Goal: Information Seeking & Learning: Check status

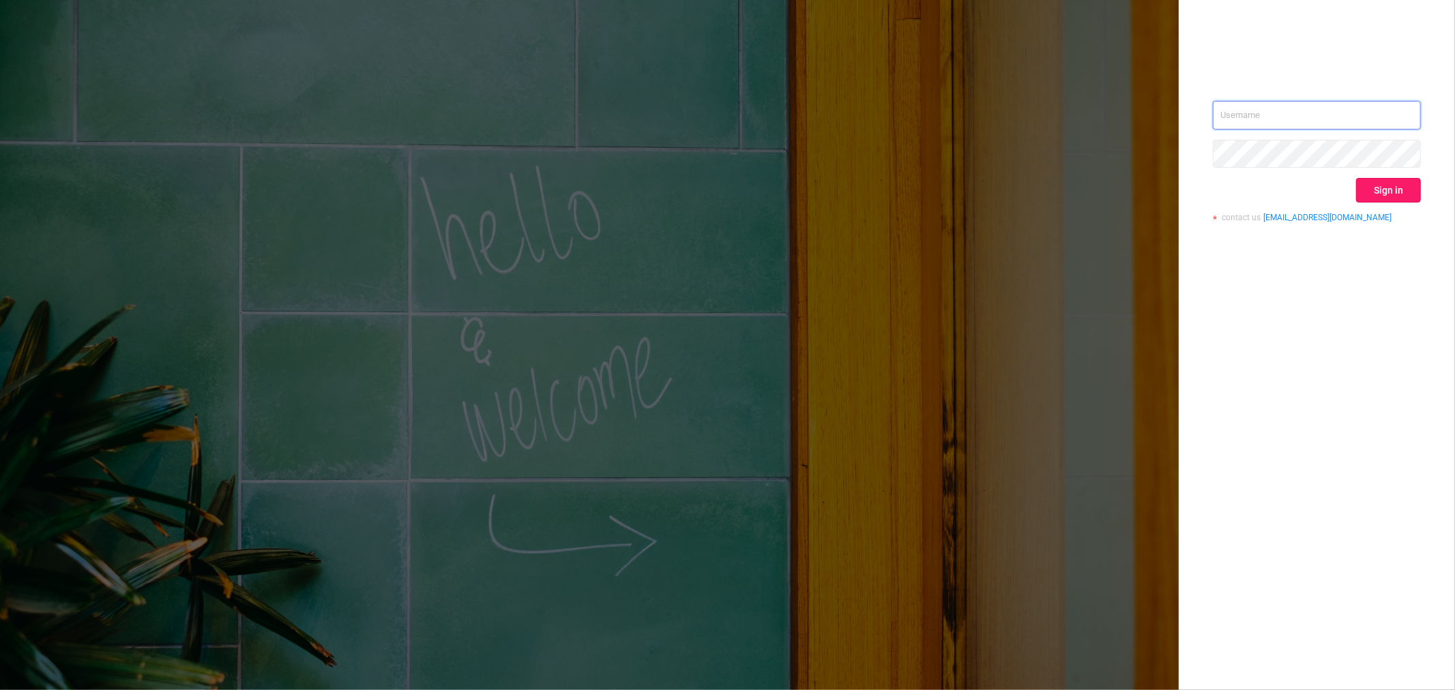
type input "rbelisha@mediaocean.com"
click at [1367, 189] on button "Sign in" at bounding box center [1388, 190] width 65 height 25
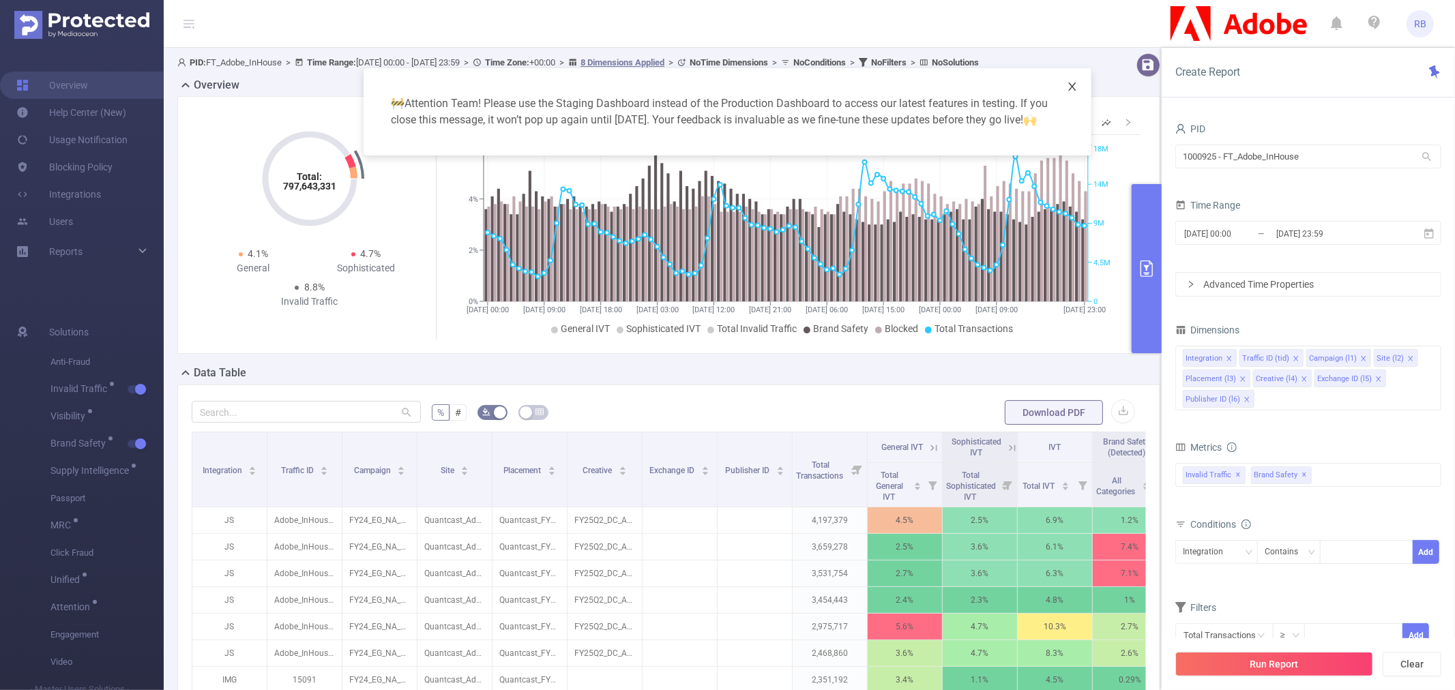
click at [1071, 85] on icon "icon: close" at bounding box center [1072, 87] width 8 height 8
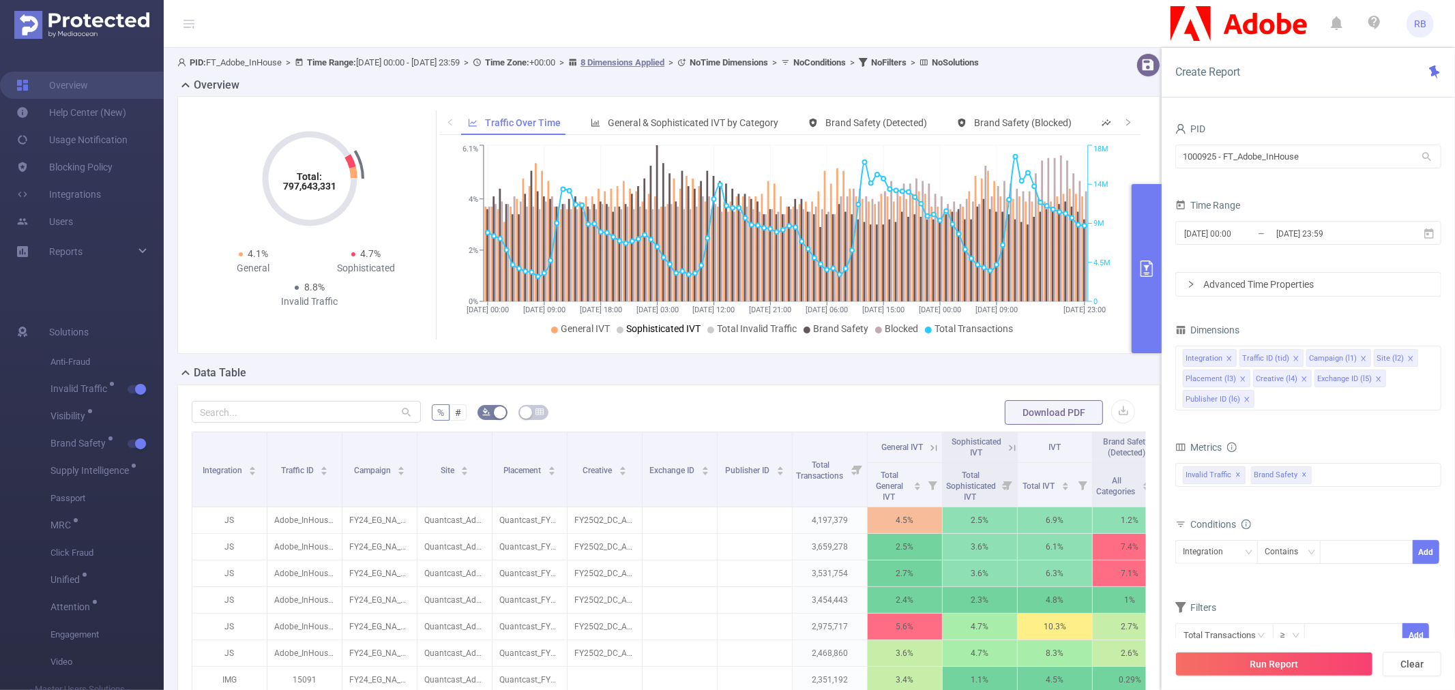
click at [626, 334] on span "Sophisticated IVT" at bounding box center [663, 328] width 74 height 11
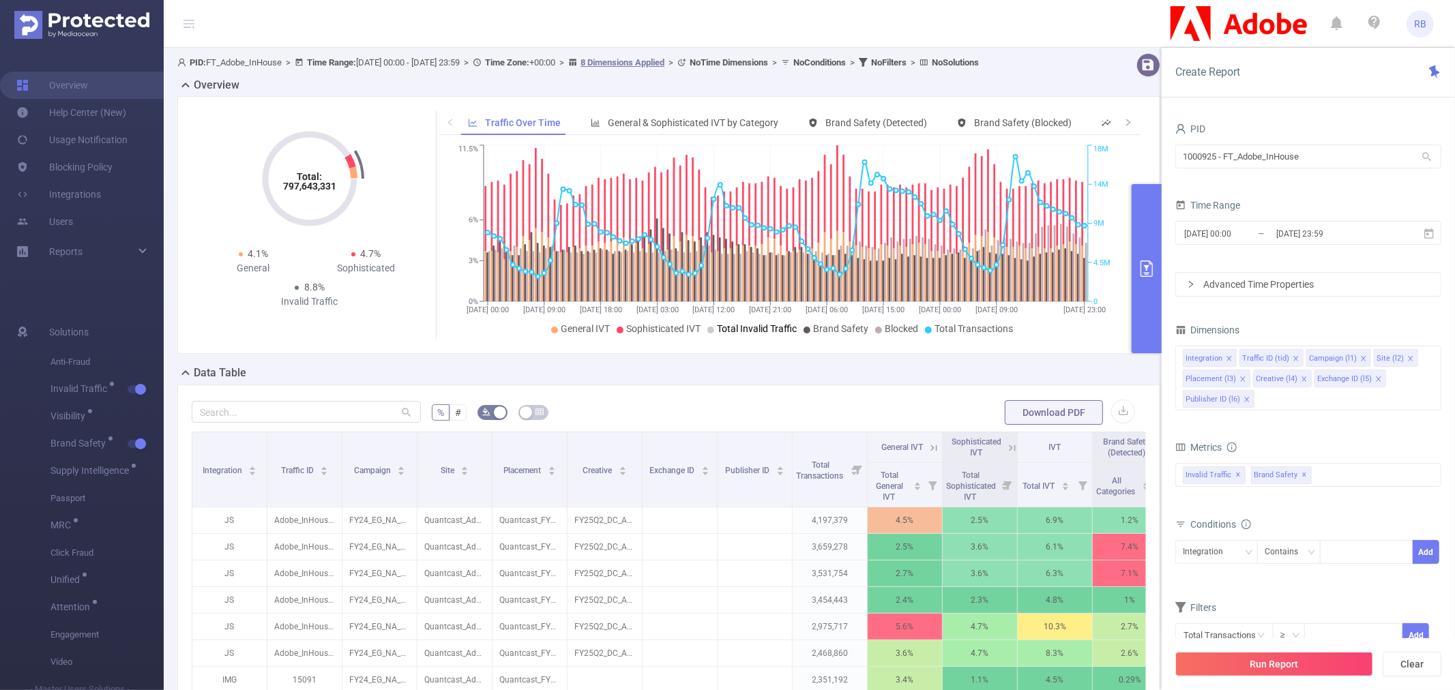
click at [726, 336] on li "Total Invalid Traffic" at bounding box center [751, 329] width 89 height 14
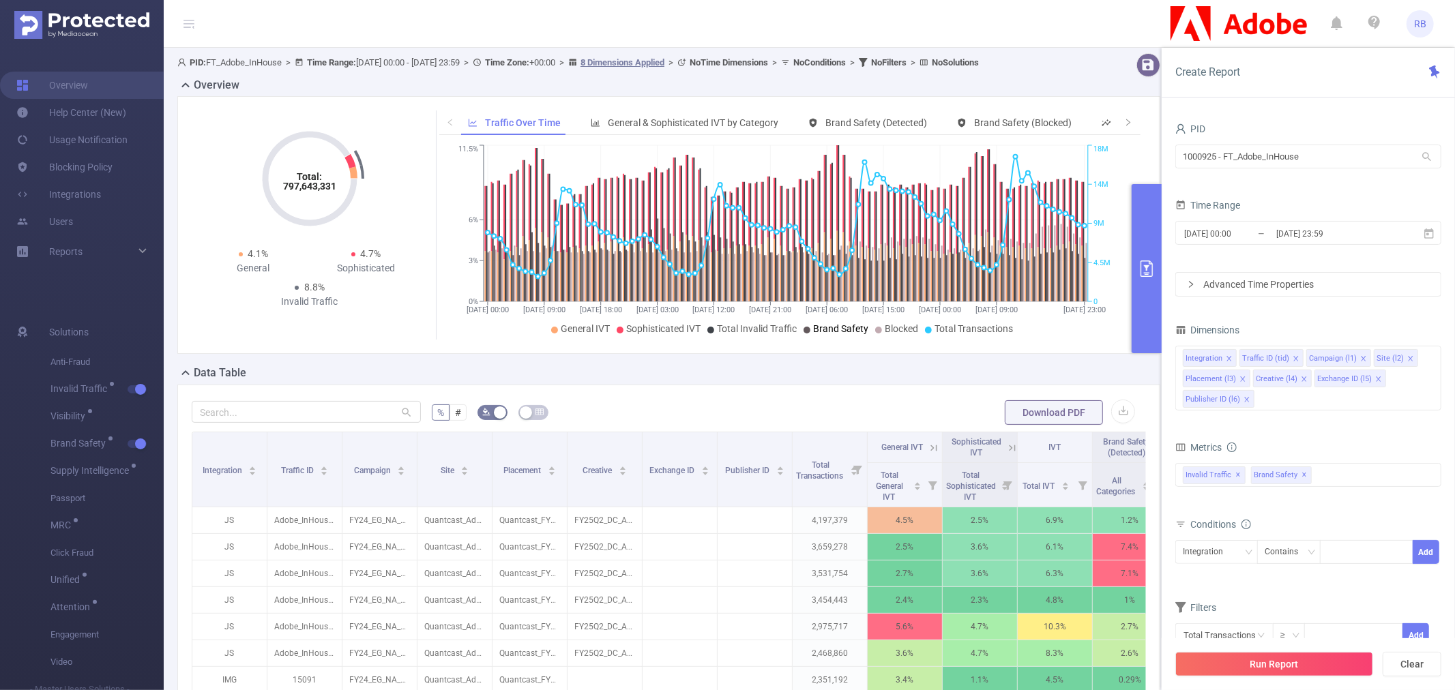
click at [854, 334] on span "Brand Safety" at bounding box center [840, 328] width 55 height 11
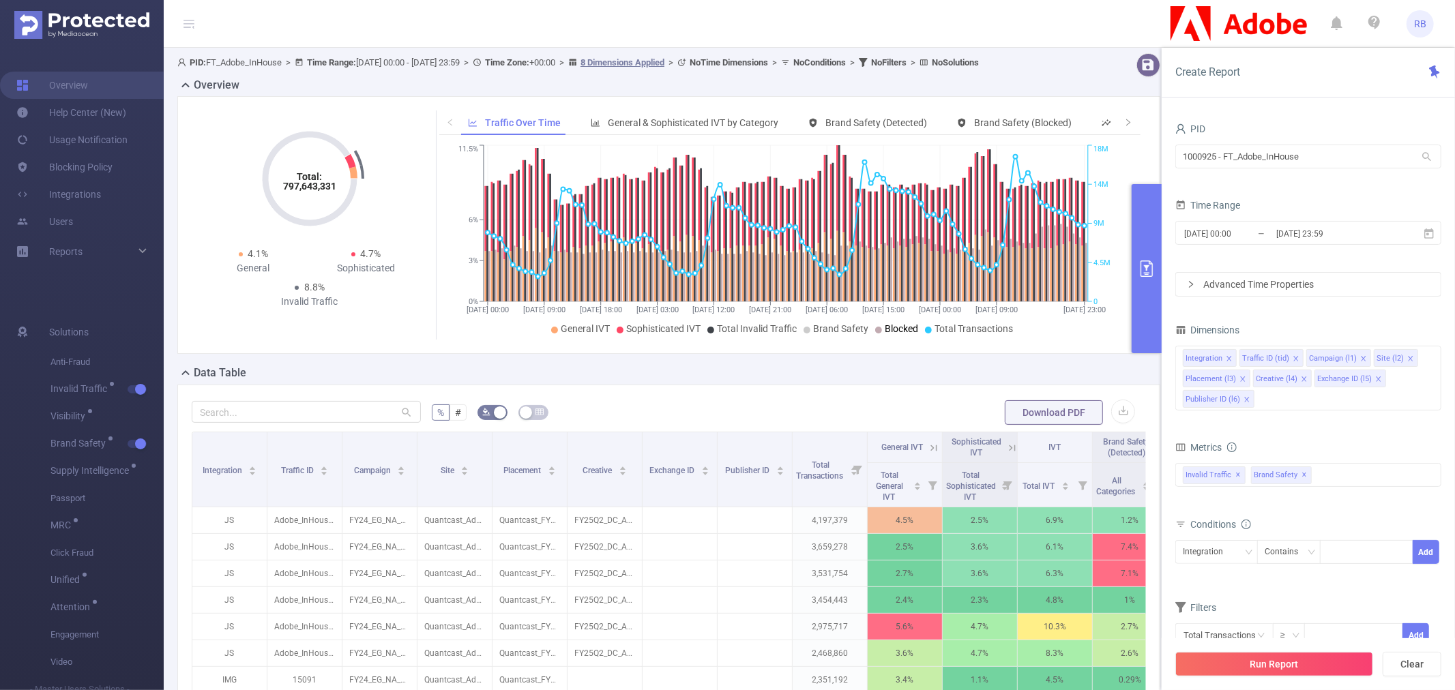
click at [910, 334] on span "Blocked" at bounding box center [900, 328] width 33 height 11
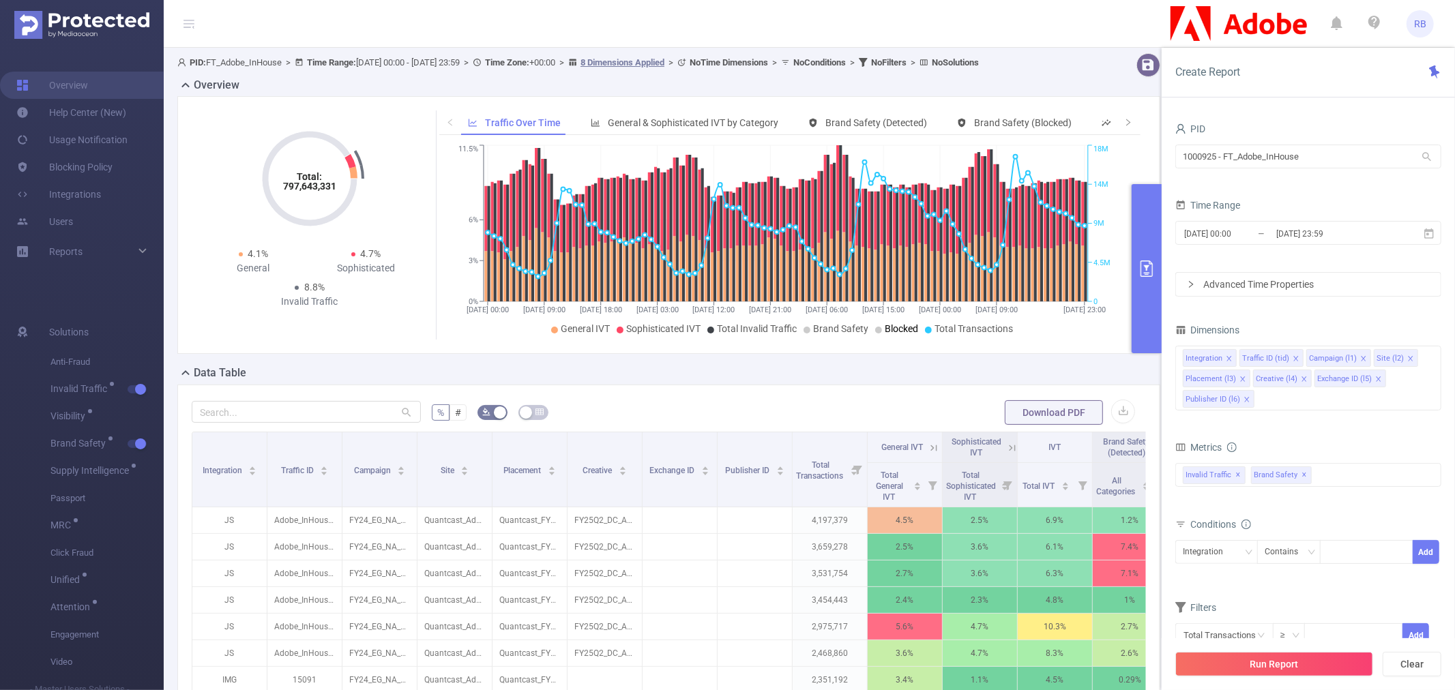
click at [889, 334] on span "Blocked" at bounding box center [900, 328] width 33 height 11
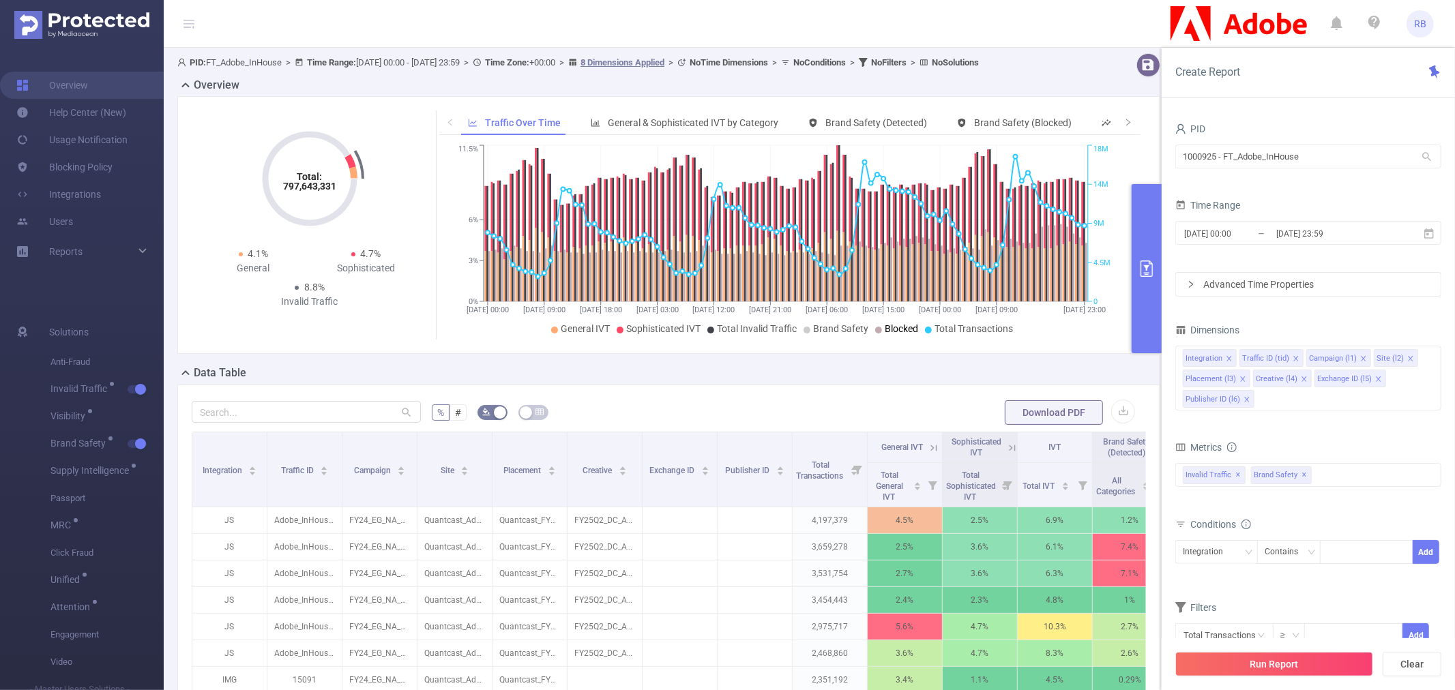
click at [889, 334] on span "Blocked" at bounding box center [900, 328] width 33 height 11
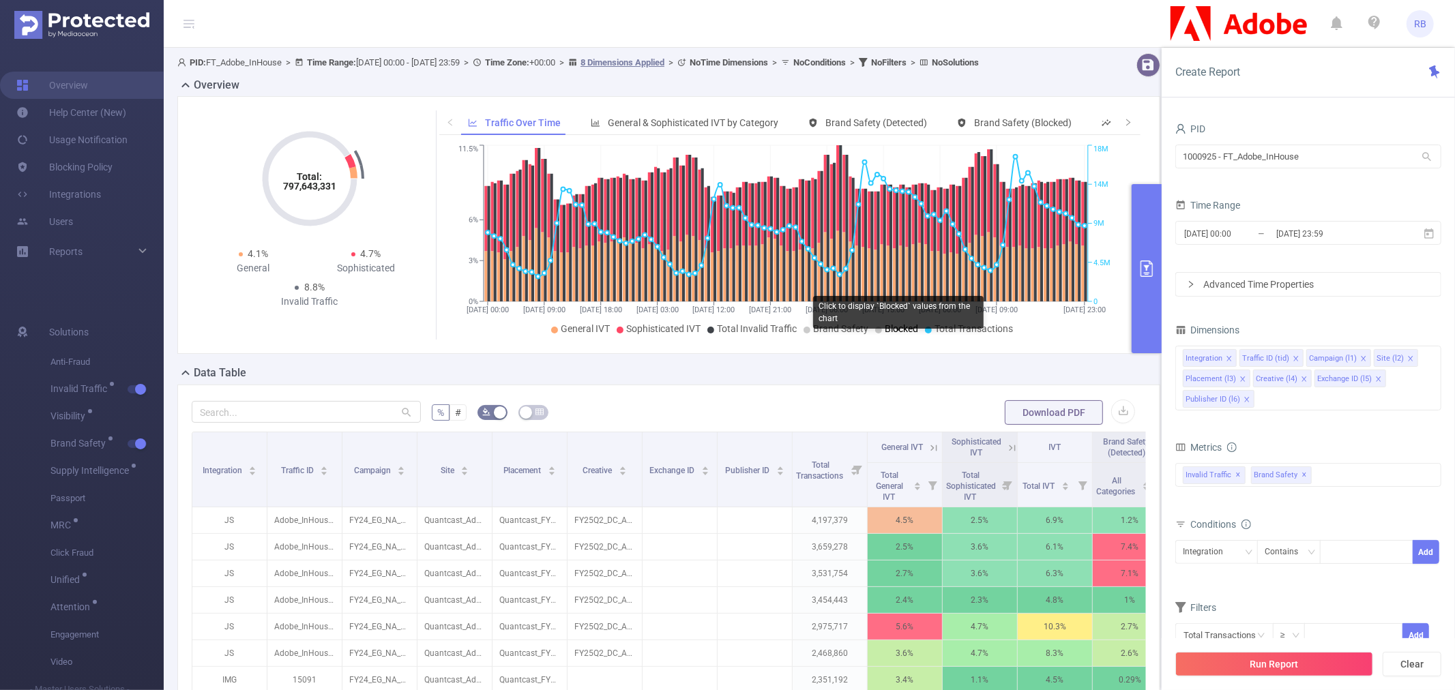
drag, startPoint x: 912, startPoint y: 348, endPoint x: 905, endPoint y: 344, distance: 8.0
click at [905, 334] on span "Blocked" at bounding box center [900, 328] width 33 height 11
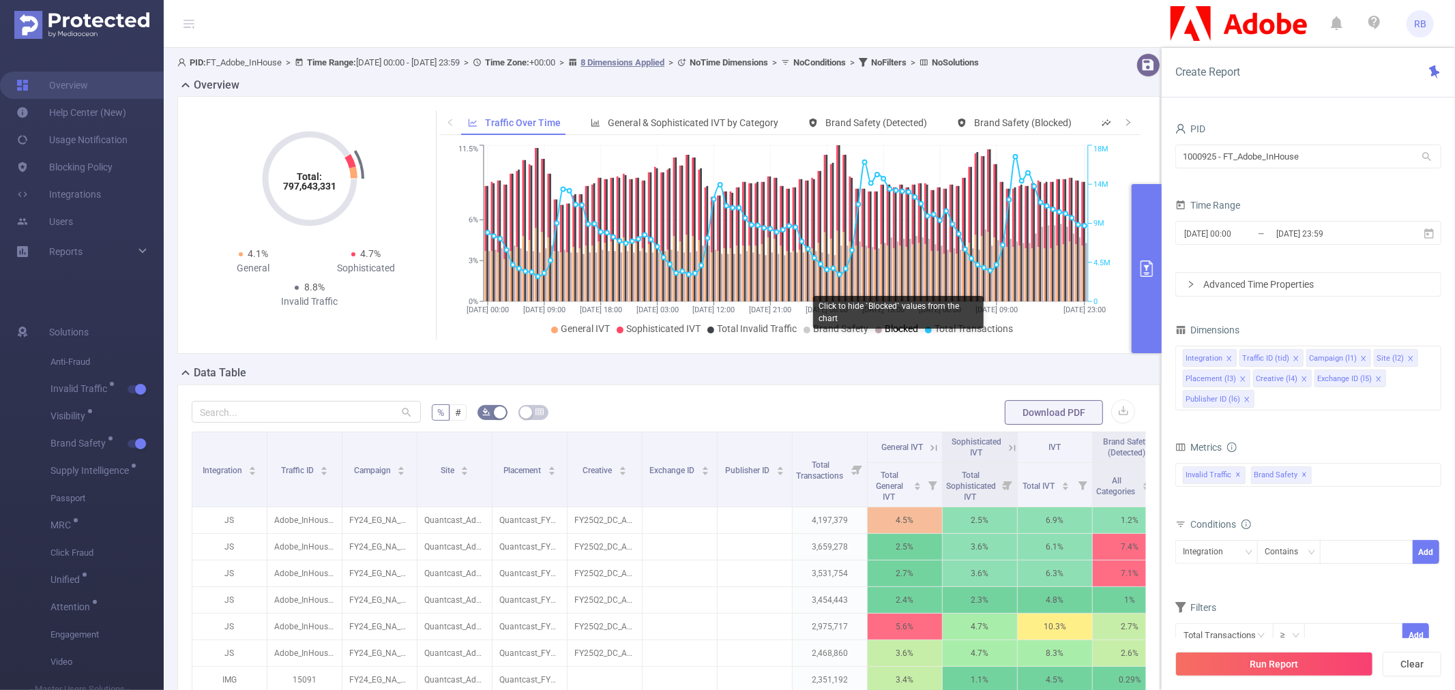
click at [905, 334] on span "Blocked" at bounding box center [900, 328] width 33 height 11
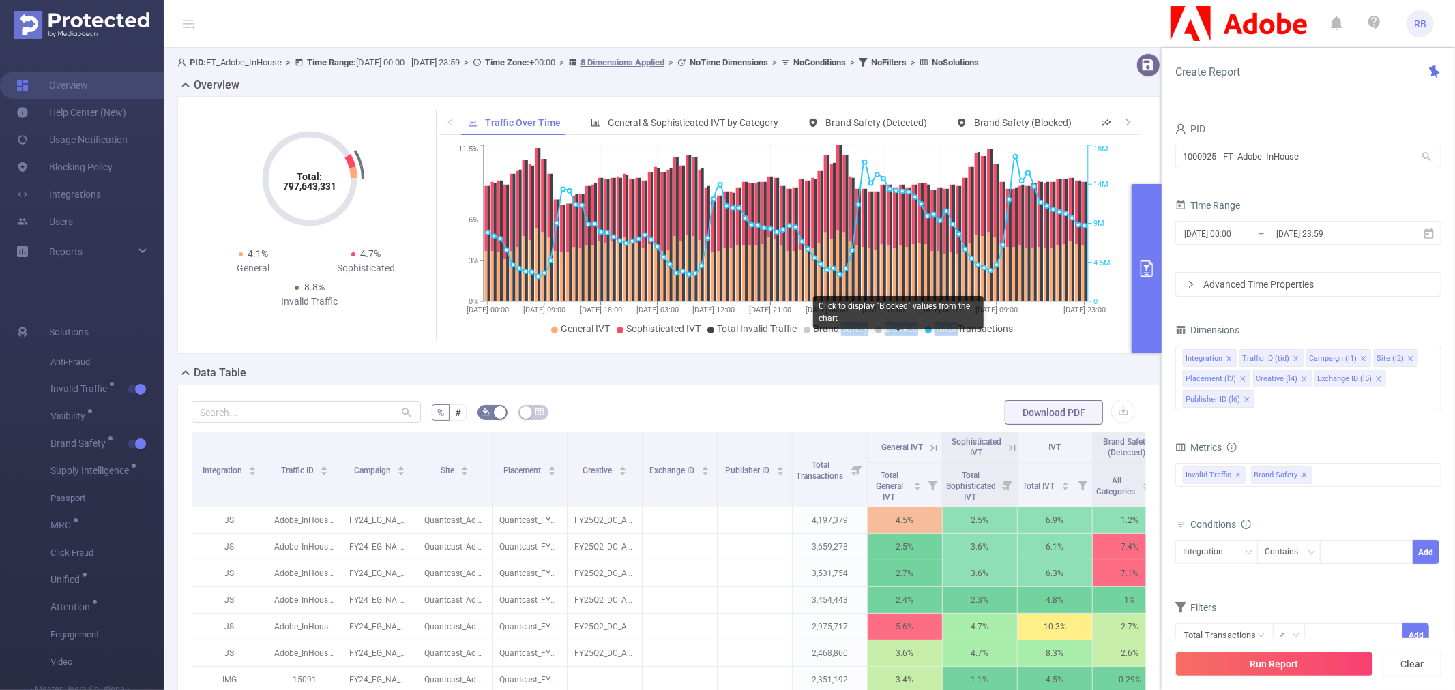
click at [905, 334] on span "Blocked" at bounding box center [900, 328] width 33 height 11
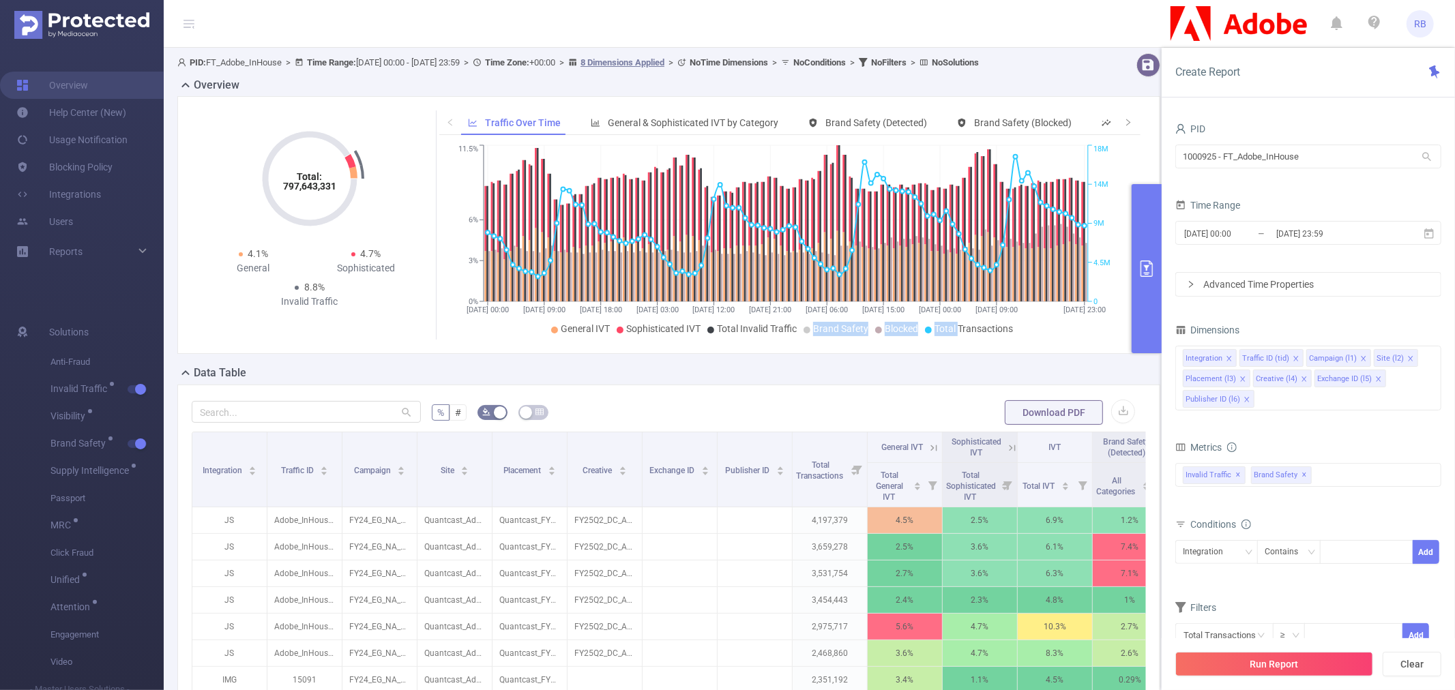
click at [826, 334] on span "Brand Safety" at bounding box center [840, 328] width 55 height 11
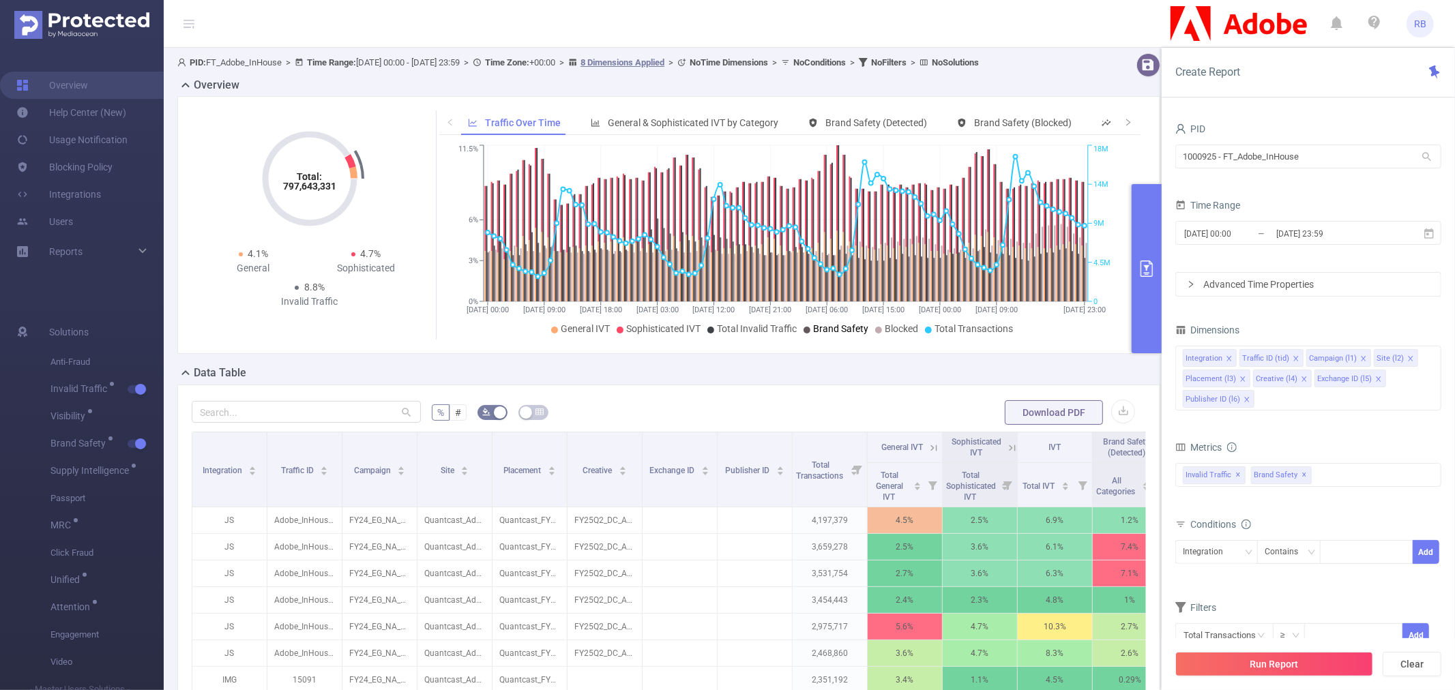
click at [826, 334] on span "Brand Safety" at bounding box center [840, 328] width 55 height 11
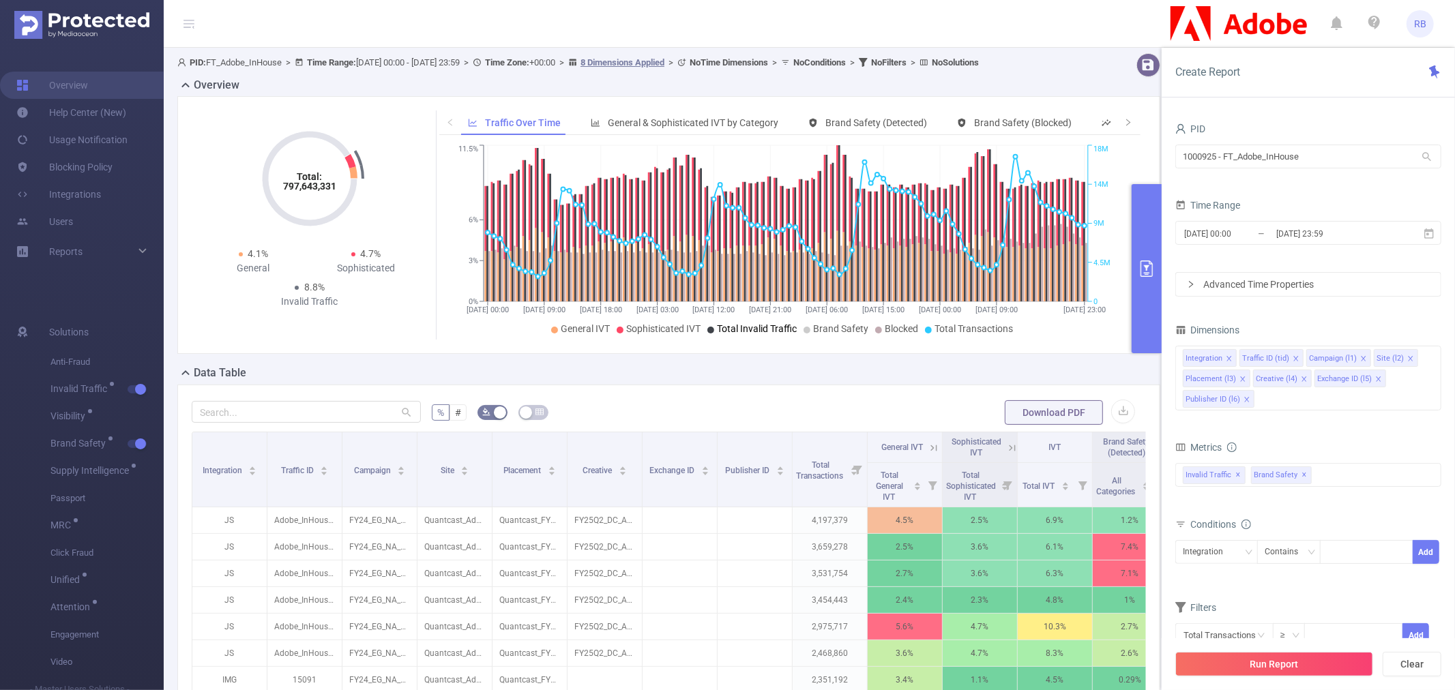
click at [707, 333] on icon at bounding box center [710, 330] width 7 height 7
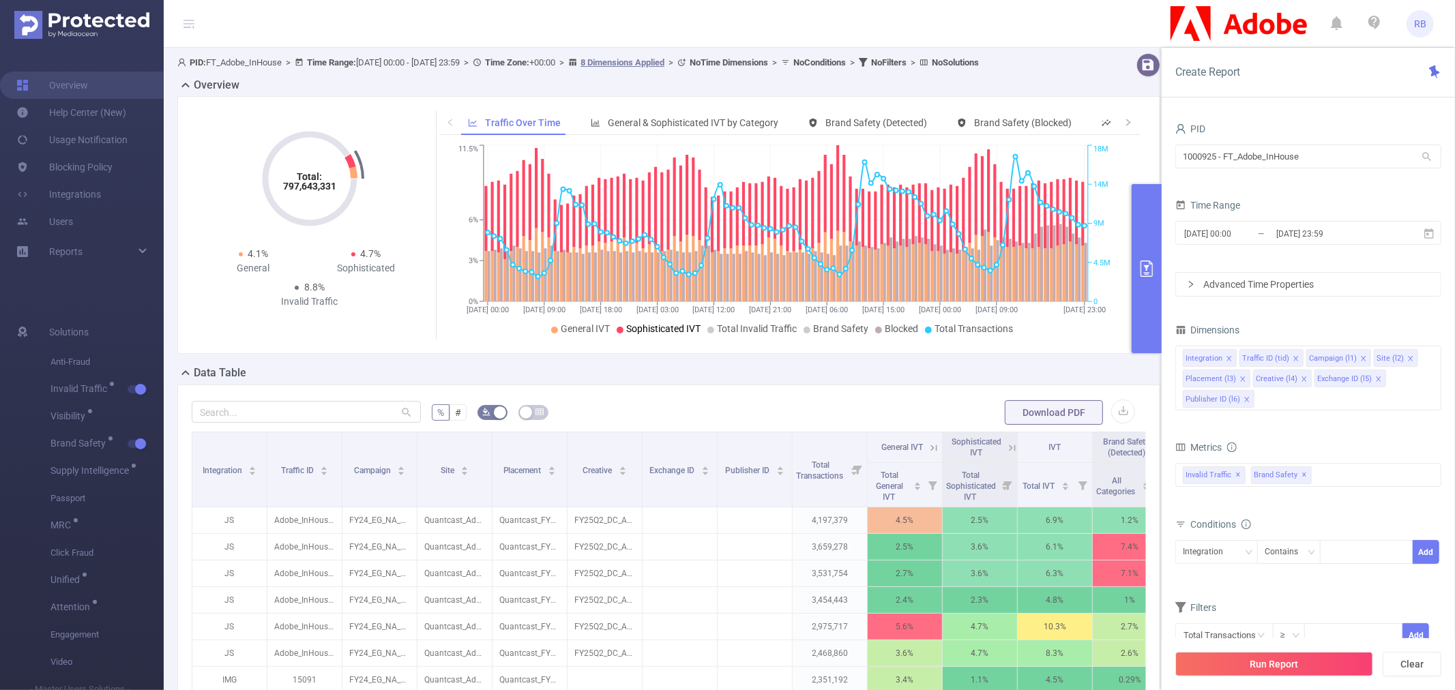
click at [669, 334] on span "Sophisticated IVT" at bounding box center [663, 328] width 74 height 11
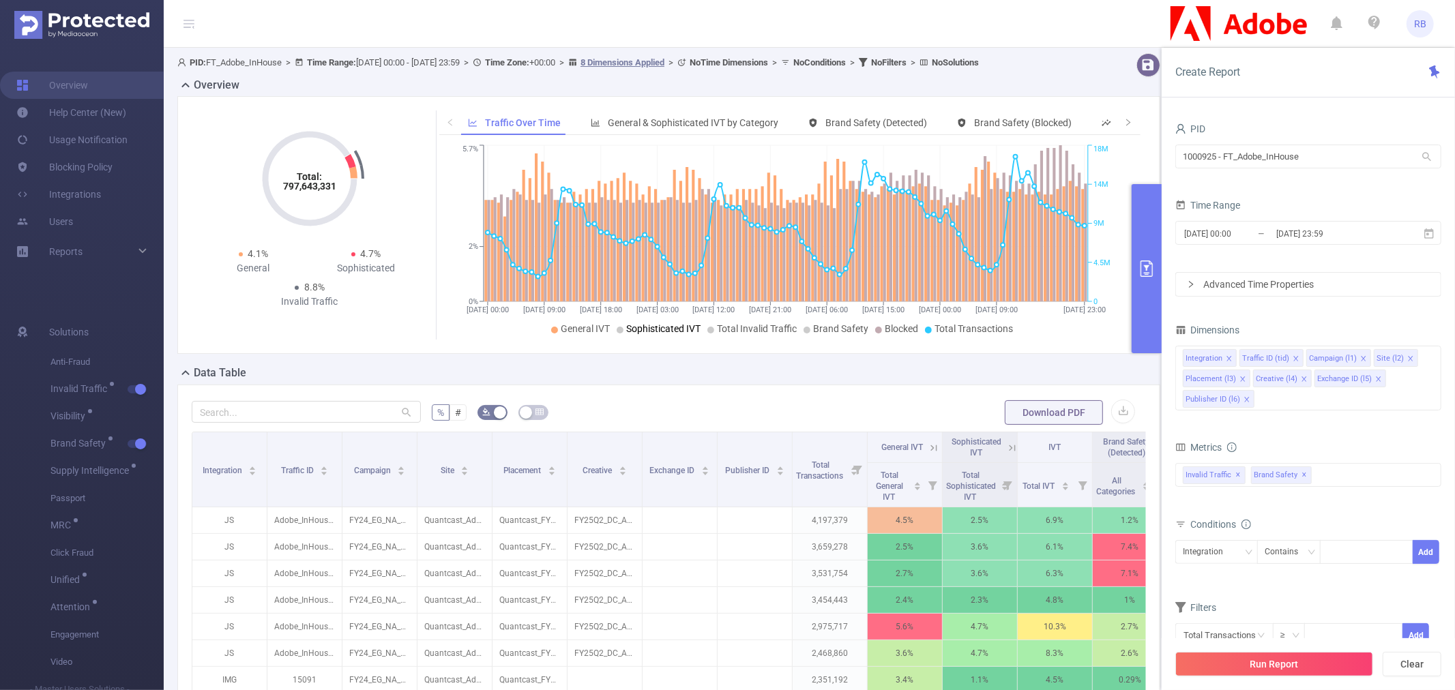
click at [669, 334] on span "Sophisticated IVT" at bounding box center [663, 328] width 74 height 11
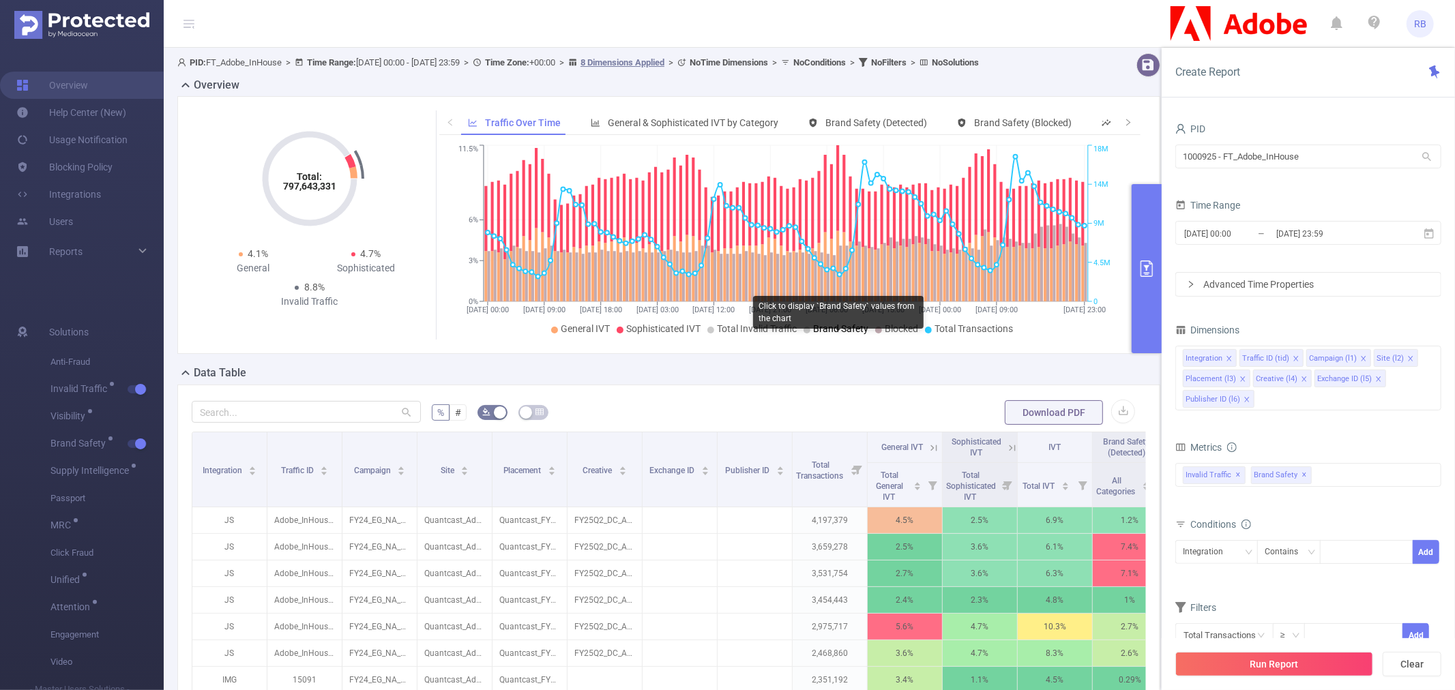
click at [814, 334] on span "Brand Safety" at bounding box center [840, 328] width 55 height 11
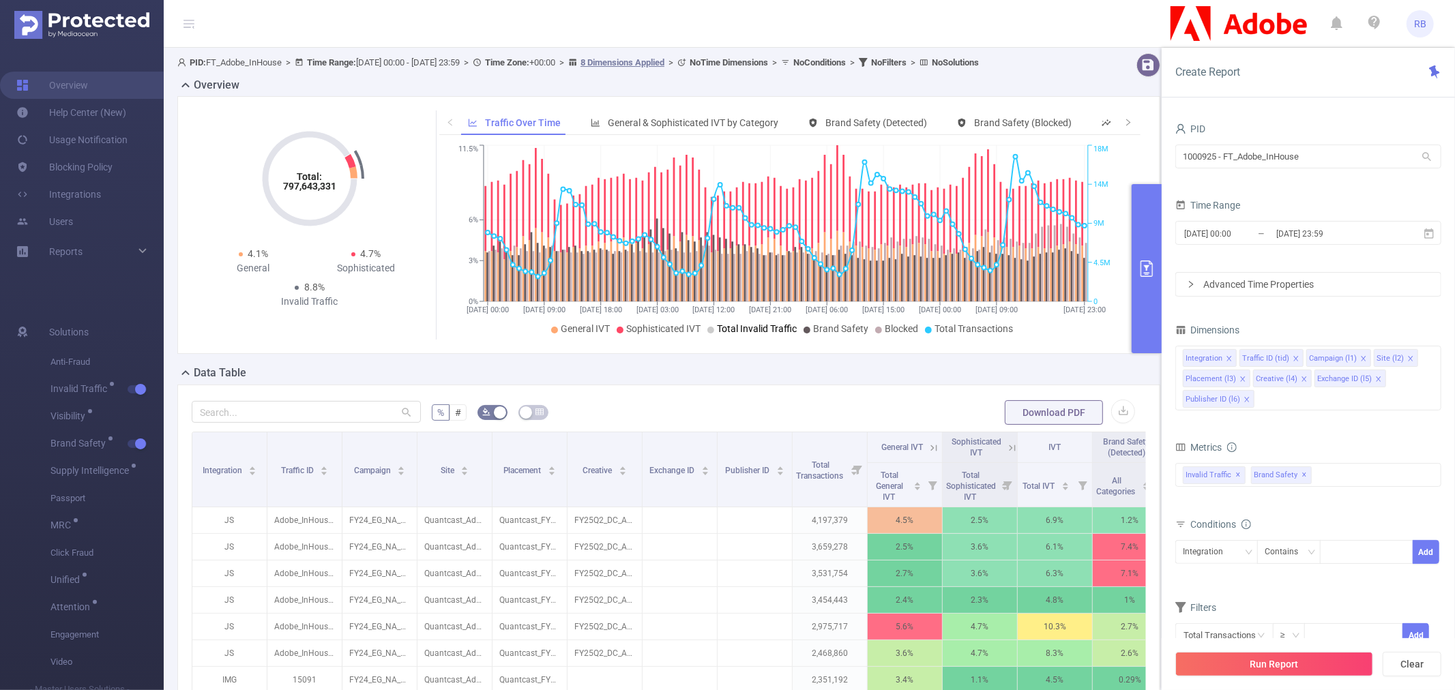
click at [758, 334] on span "Total Invalid Traffic" at bounding box center [757, 328] width 80 height 11
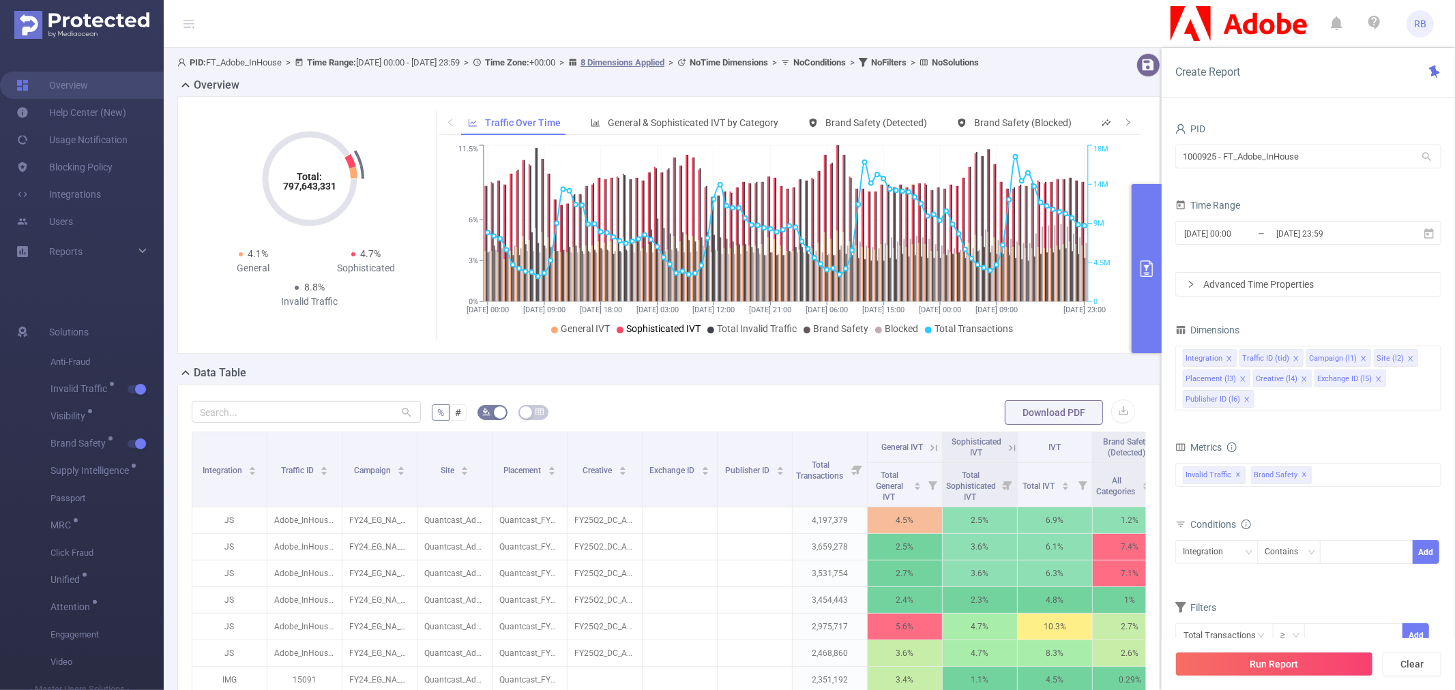
click at [667, 334] on span "Sophisticated IVT" at bounding box center [663, 328] width 74 height 11
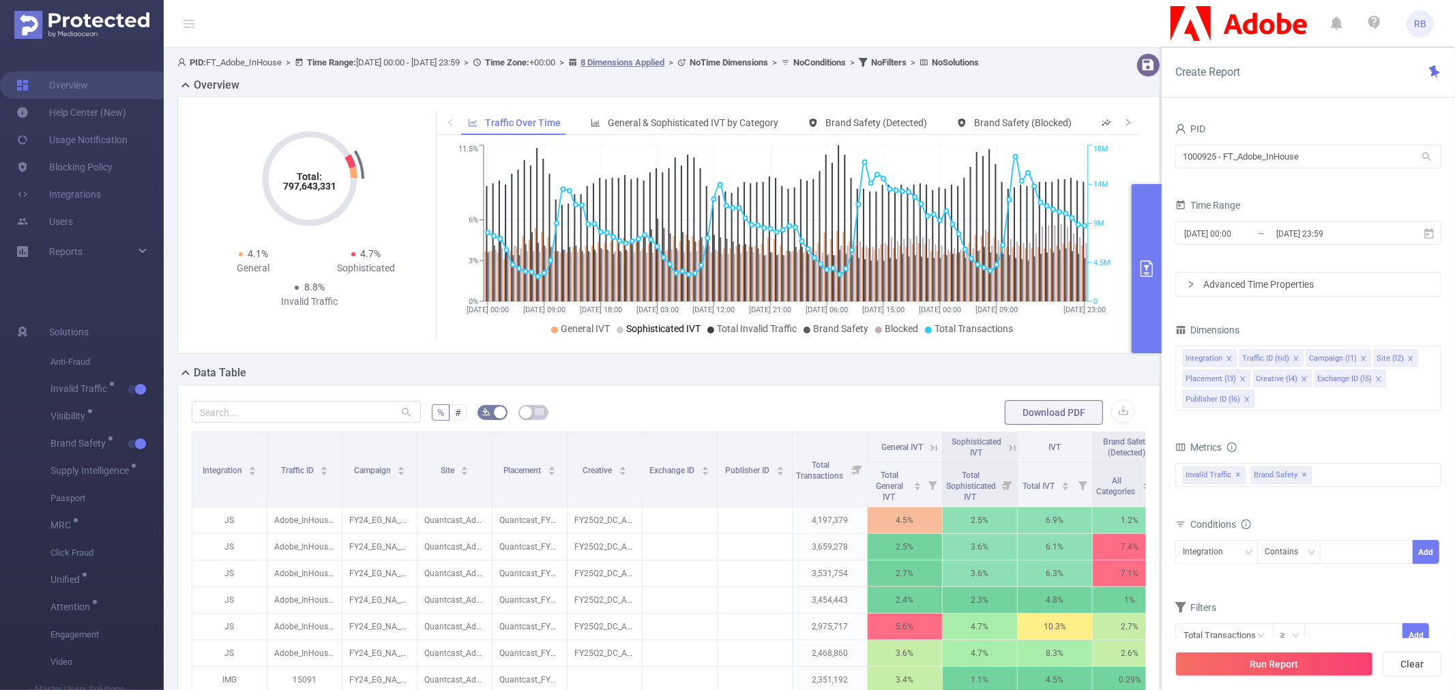
click at [676, 334] on span "Sophisticated IVT" at bounding box center [663, 328] width 74 height 11
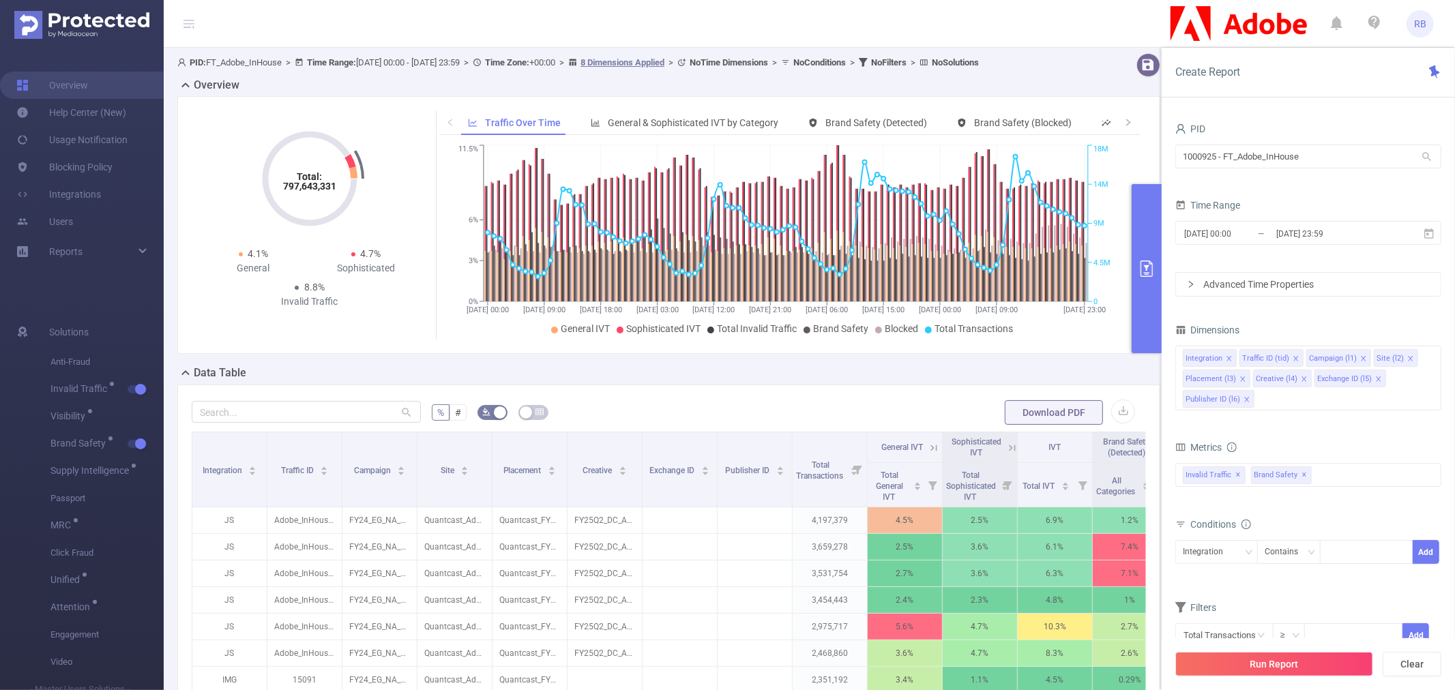
drag, startPoint x: 880, startPoint y: 342, endPoint x: 703, endPoint y: 97, distance: 301.9
click at [703, 96] on div "Overview" at bounding box center [674, 86] width 994 height 19
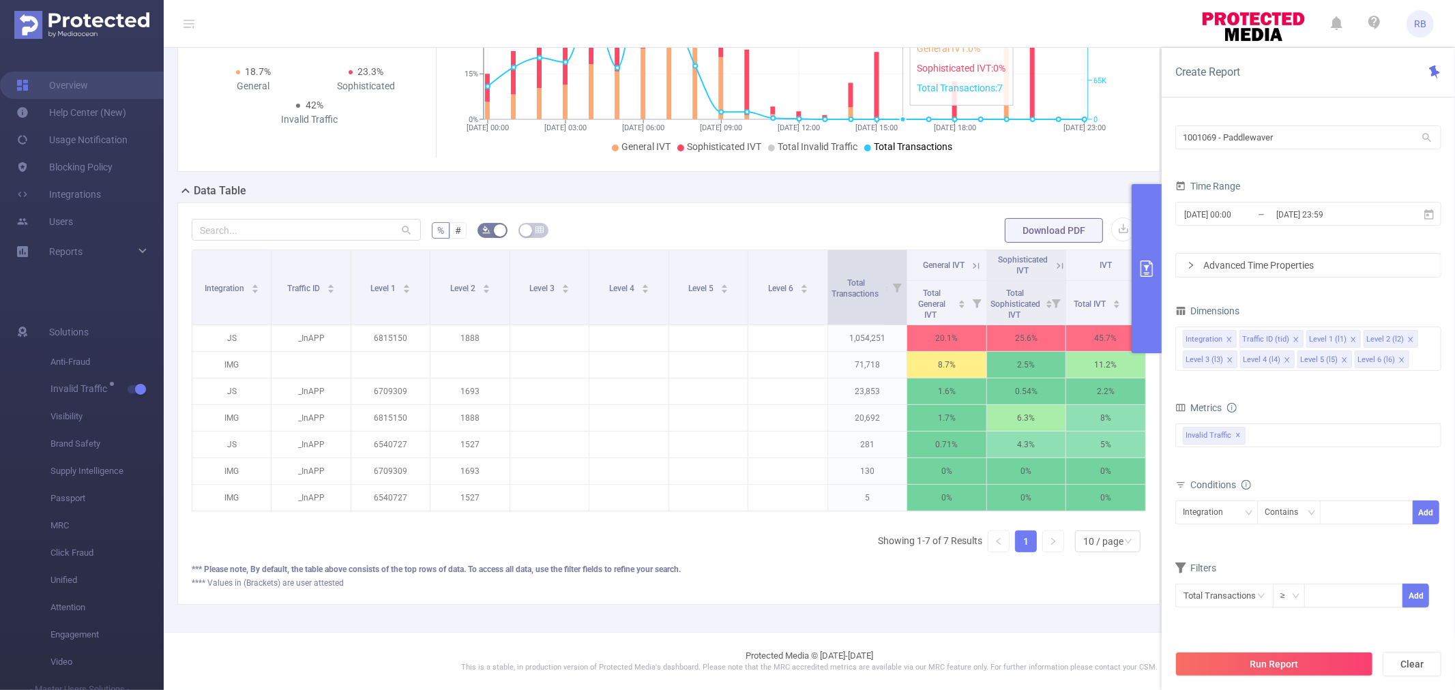
scroll to position [194, 0]
click at [970, 260] on icon at bounding box center [976, 266] width 12 height 12
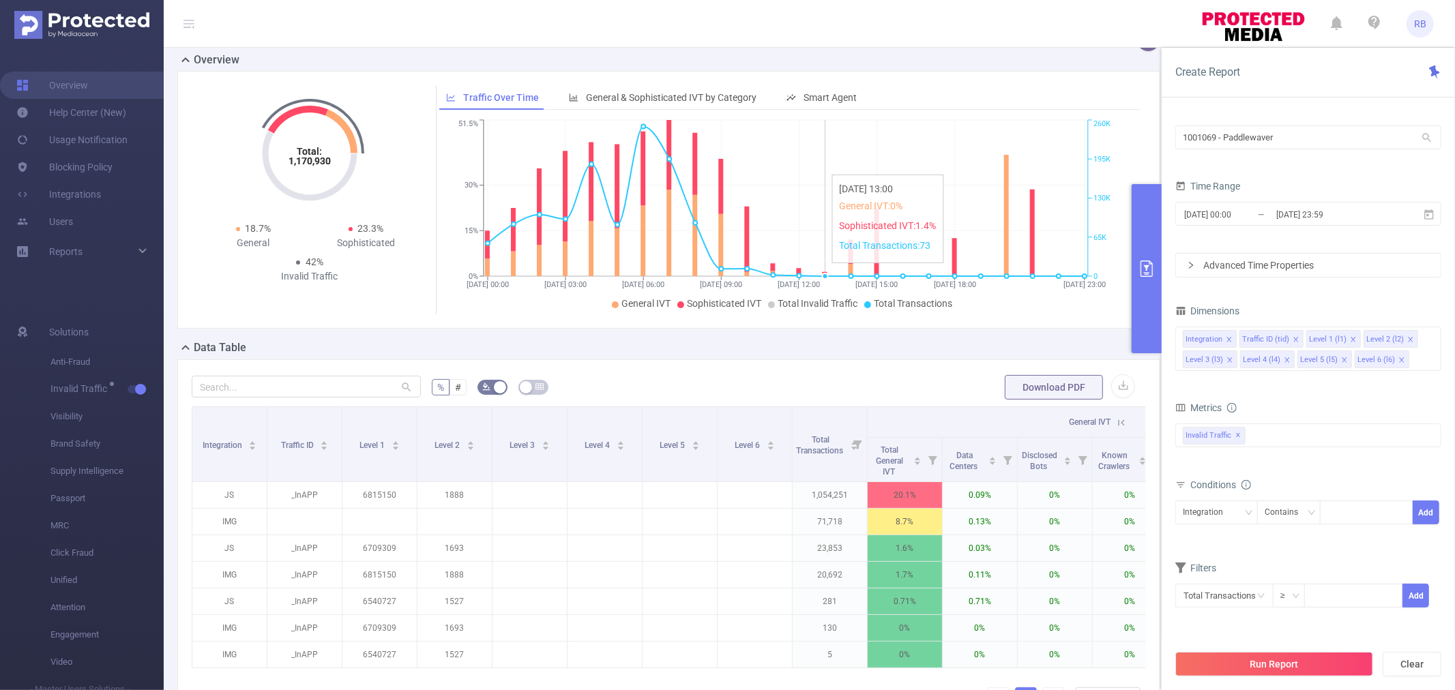
scroll to position [0, 0]
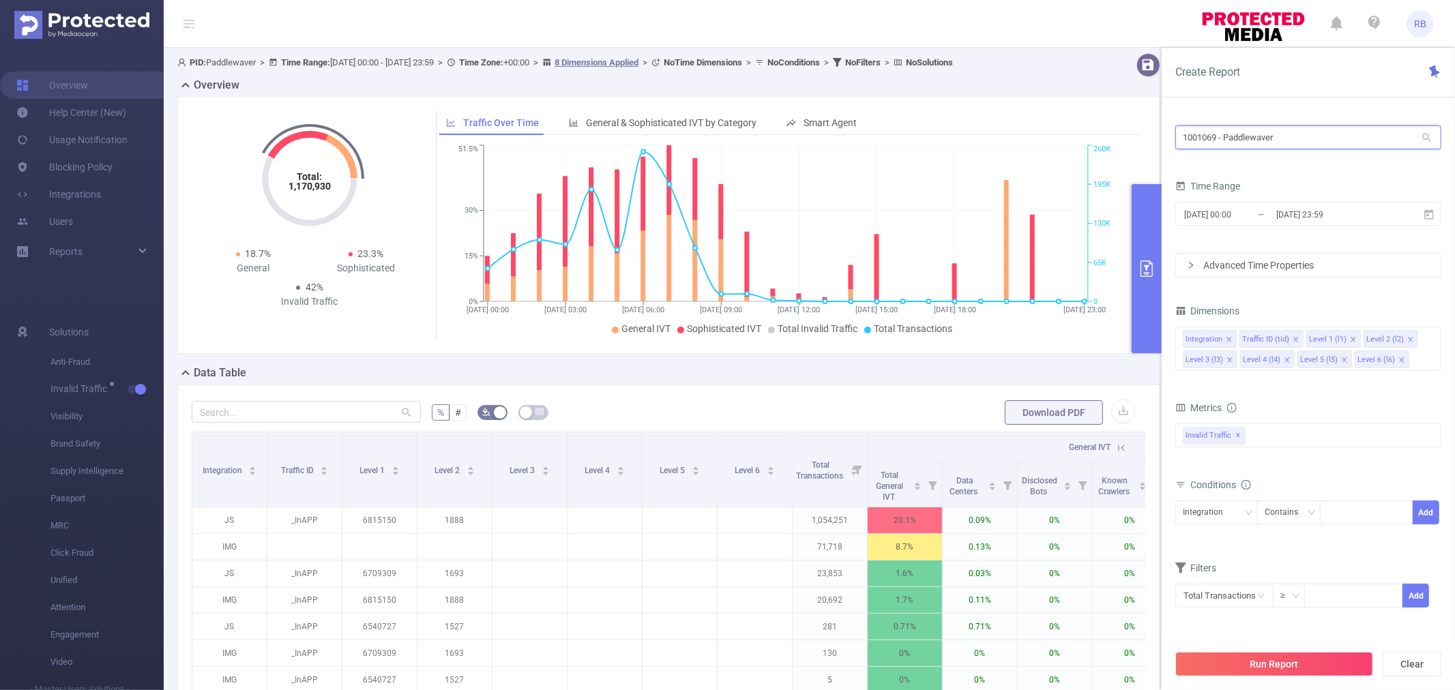
click at [1238, 140] on input "1001069 - Paddlewaver" at bounding box center [1308, 137] width 266 height 24
click at [1245, 220] on input "[DATE] 00:00" at bounding box center [1237, 214] width 110 height 18
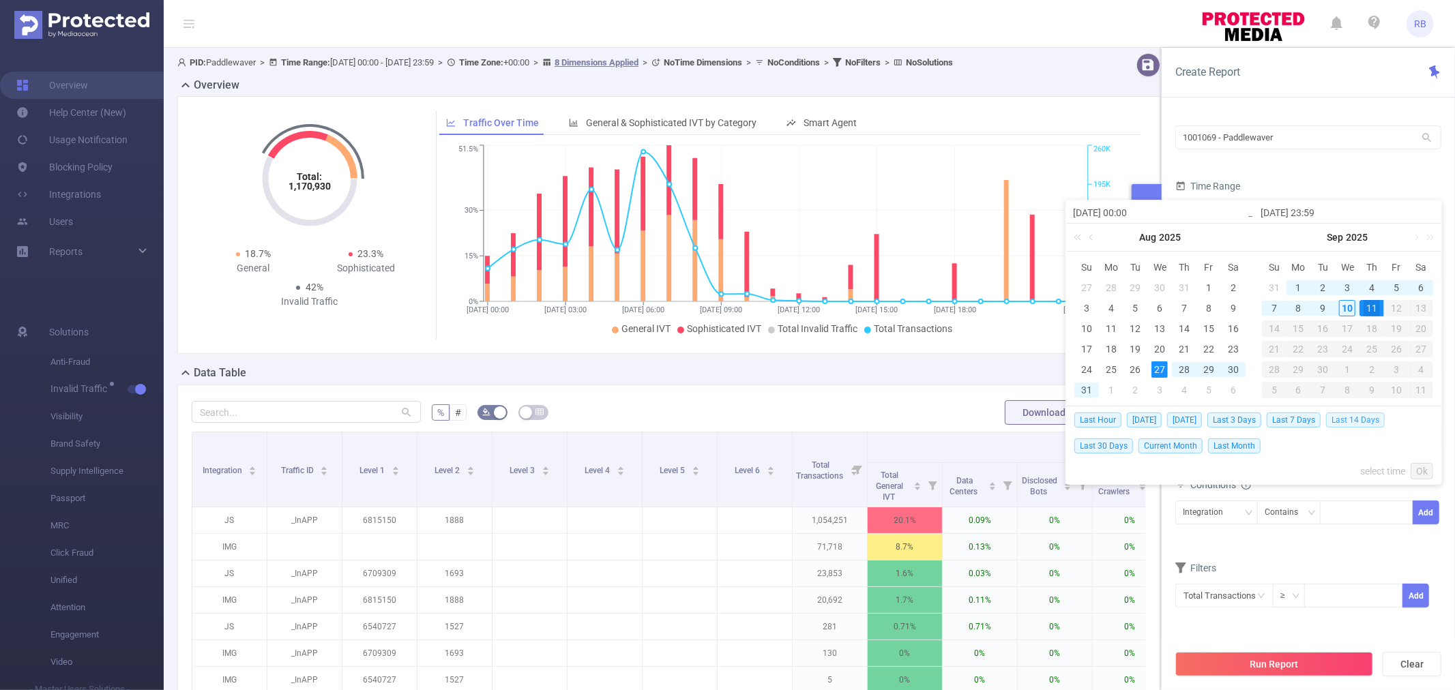
click at [1356, 421] on span "Last 14 Days" at bounding box center [1355, 420] width 59 height 15
type input "[DATE] 00:00"
type input "[DATE] 23:59"
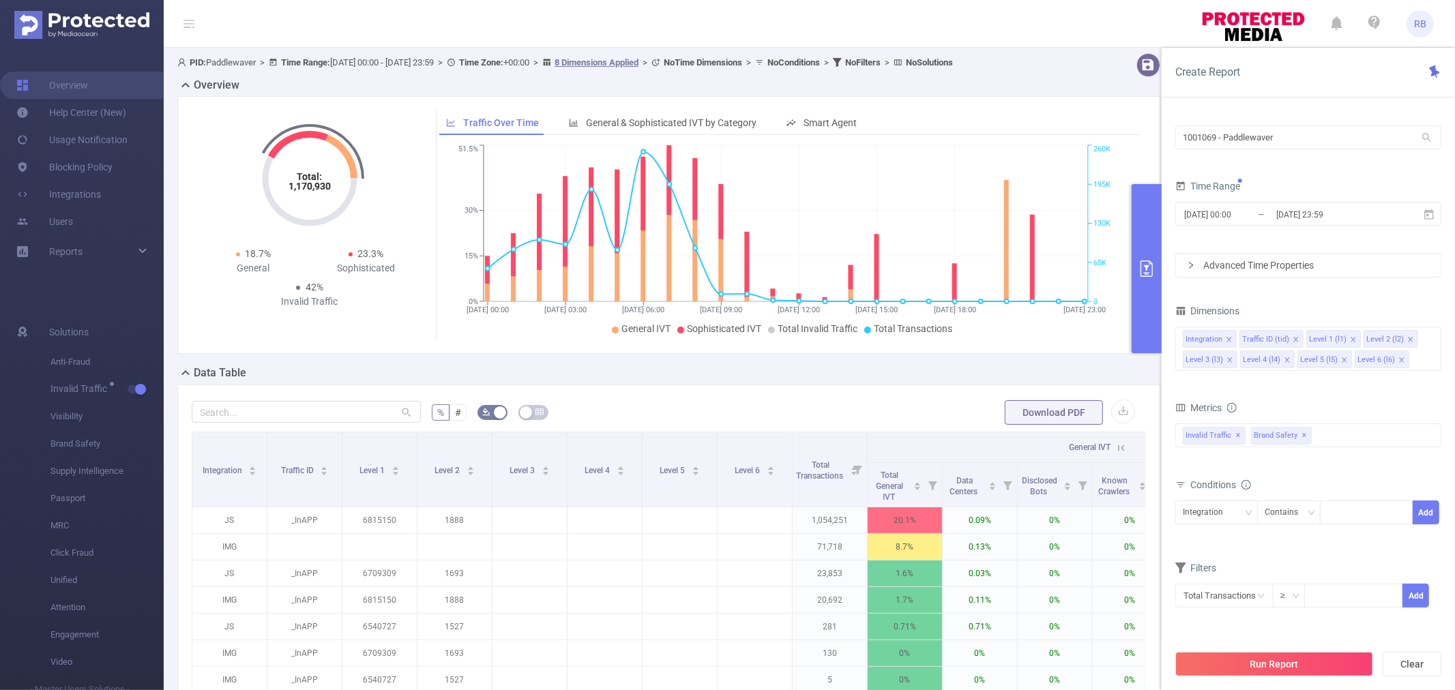
click at [1274, 666] on button "Run Report" at bounding box center [1274, 664] width 198 height 25
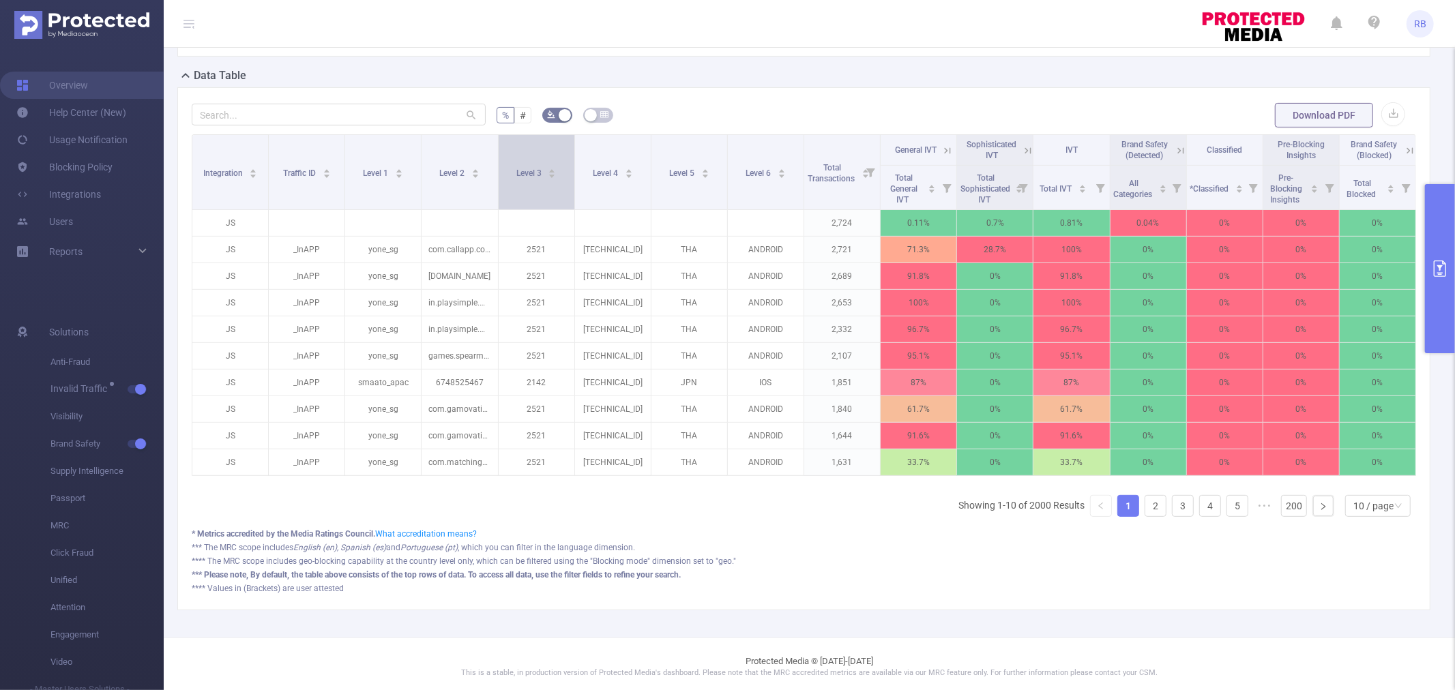
scroll to position [303, 0]
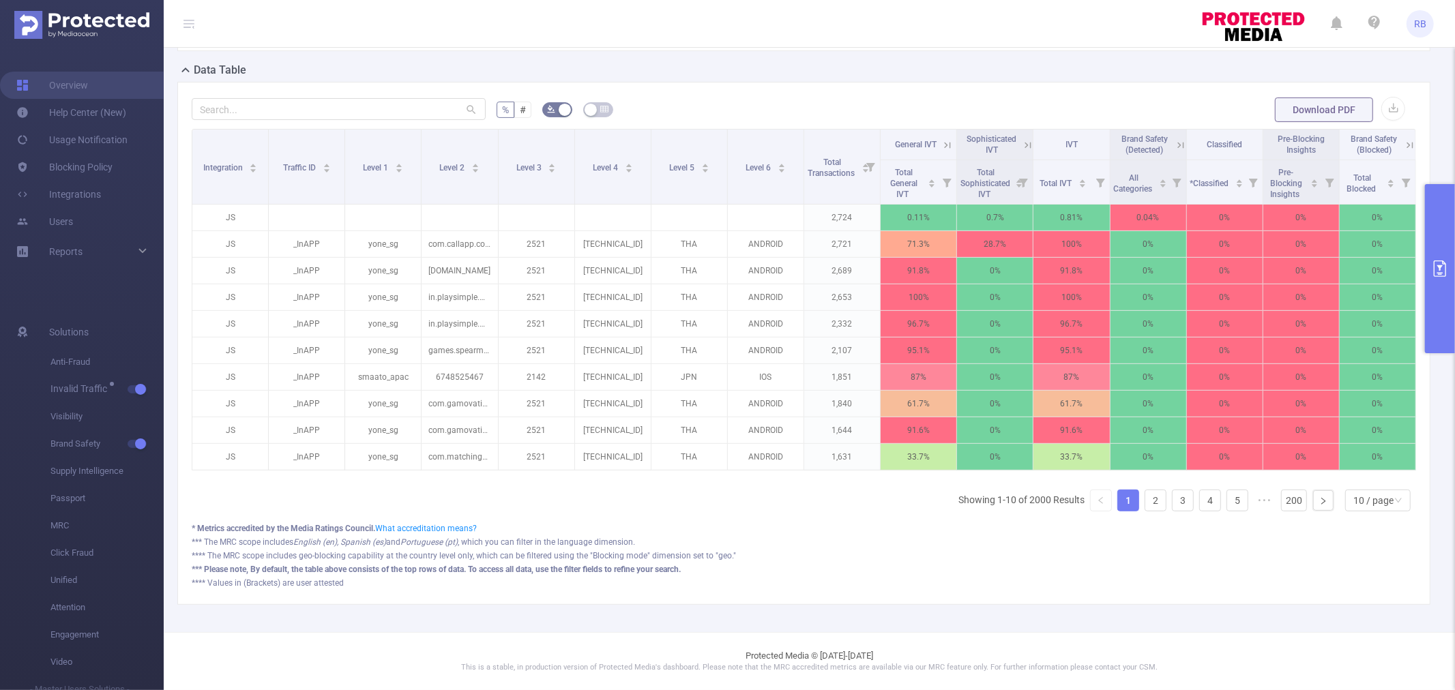
click at [1433, 301] on button "primary" at bounding box center [1440, 268] width 30 height 169
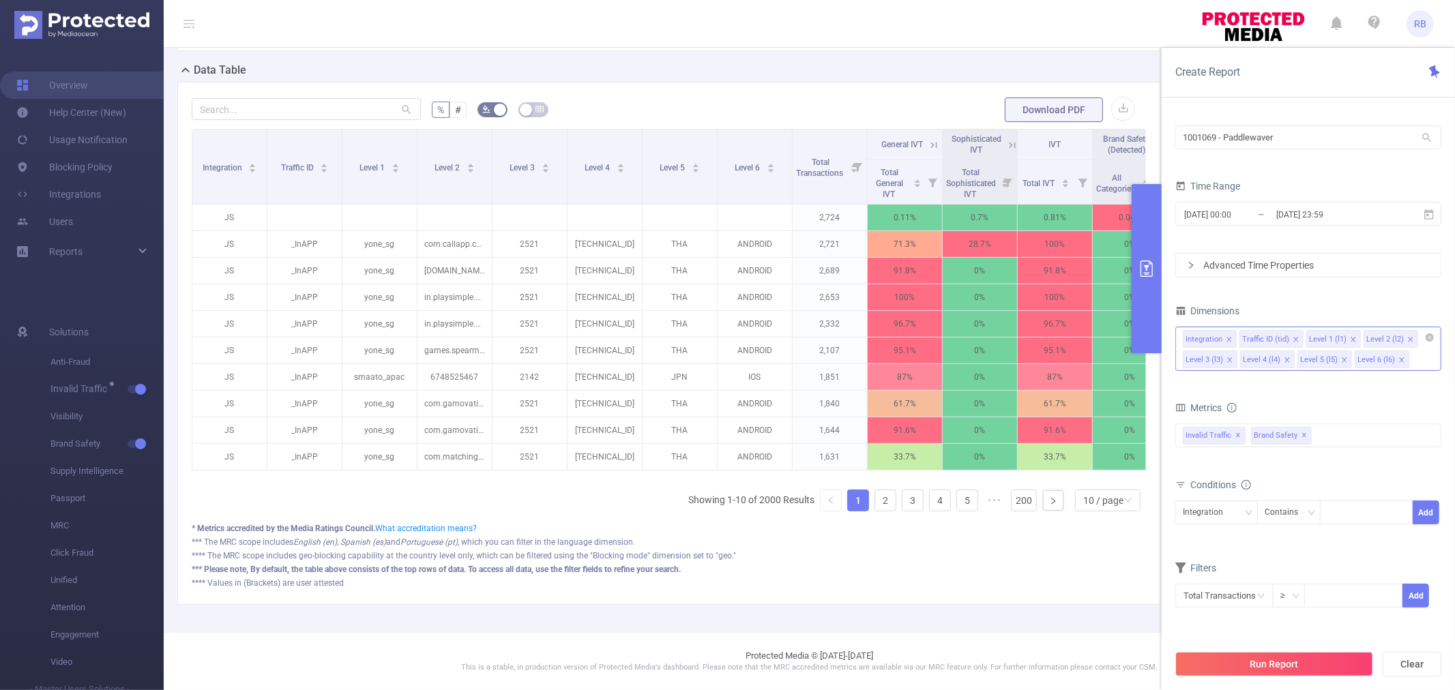
click at [1285, 358] on icon "icon: close" at bounding box center [1286, 360] width 7 height 7
click at [1282, 669] on button "Run Report" at bounding box center [1274, 664] width 198 height 25
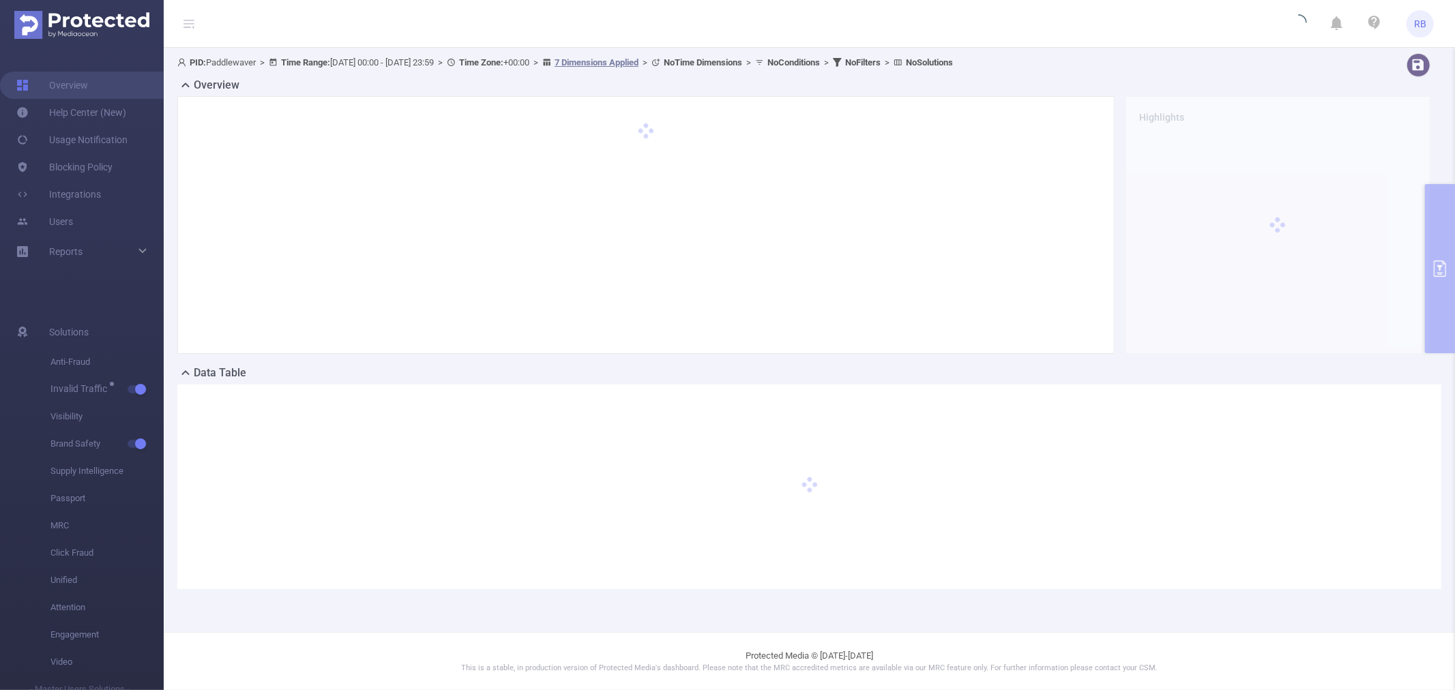
scroll to position [0, 0]
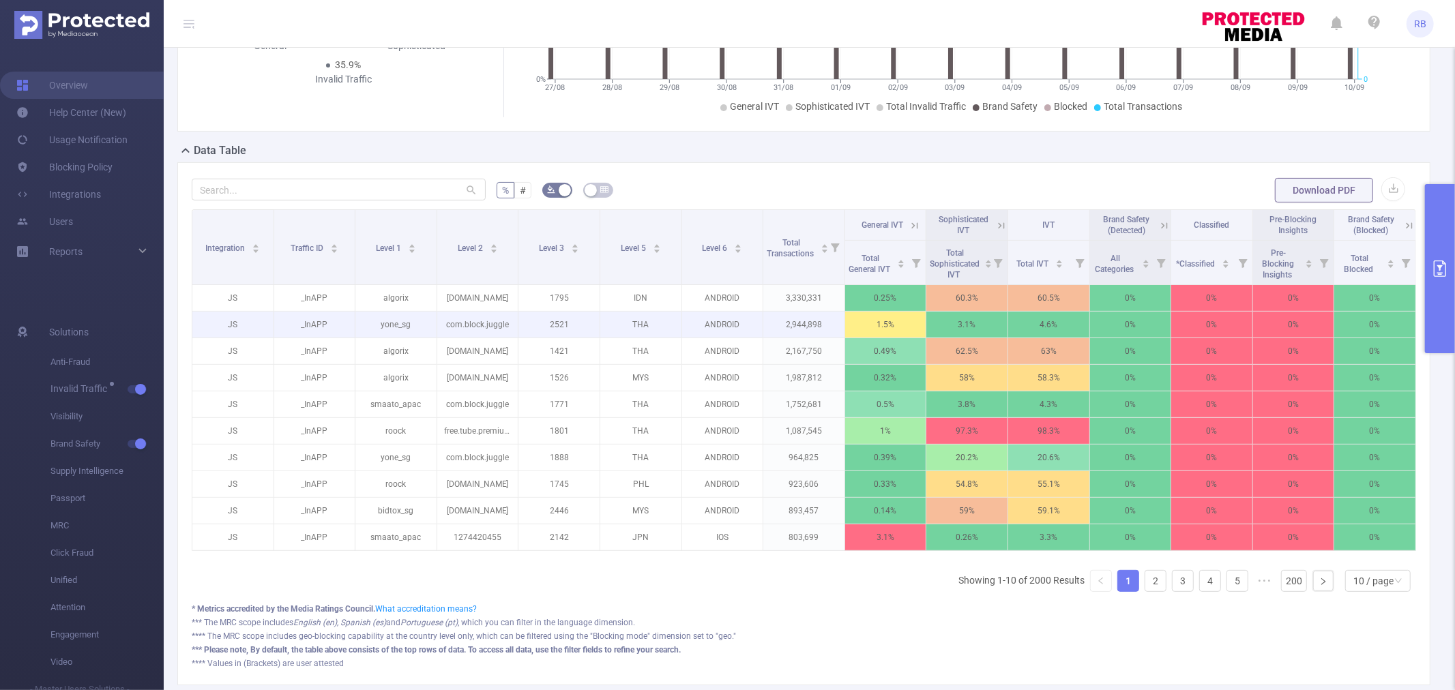
scroll to position [303, 0]
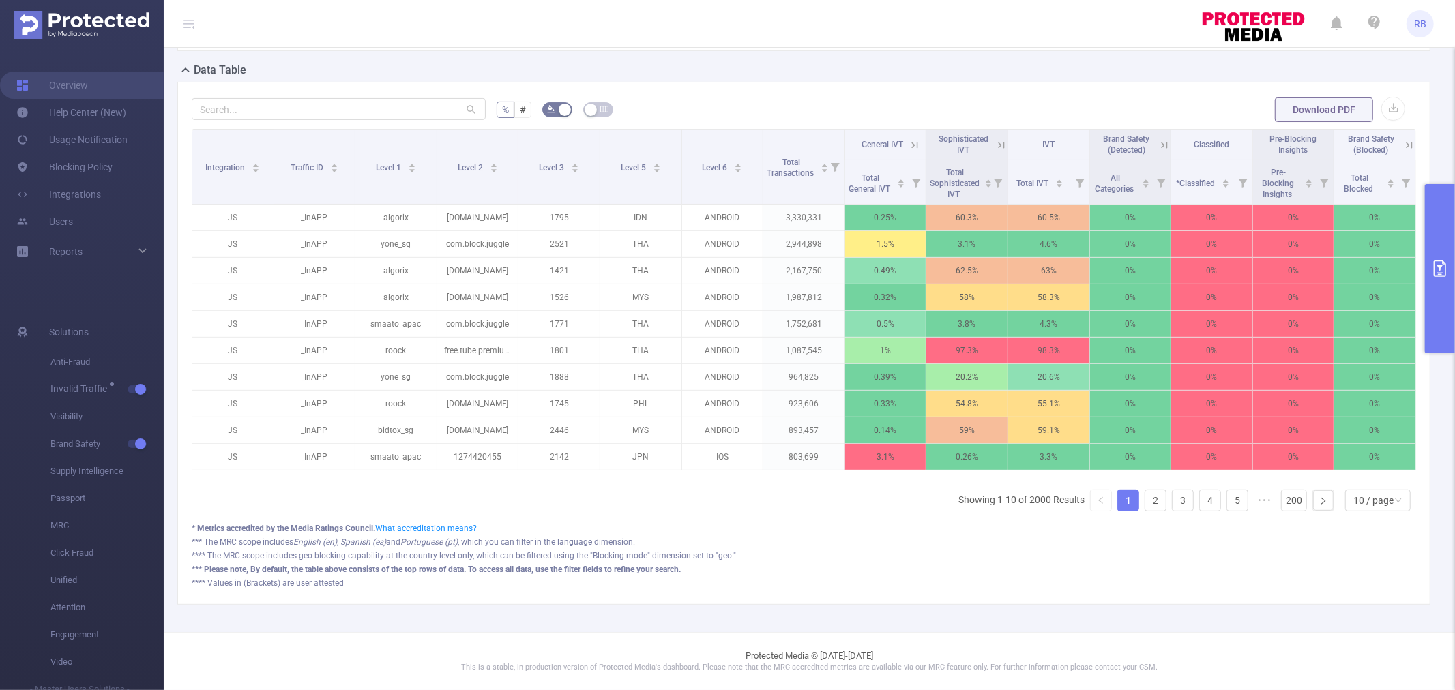
click at [910, 147] on icon at bounding box center [914, 145] width 12 height 12
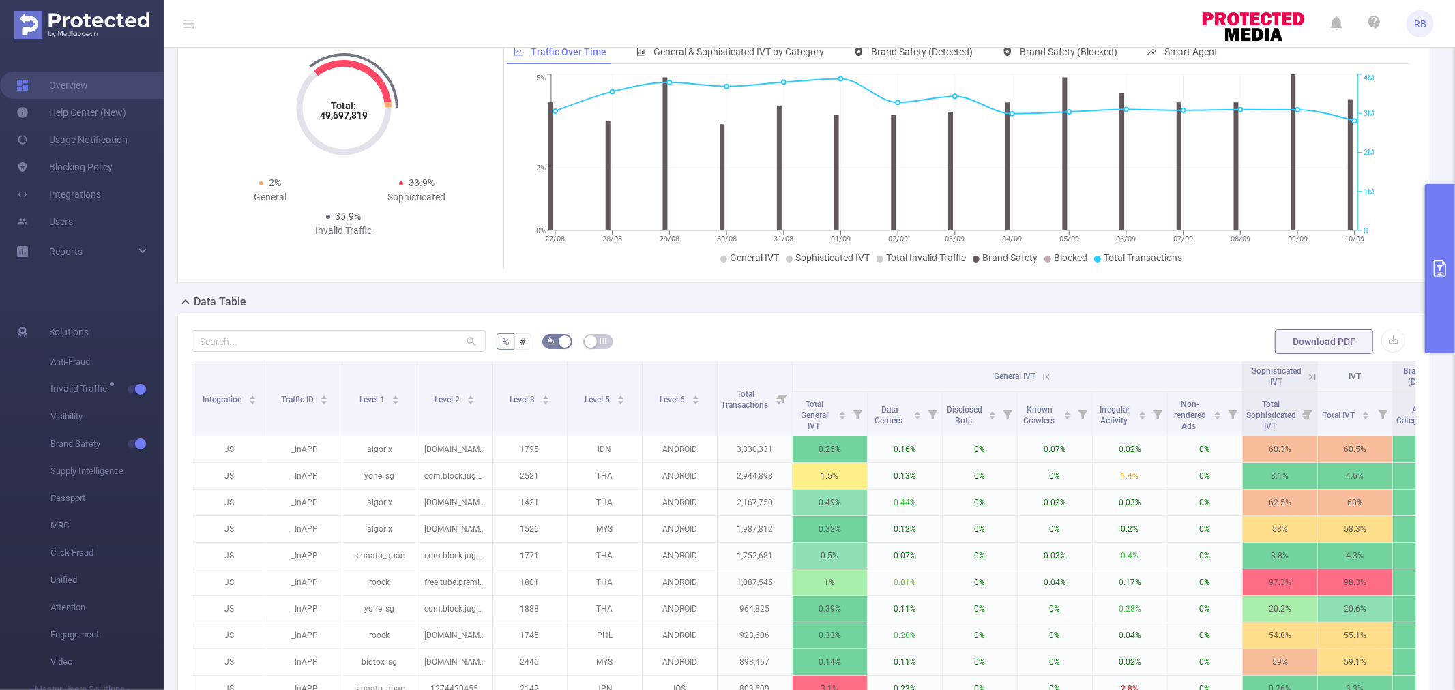
scroll to position [0, 0]
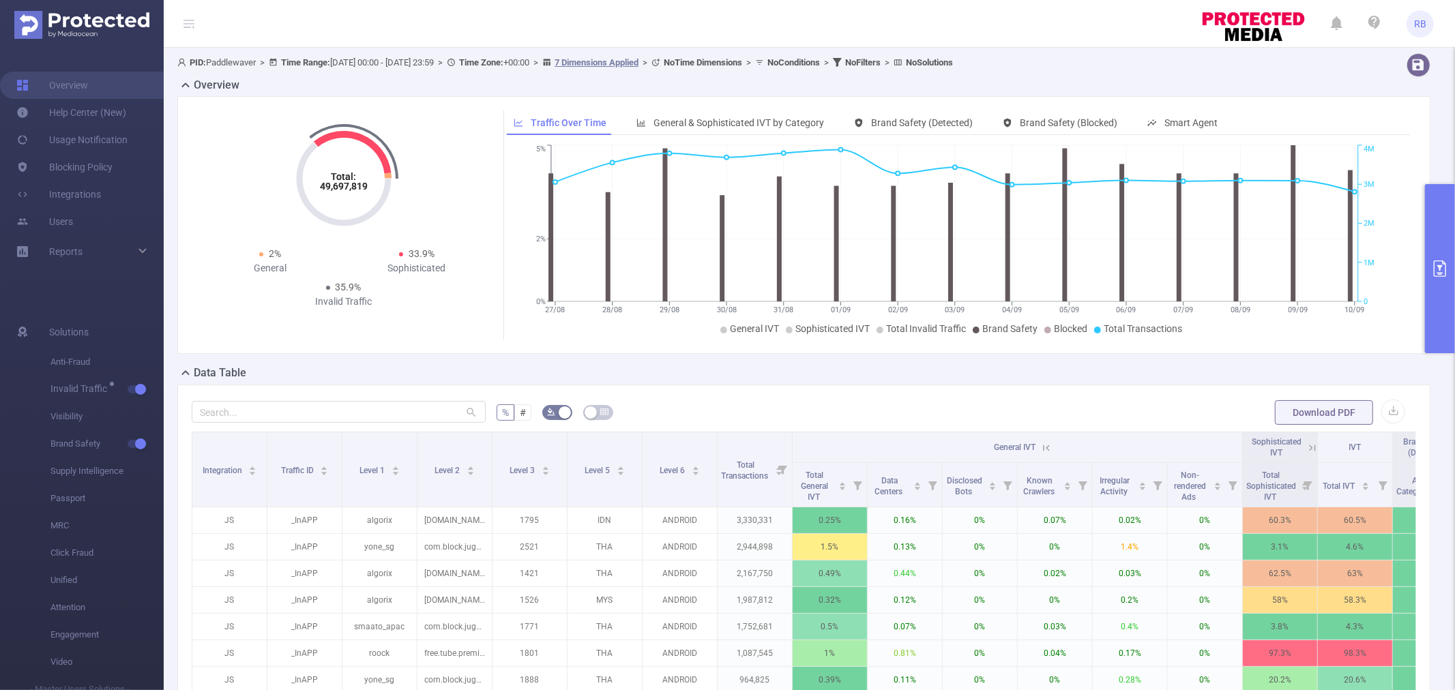
click at [786, 343] on div "Total: 49,697,819 Total: 49,697,819 2% General 33.9% Sophisticated 35.9% Invali…" at bounding box center [803, 225] width 1253 height 258
click at [795, 332] on span "Sophisticated IVT" at bounding box center [832, 328] width 74 height 11
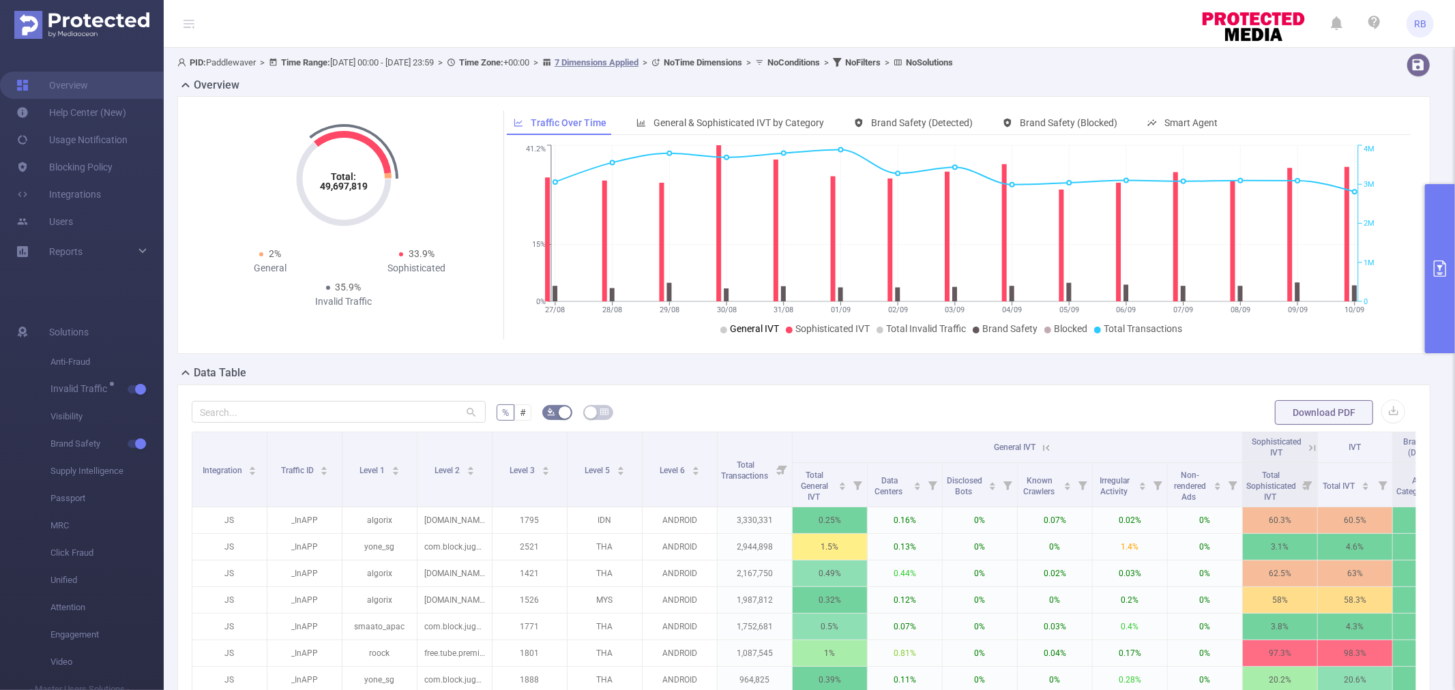
click at [762, 328] on span "General IVT" at bounding box center [754, 328] width 49 height 11
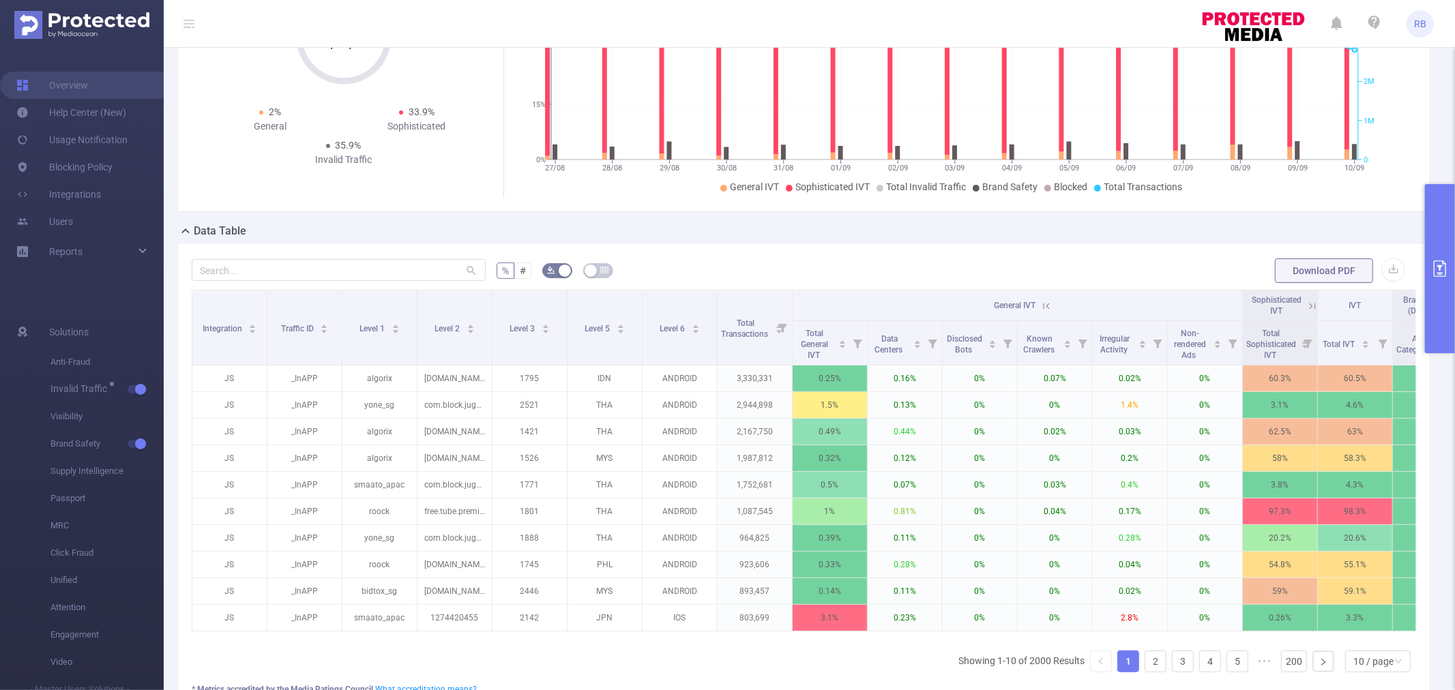
scroll to position [151, 0]
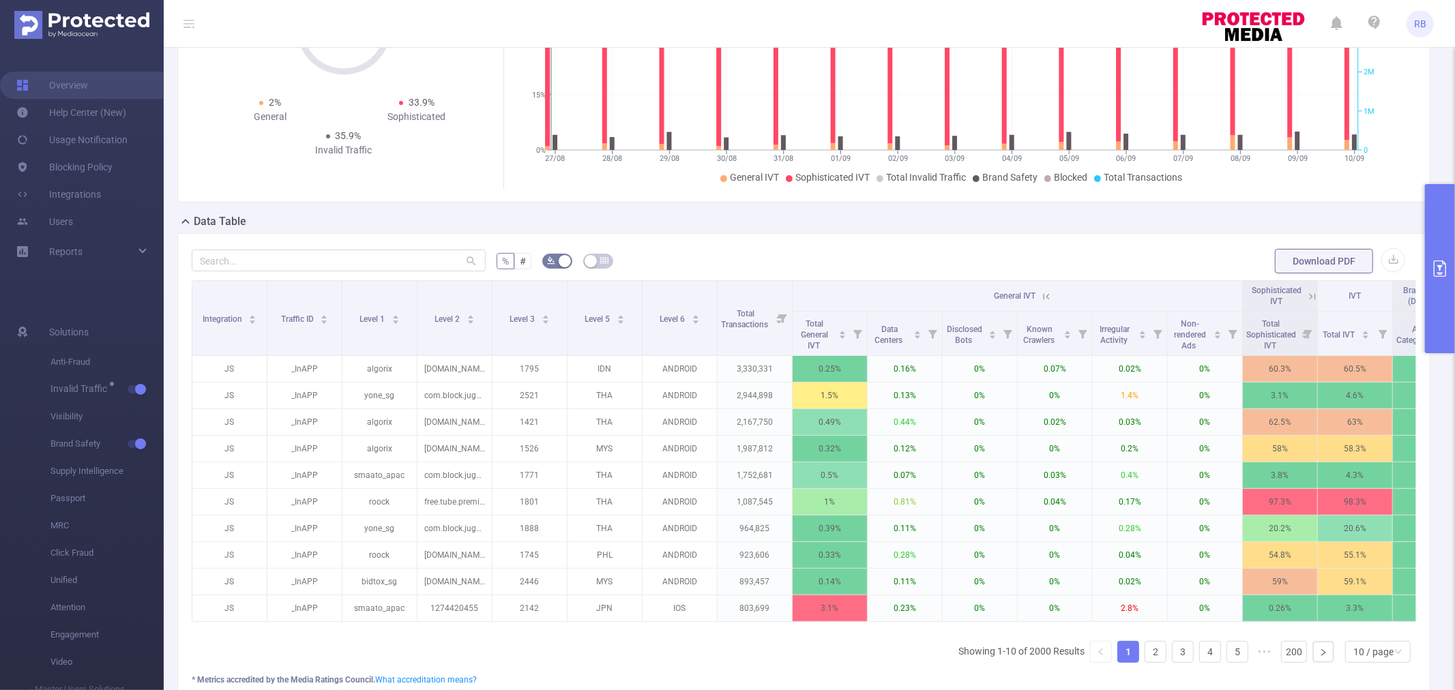
click at [1444, 271] on icon "primary" at bounding box center [1439, 268] width 16 height 16
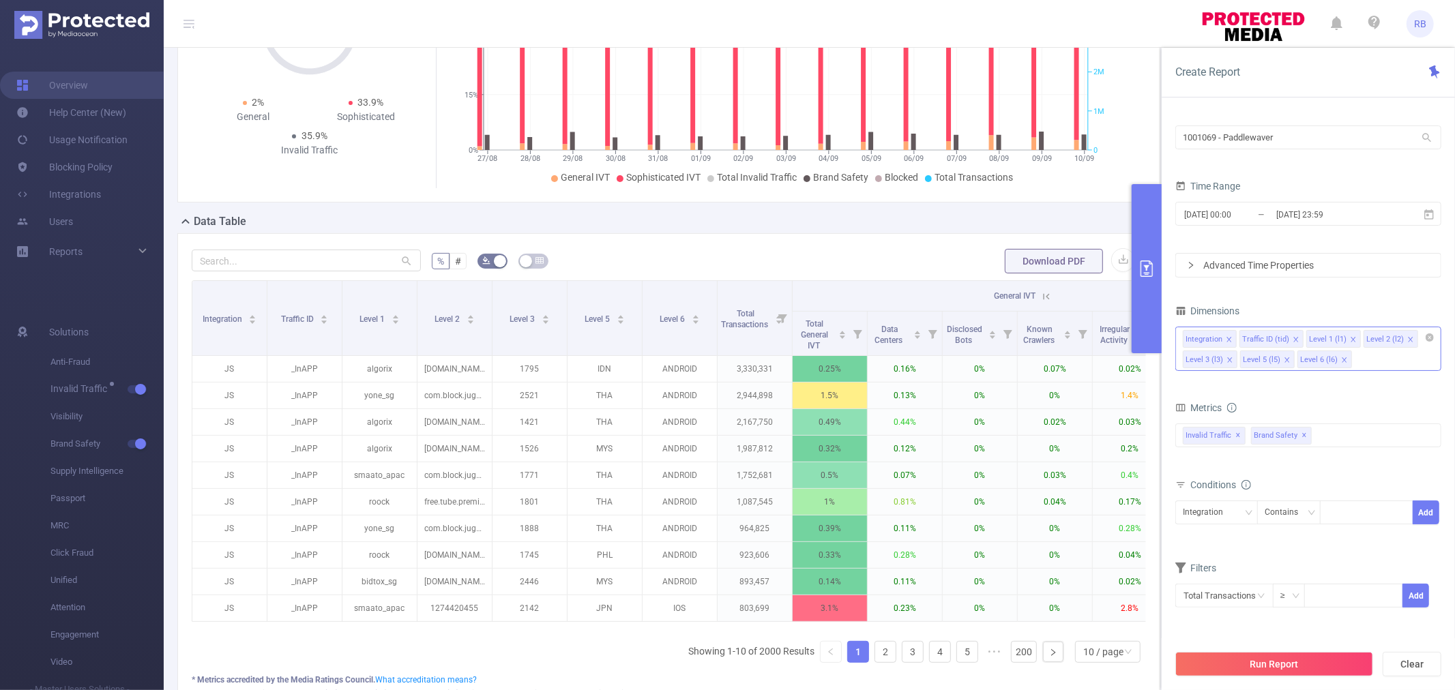
click at [1383, 359] on div "Integration Traffic ID (tid) Level 1 (l1) Level 2 (l2) Level 3 (l3) Level 5 (l5…" at bounding box center [1308, 349] width 266 height 44
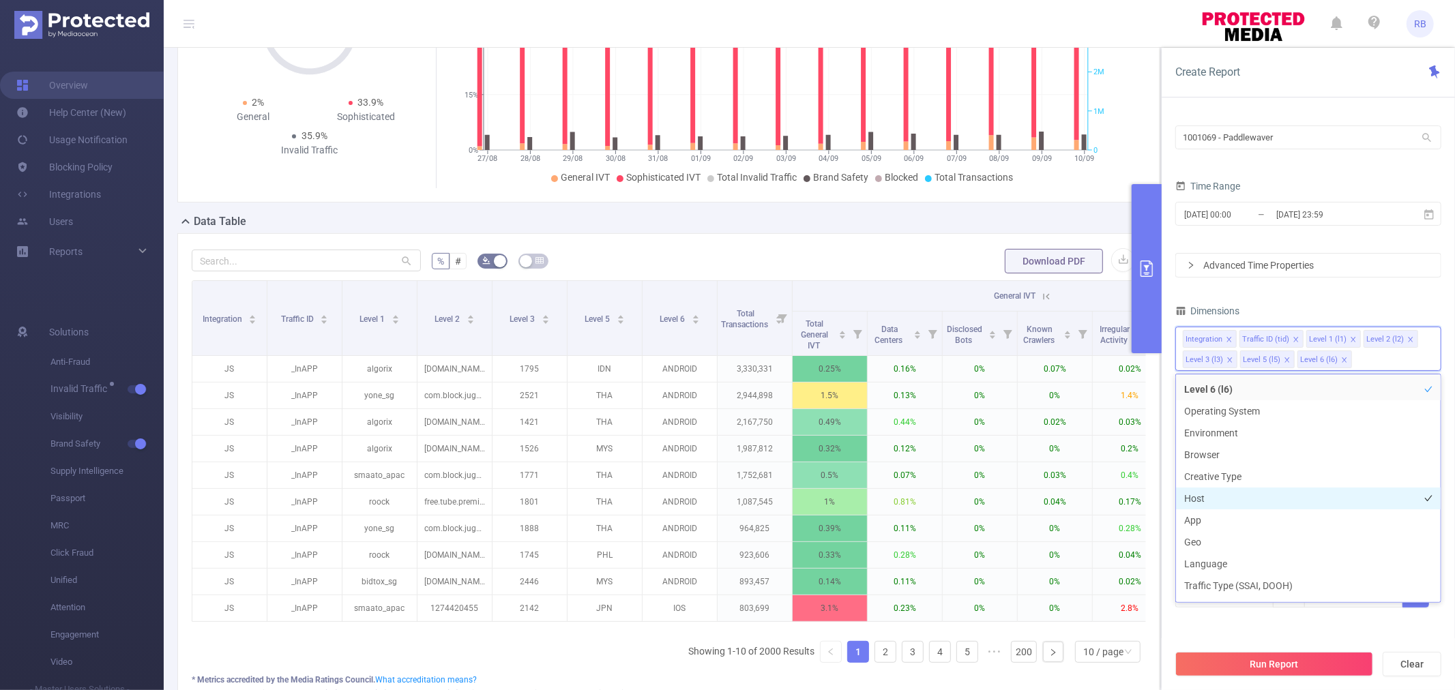
click at [1212, 498] on li "Host" at bounding box center [1308, 499] width 265 height 22
click at [1212, 510] on li "App" at bounding box center [1308, 520] width 265 height 22
click at [817, 237] on div "% # Download PDF Integration Traffic ID Level 1 Level 2 Level 3 Level 5 Level 6…" at bounding box center [668, 494] width 983 height 523
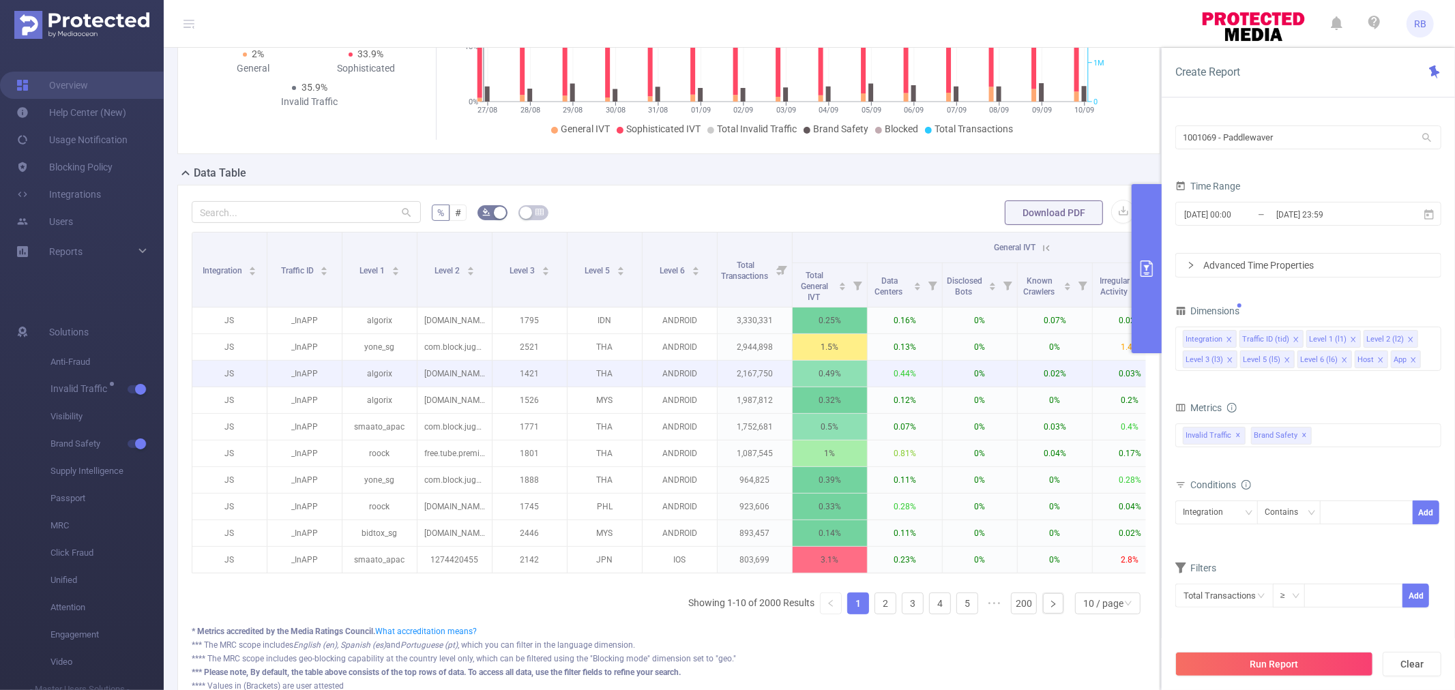
scroll to position [227, 0]
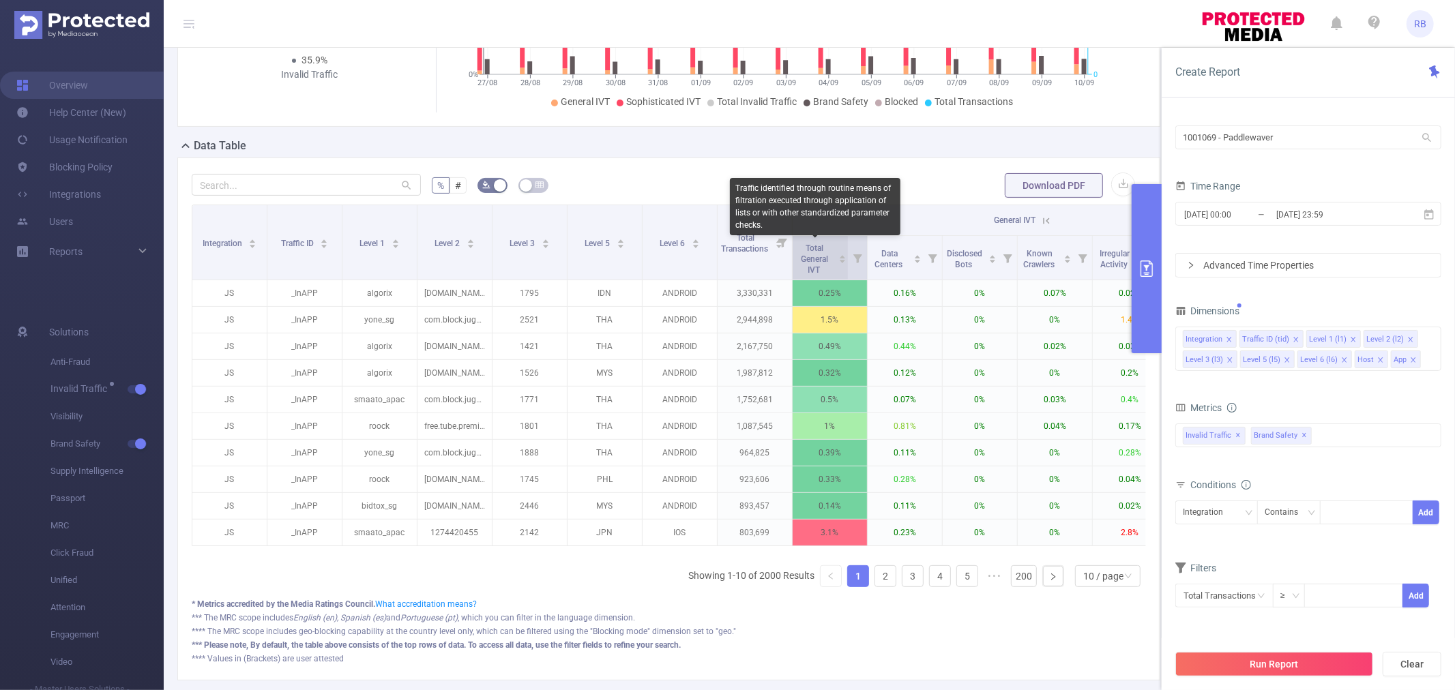
click at [815, 252] on span "Total General IVT" at bounding box center [814, 258] width 27 height 31
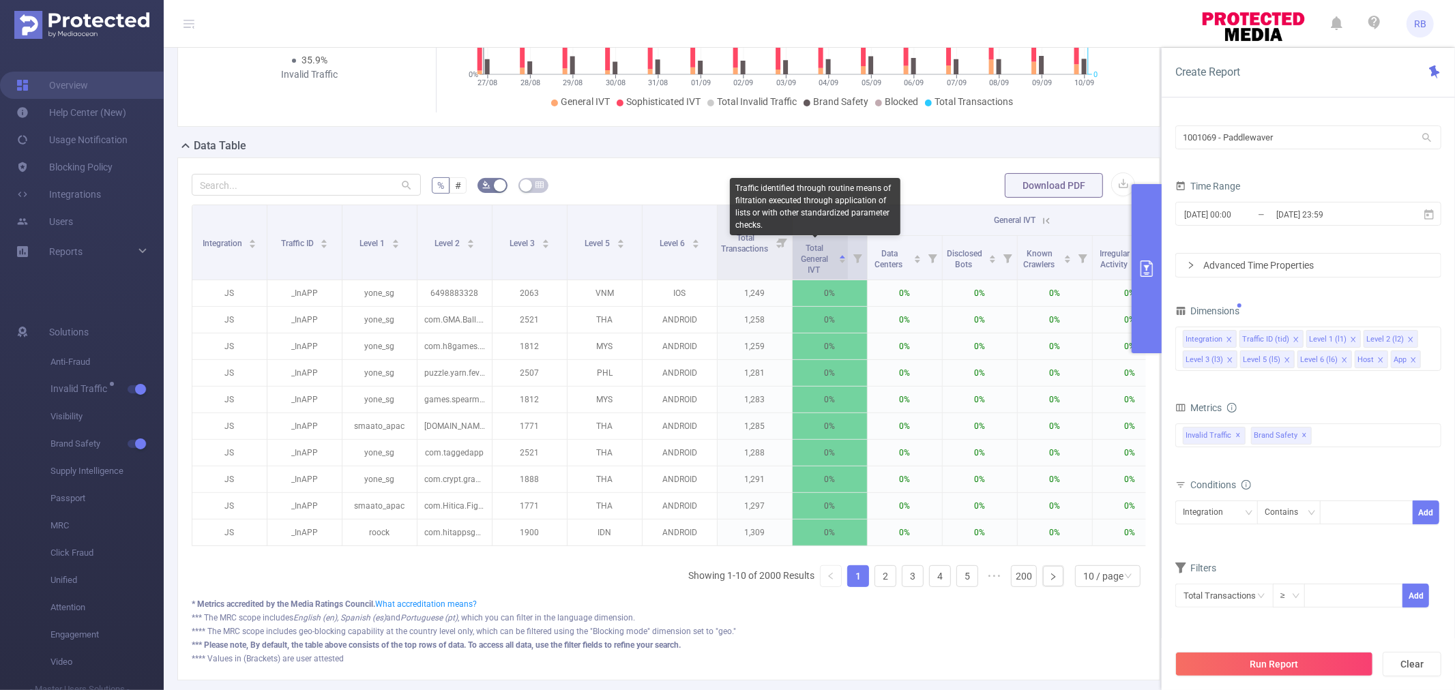
click at [815, 252] on span "Total General IVT" at bounding box center [814, 258] width 27 height 31
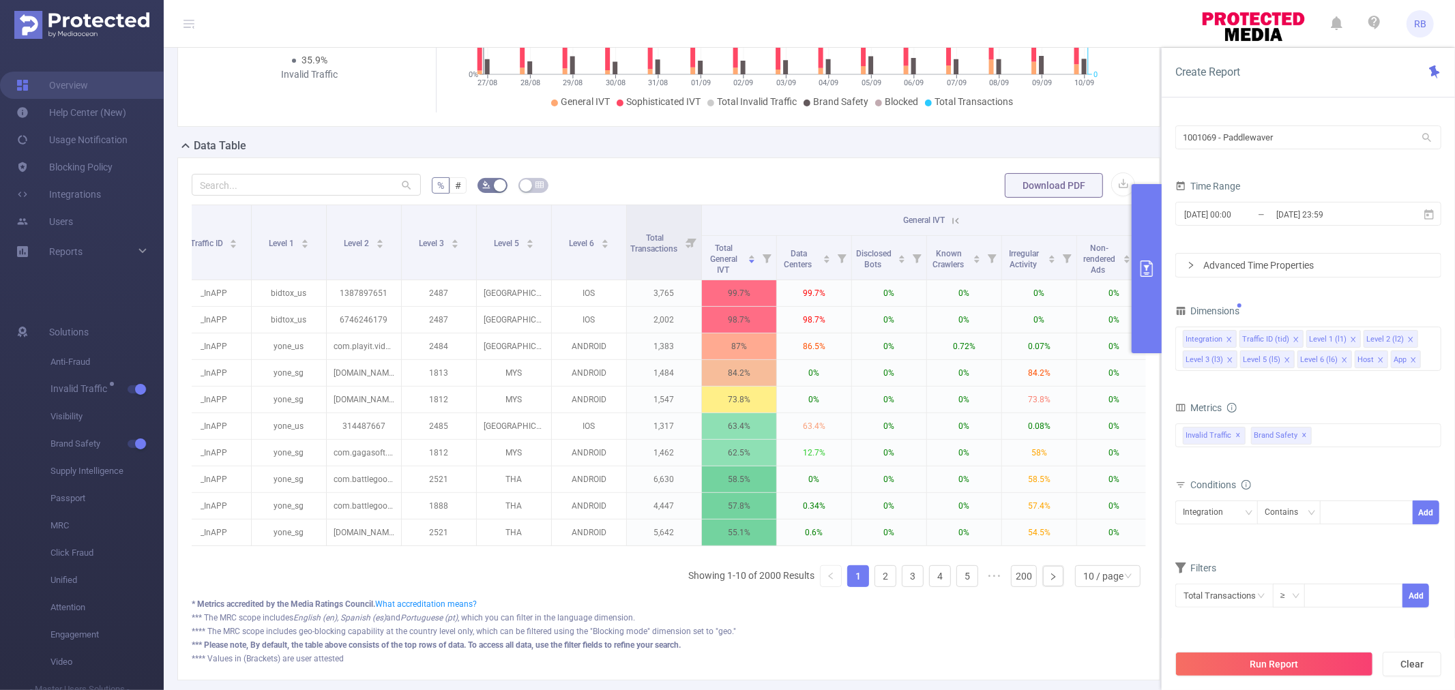
scroll to position [0, 546]
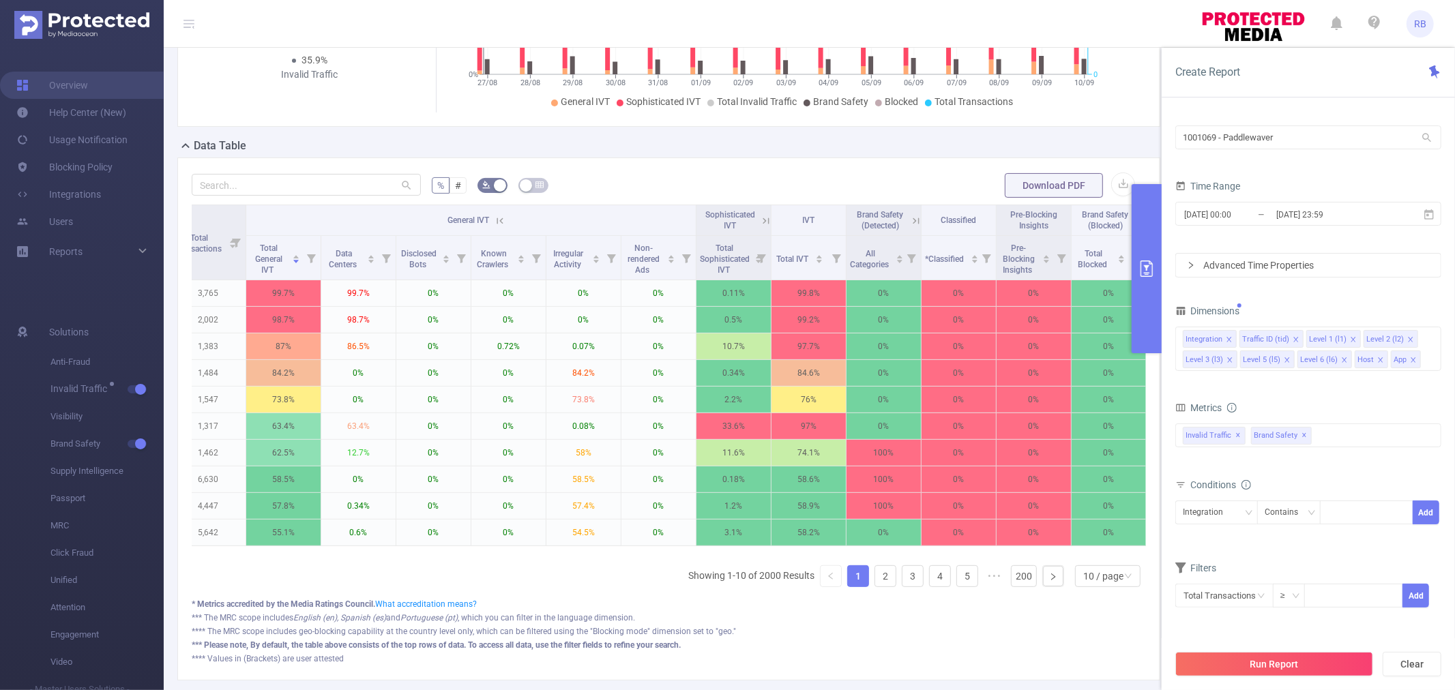
click at [502, 220] on icon at bounding box center [500, 221] width 12 height 12
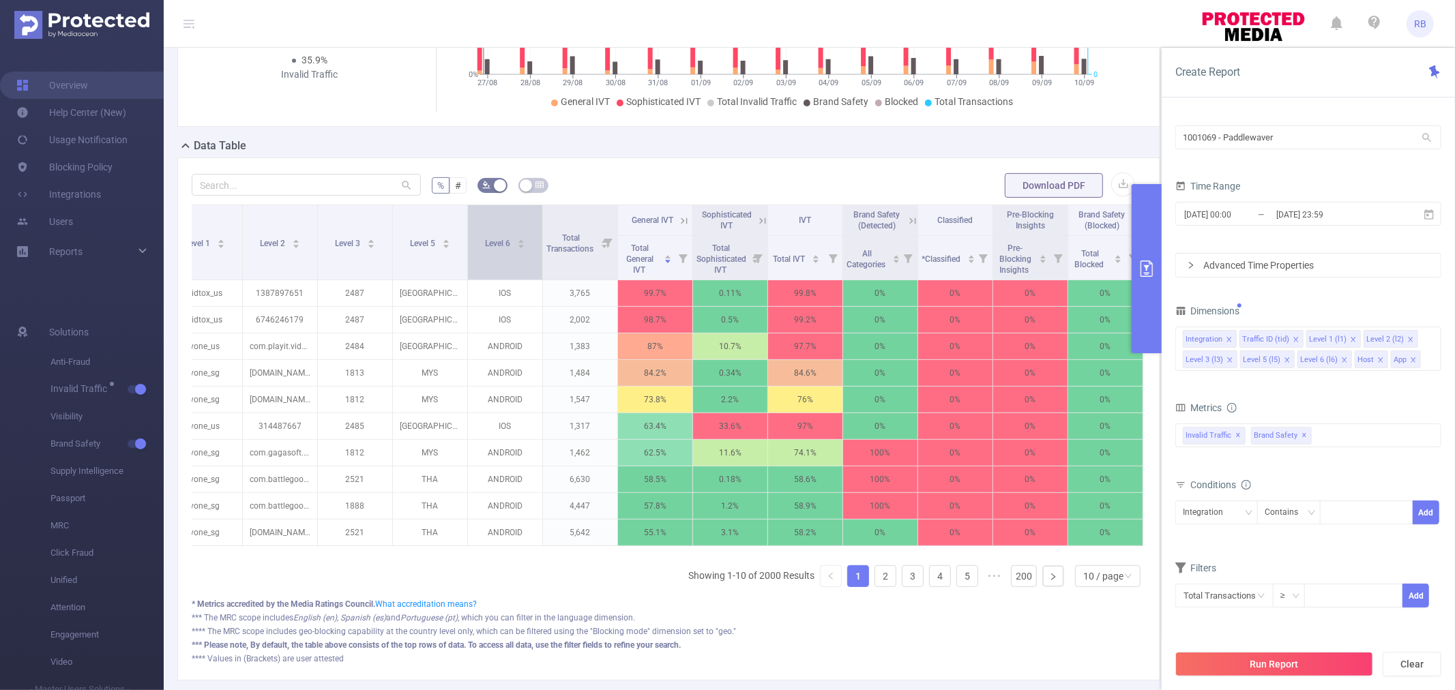
scroll to position [0, 186]
click at [756, 227] on icon at bounding box center [762, 221] width 12 height 12
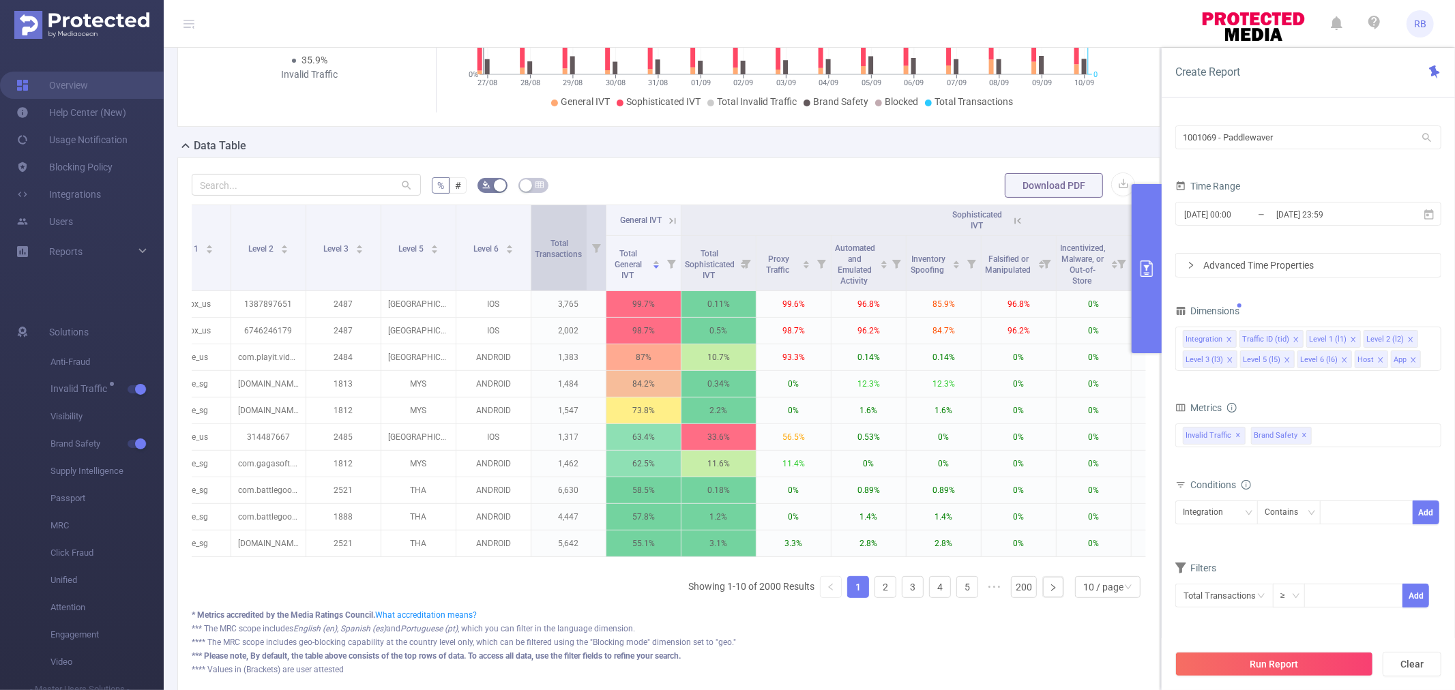
click at [563, 249] on span "Total Transactions" at bounding box center [559, 249] width 49 height 20
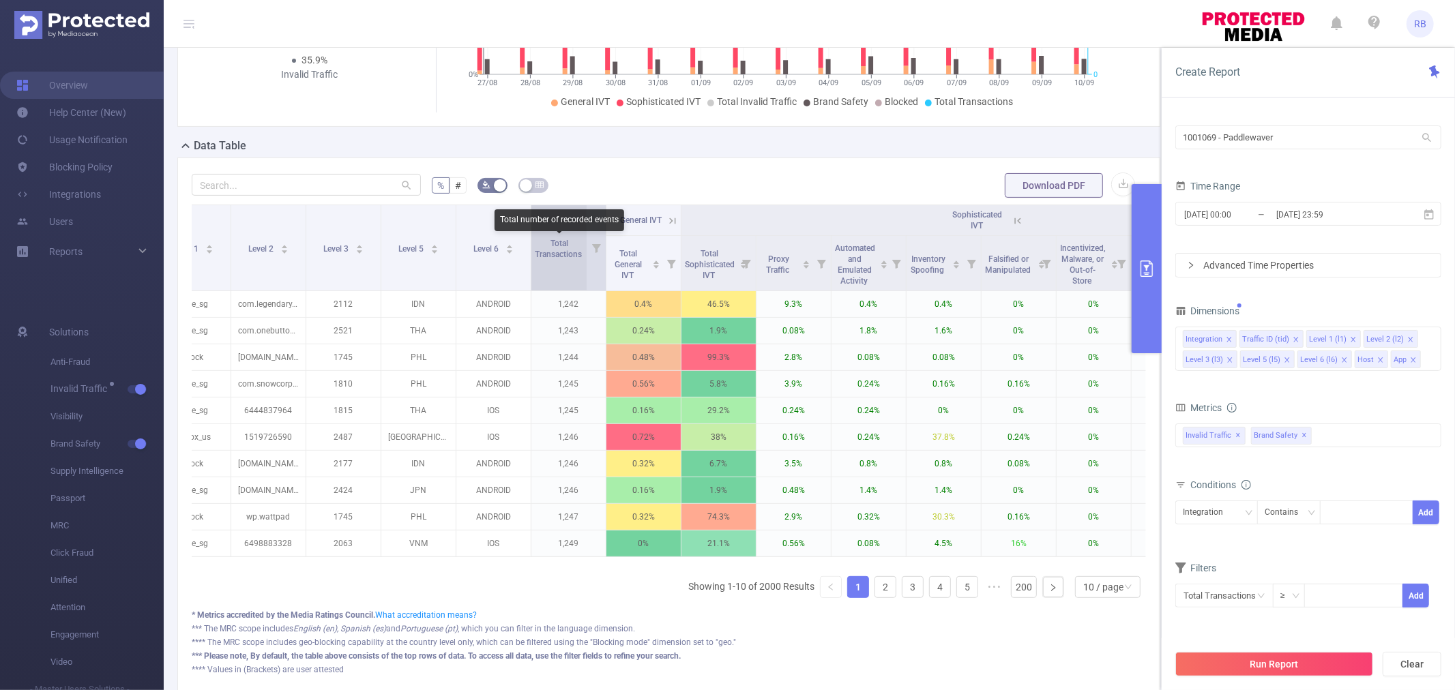
click at [563, 249] on span "Total Transactions" at bounding box center [559, 249] width 49 height 20
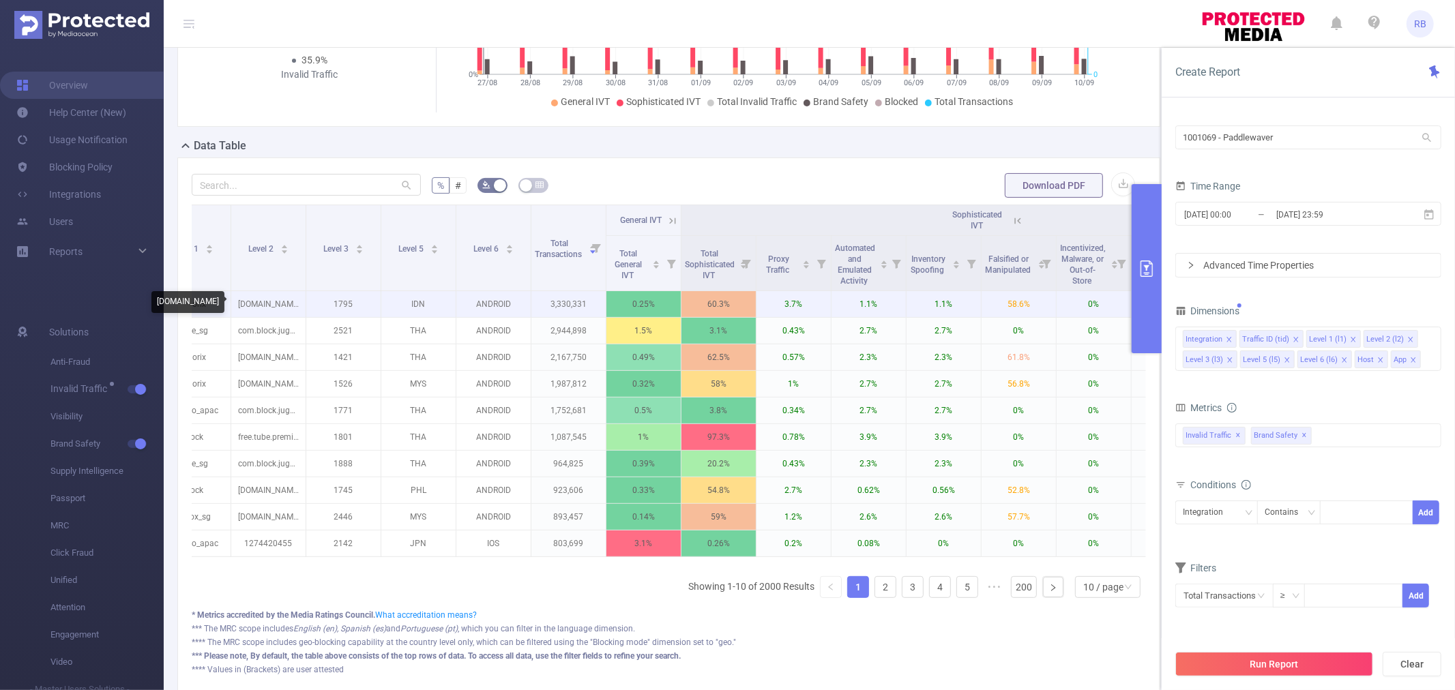
click at [248, 299] on p "[DOMAIN_NAME]" at bounding box center [268, 304] width 74 height 26
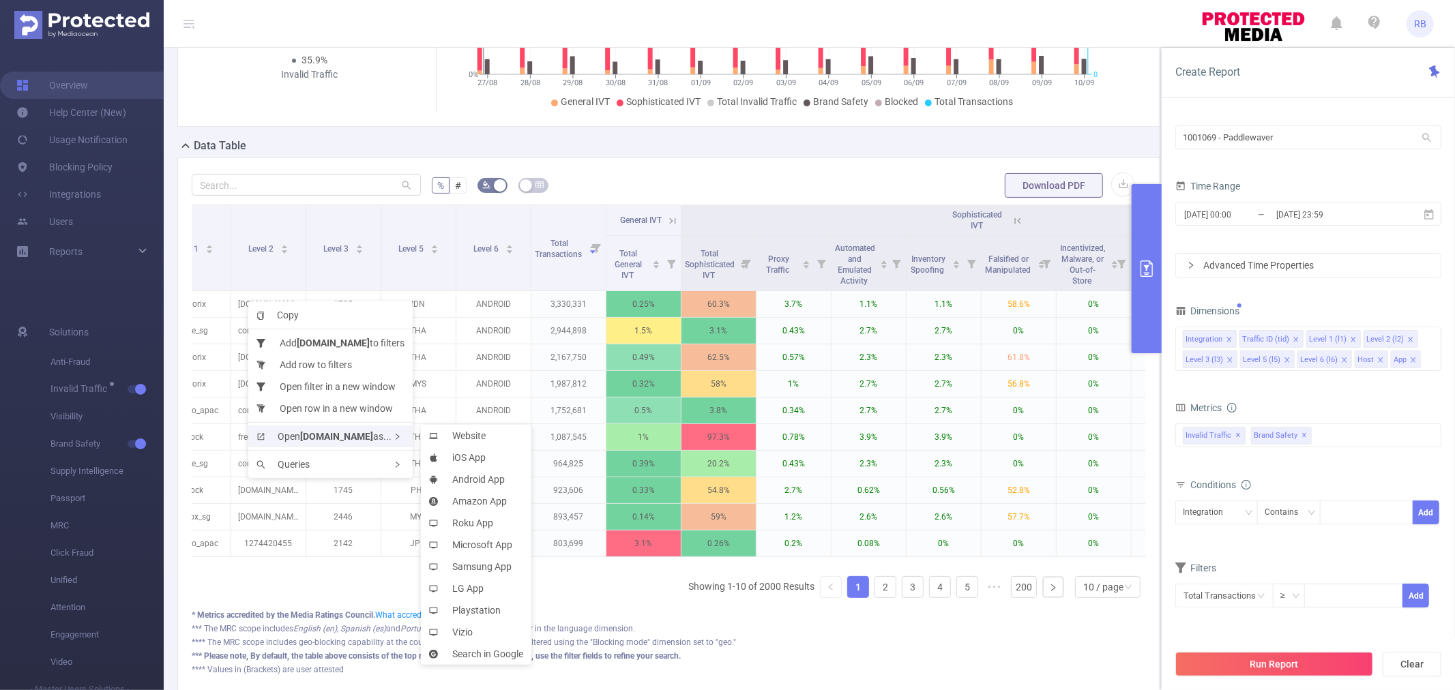
click at [356, 428] on div "Open [DOMAIN_NAME] as..." at bounding box center [330, 437] width 164 height 22
click at [444, 437] on icon at bounding box center [437, 436] width 16 height 9
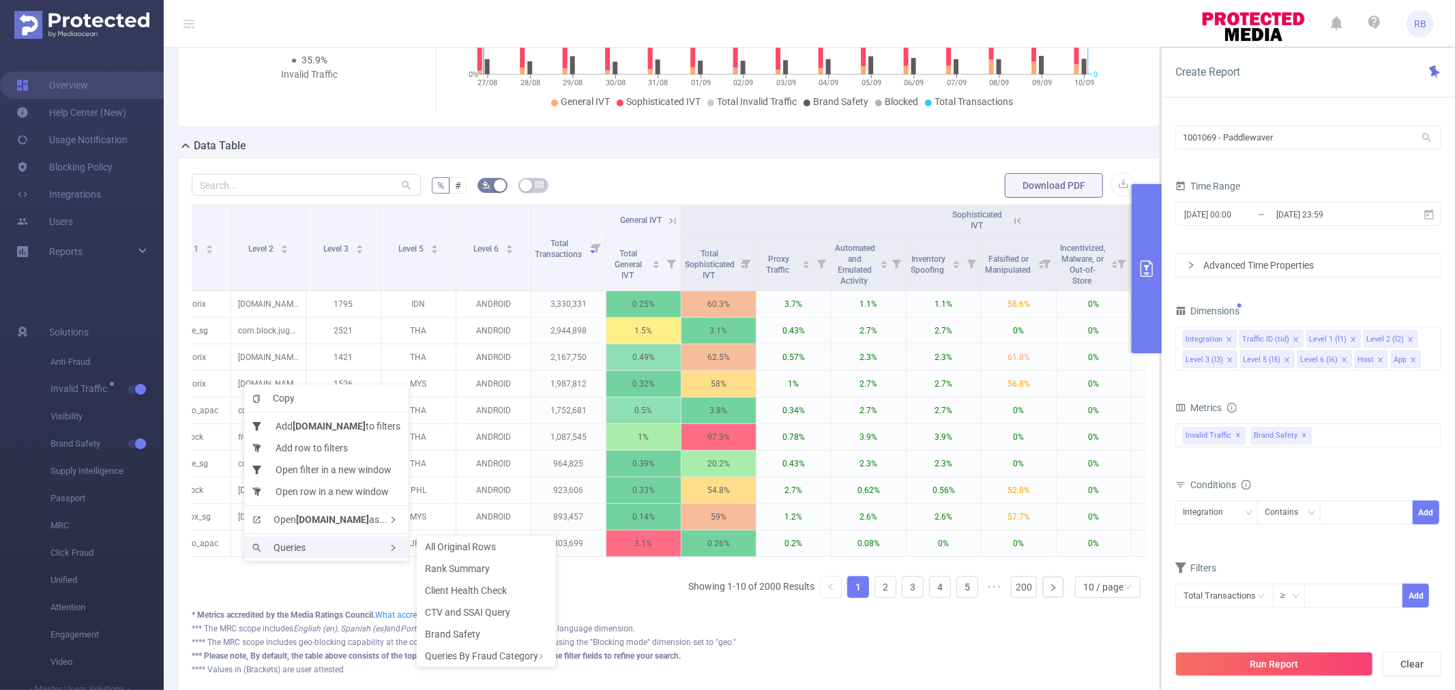
click at [308, 544] on div "Queries" at bounding box center [326, 548] width 164 height 22
click at [459, 567] on span "Rank Summary" at bounding box center [457, 568] width 65 height 11
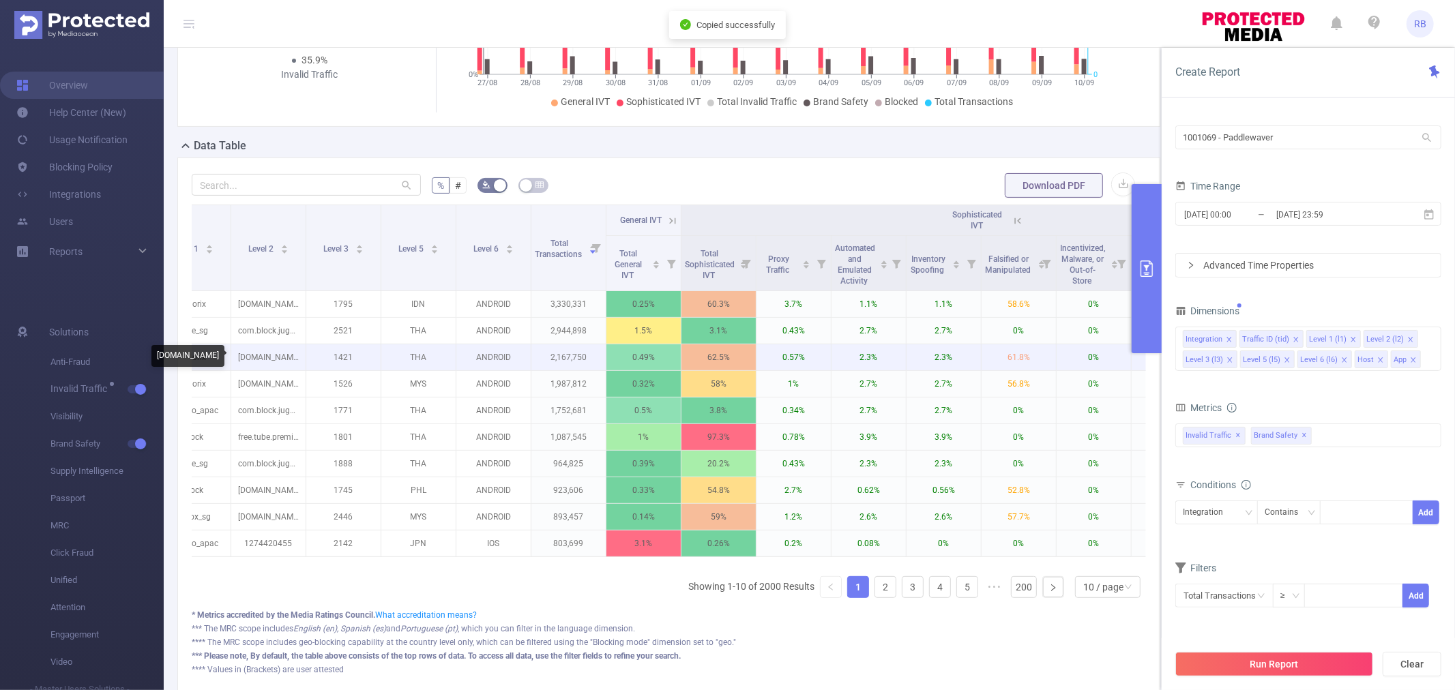
click at [263, 364] on p "[DOMAIN_NAME]" at bounding box center [268, 357] width 74 height 26
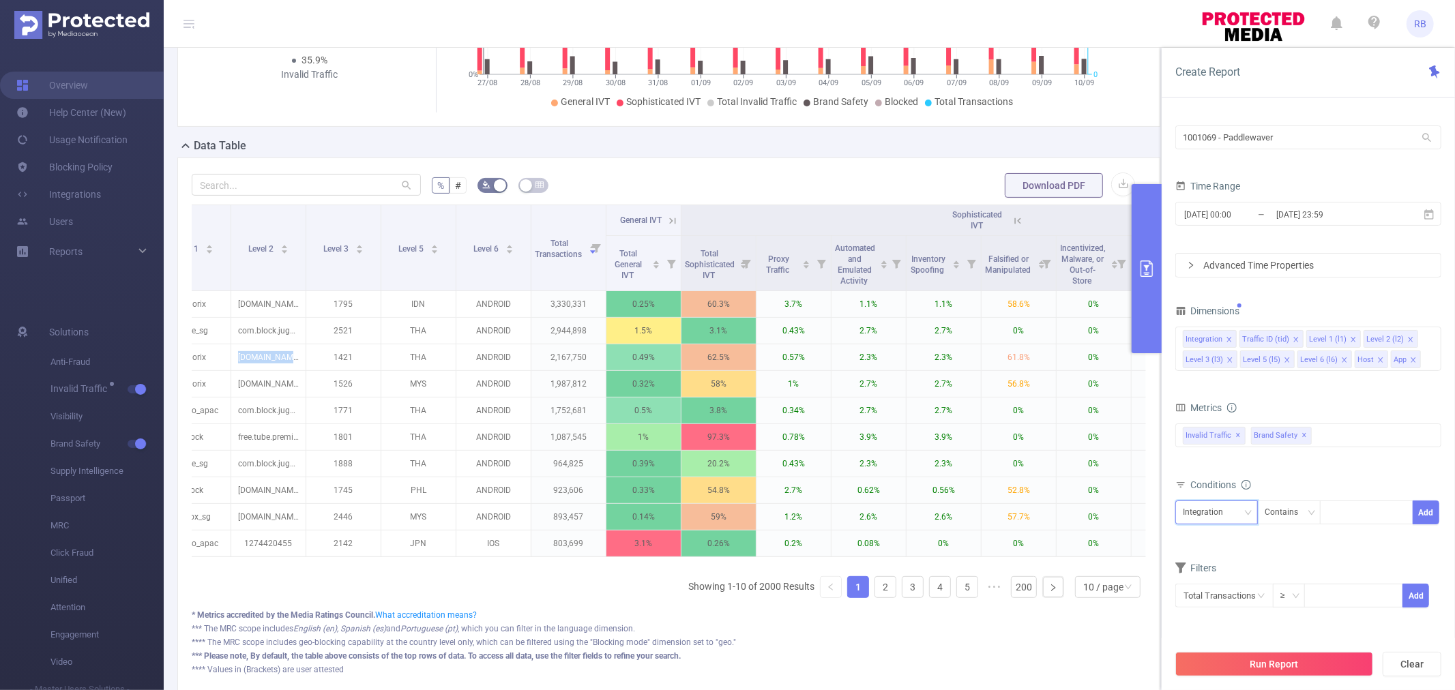
click at [1219, 508] on div "Integration" at bounding box center [1207, 512] width 50 height 23
click at [1208, 399] on li "Level 2 (l2)" at bounding box center [1216, 400] width 83 height 22
click at [1359, 520] on div at bounding box center [1366, 512] width 78 height 23
paste input "[DOMAIN_NAME]"
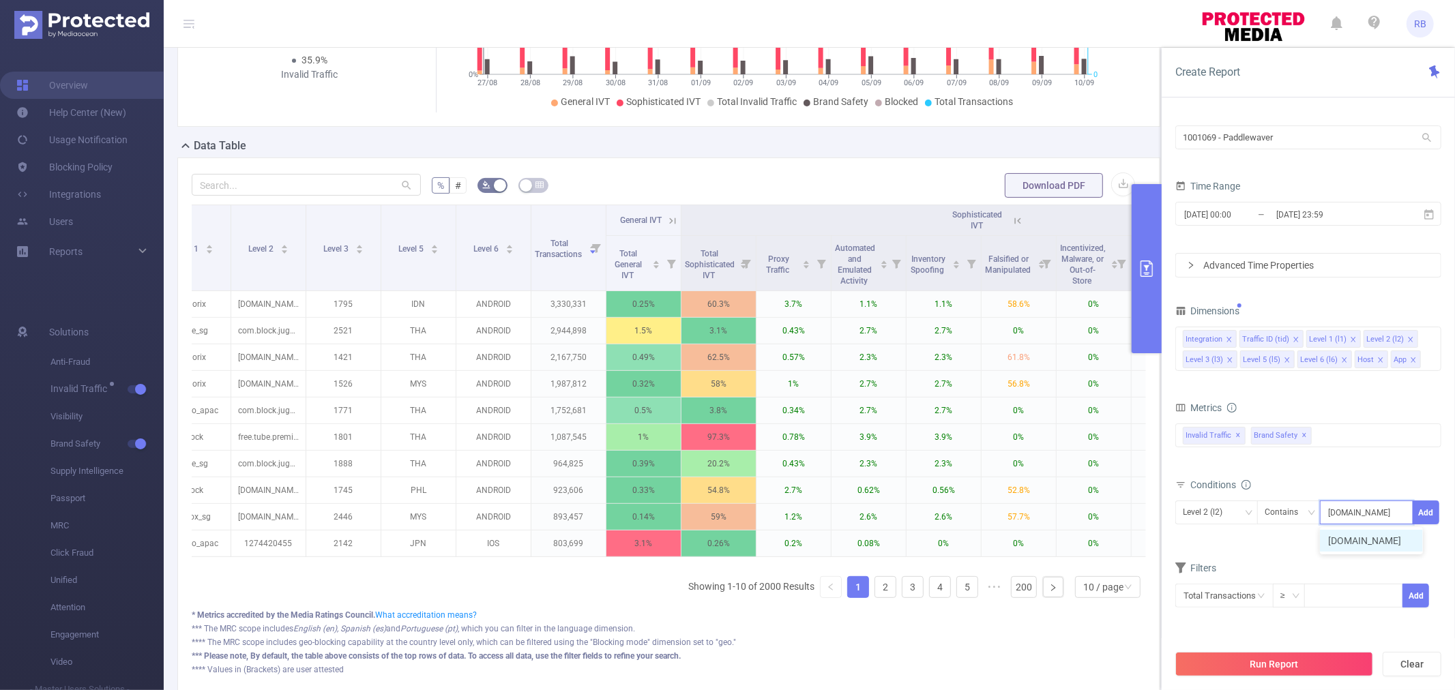
type input "[DOMAIN_NAME]"
click at [1341, 391] on form "Dimensions Integration Traffic ID (tid) Level 1 (l1) Level 2 (l2) Level 3 (l3) …" at bounding box center [1308, 474] width 266 height 347
click at [1285, 360] on icon "icon: close" at bounding box center [1286, 360] width 7 height 7
click at [1229, 357] on icon "icon: close" at bounding box center [1229, 360] width 7 height 7
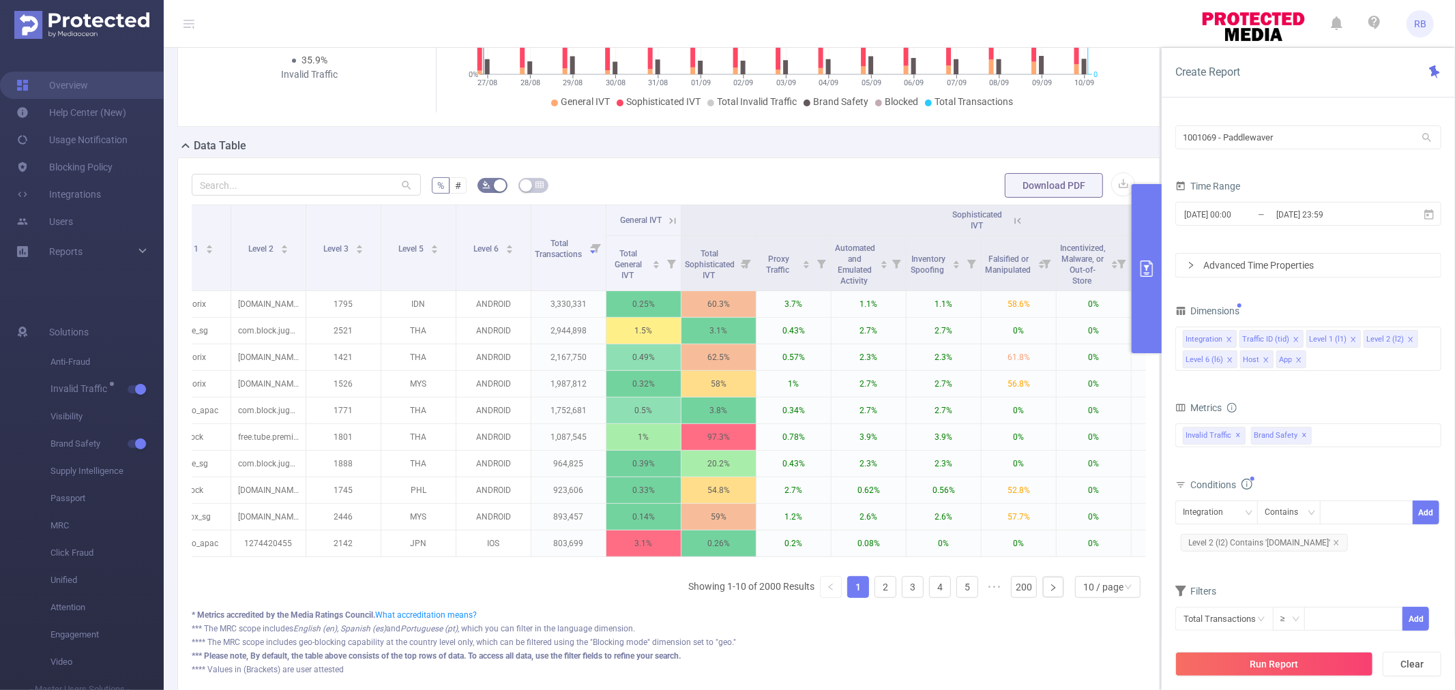
click at [1231, 359] on icon "icon: close" at bounding box center [1229, 360] width 7 height 7
click at [1235, 662] on button "Run Report" at bounding box center [1274, 664] width 198 height 25
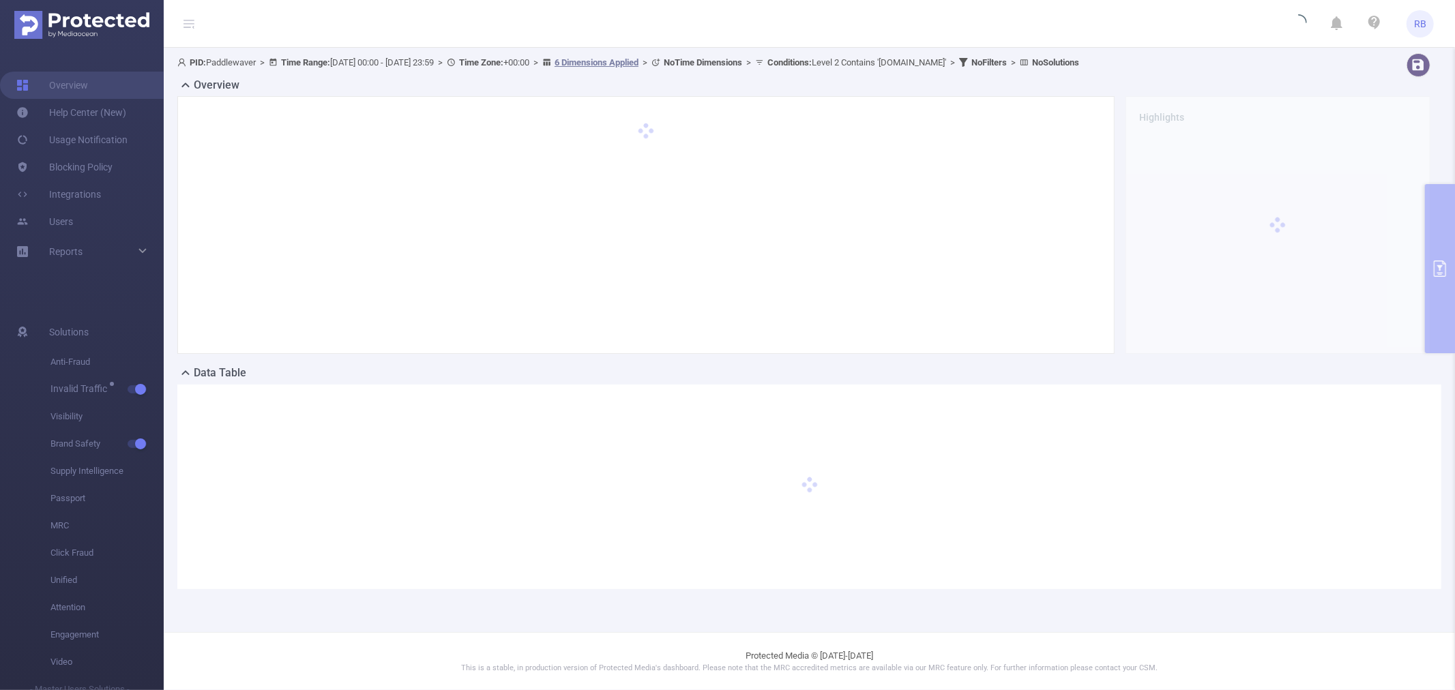
scroll to position [0, 0]
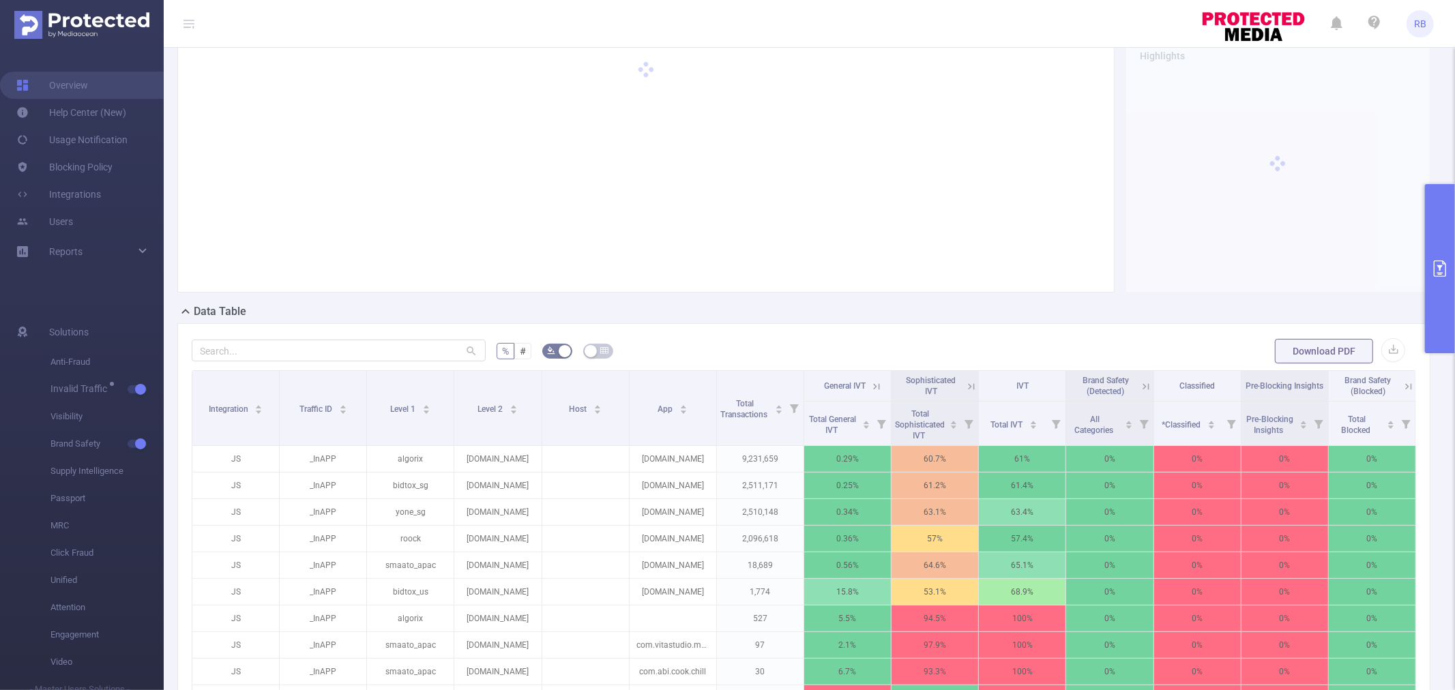
scroll to position [151, 0]
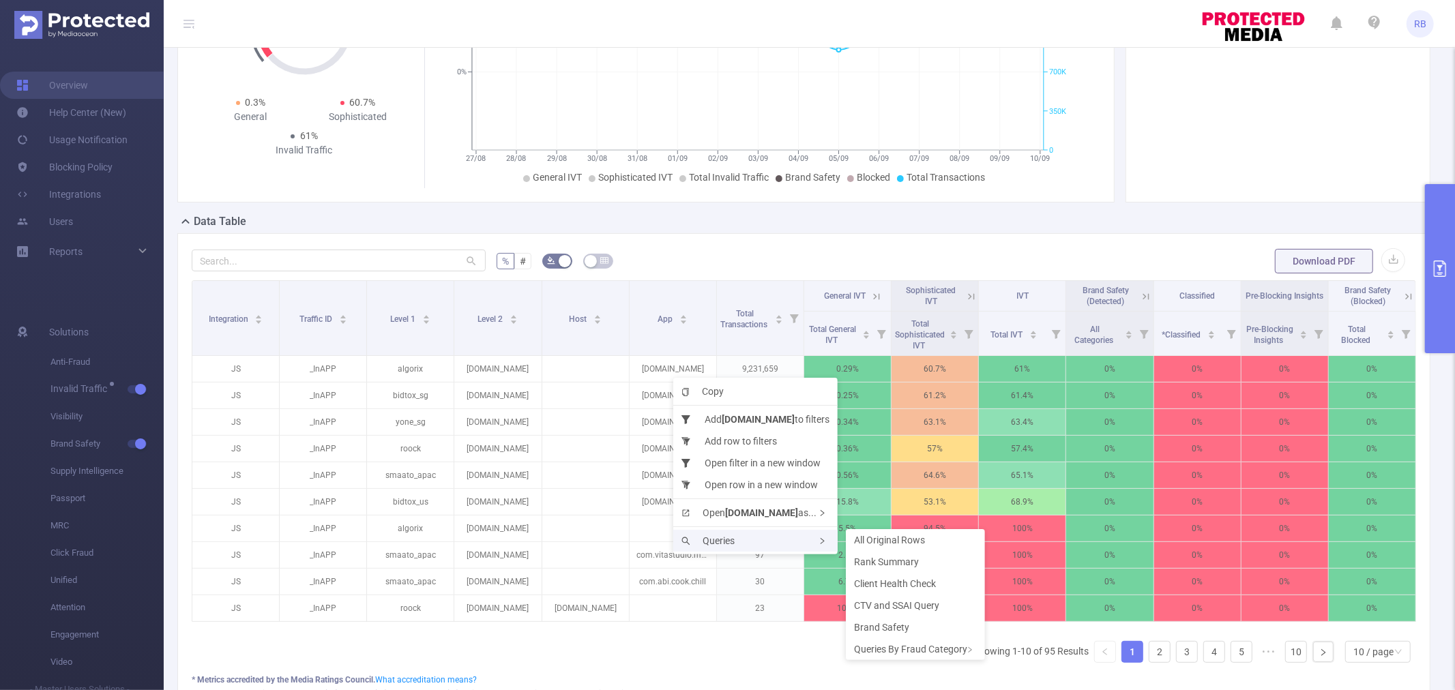
click at [737, 535] on div "Queries" at bounding box center [755, 541] width 164 height 22
click at [902, 556] on span "Rank Summary" at bounding box center [886, 561] width 65 height 11
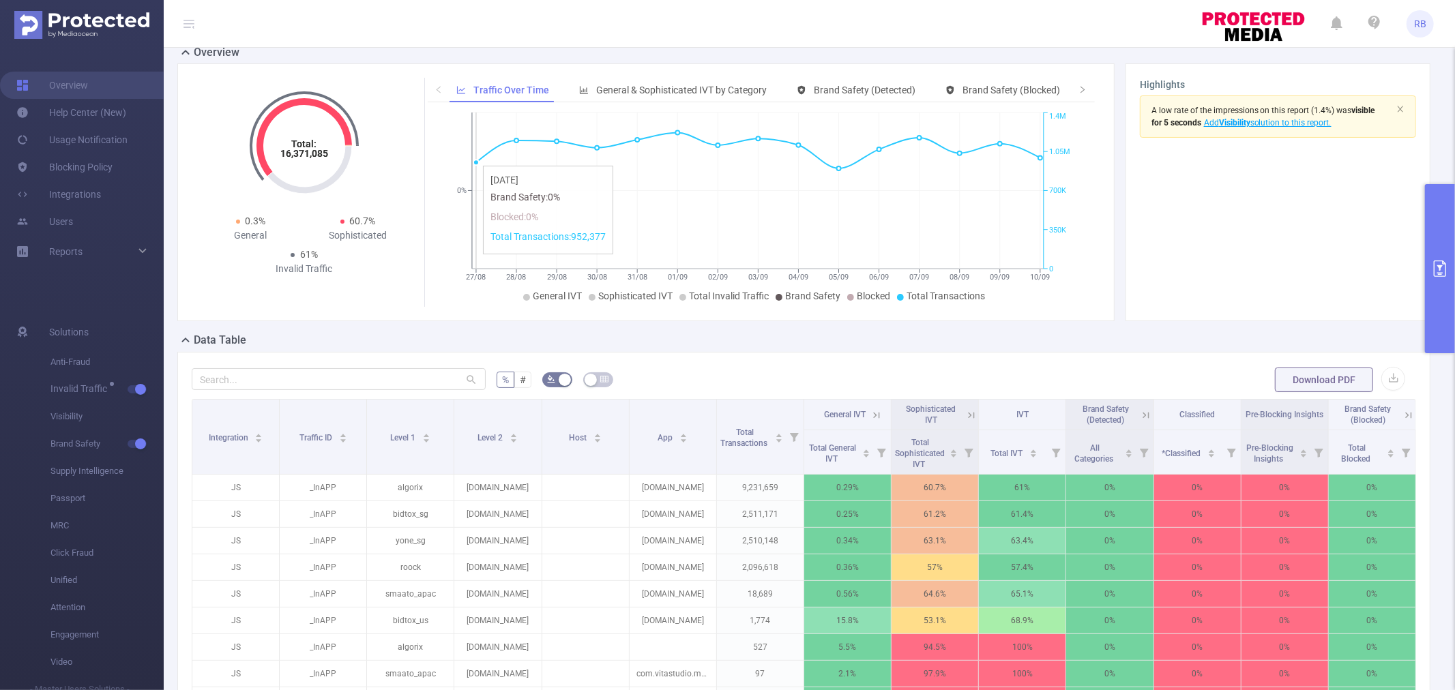
scroll to position [0, 0]
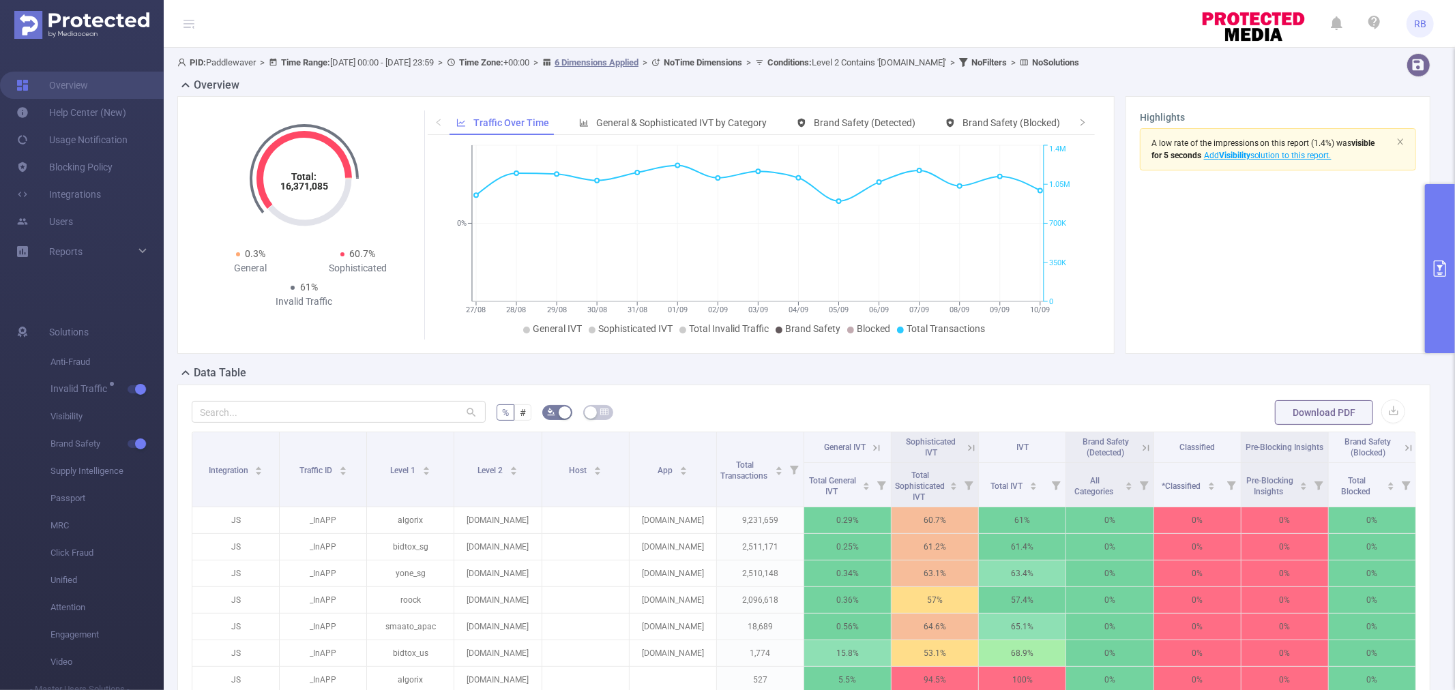
click at [233, 57] on span "PID: Paddlewaver > Time Range: [DATE] 00:00 - [DATE] 23:59 > Time Zone: +00:00 …" at bounding box center [628, 62] width 902 height 10
click at [233, 56] on div "PID: Paddlewaver > Time Range: [DATE] 00:00 - [DATE] 23:59 > Time Zone: +00:00 …" at bounding box center [751, 62] width 1148 height 18
copy span "Paddlewaver"
click at [501, 521] on p "[DOMAIN_NAME]" at bounding box center [497, 520] width 87 height 26
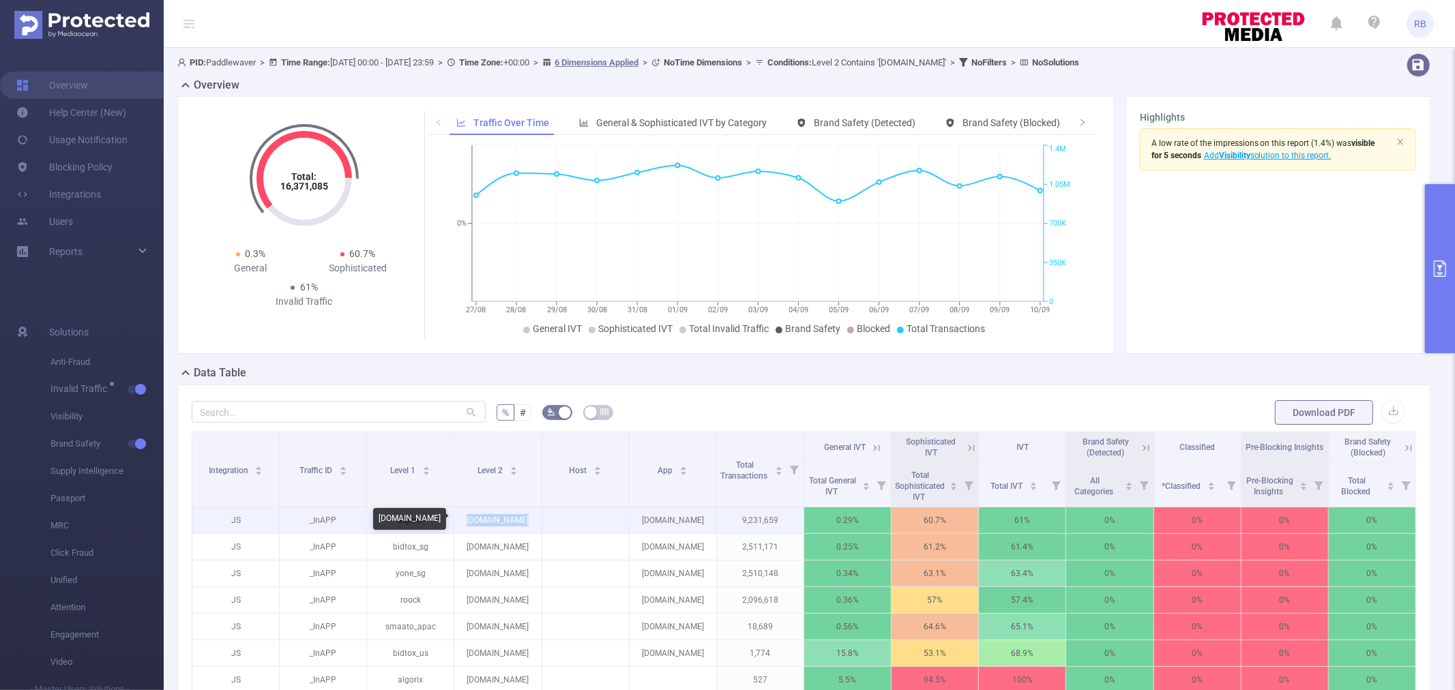
click at [501, 521] on p "[DOMAIN_NAME]" at bounding box center [497, 520] width 87 height 26
copy p "[DOMAIN_NAME]"
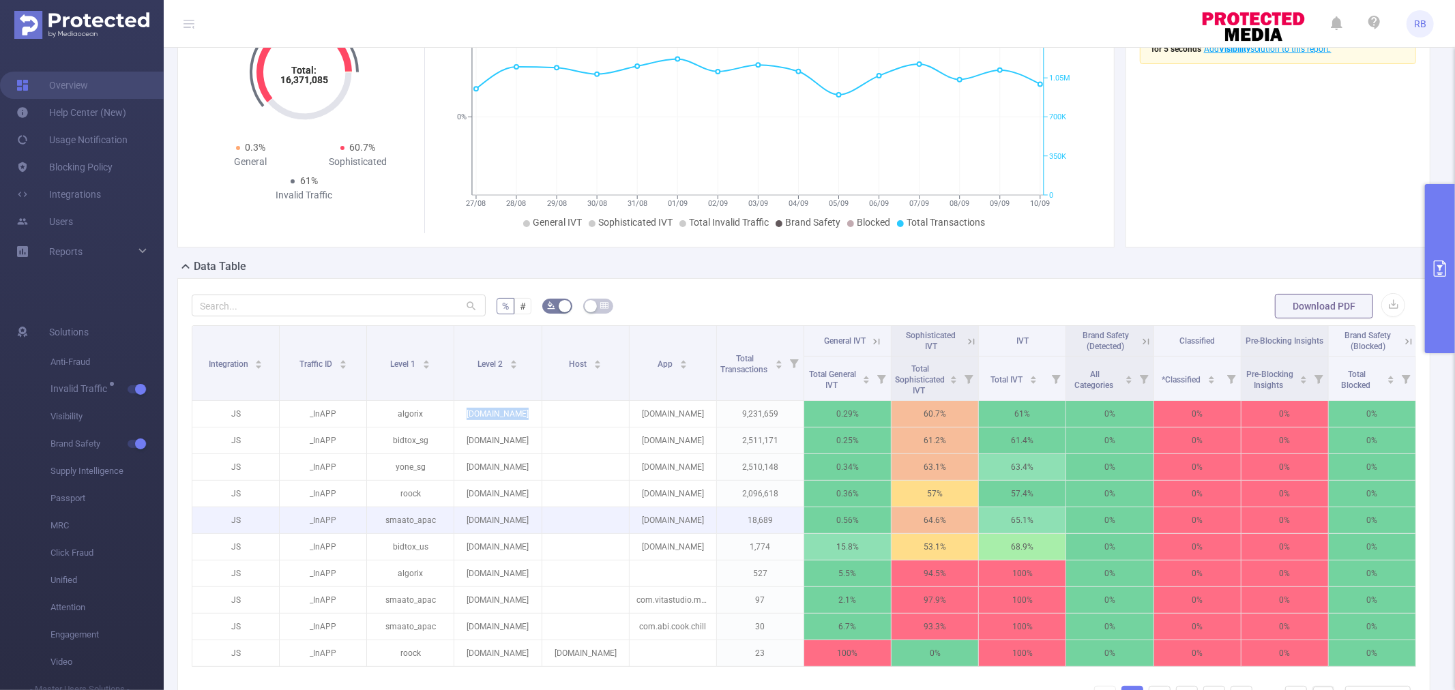
scroll to position [303, 0]
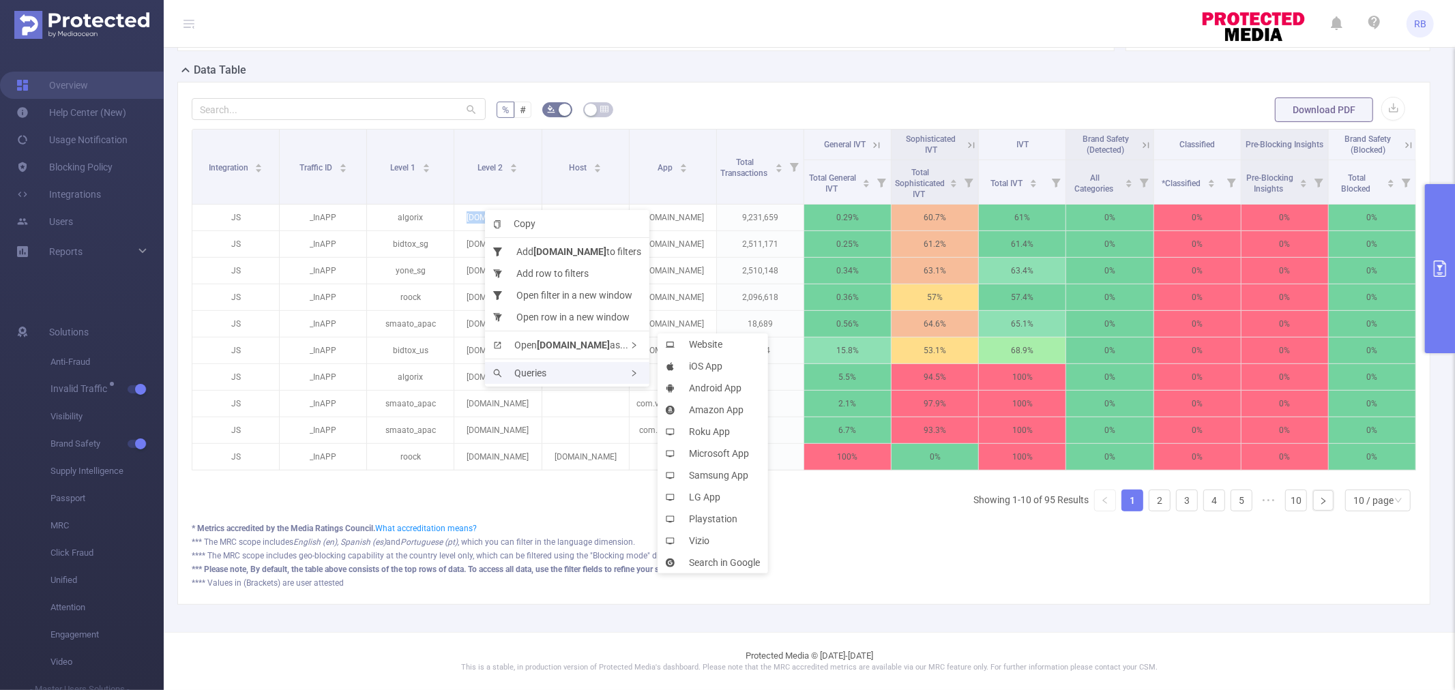
click at [535, 370] on span "Queries" at bounding box center [519, 373] width 53 height 11
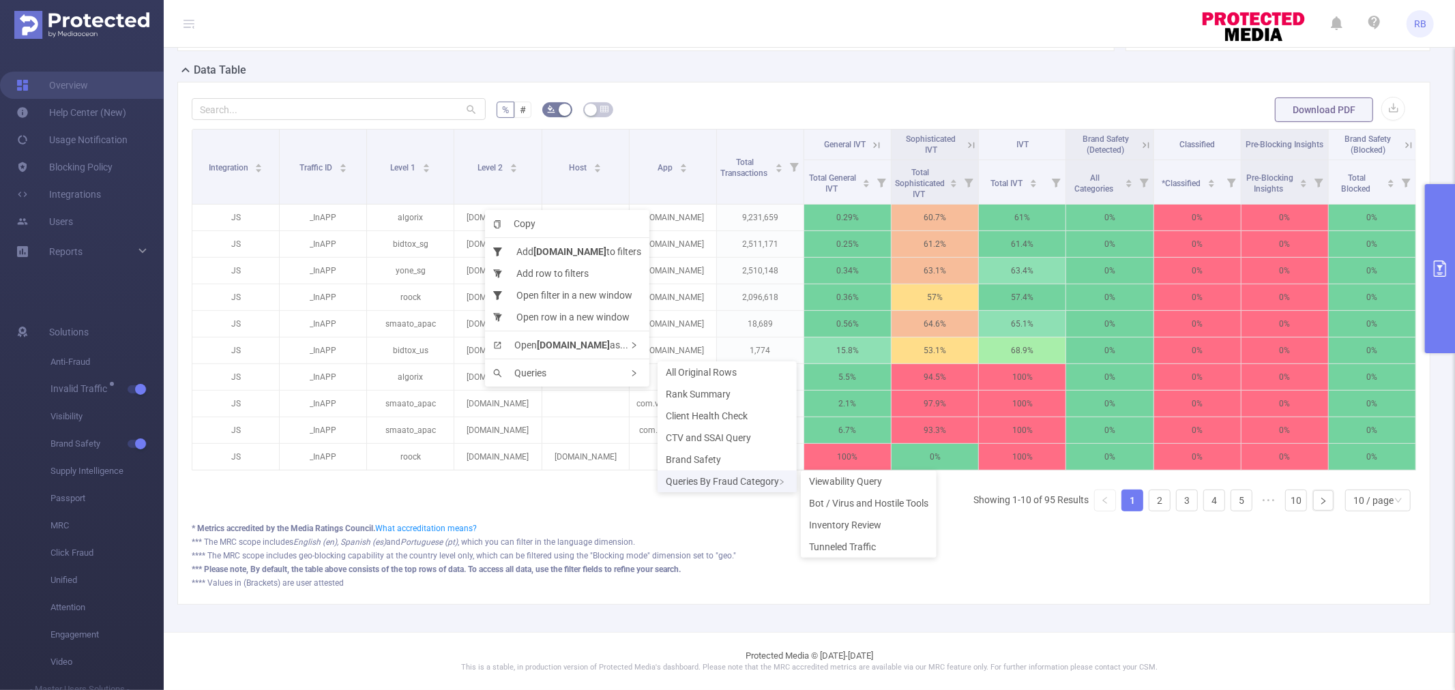
click at [711, 475] on div "Queries By Fraud Category" at bounding box center [726, 482] width 139 height 22
click at [849, 485] on span "Viewability Query" at bounding box center [845, 481] width 73 height 11
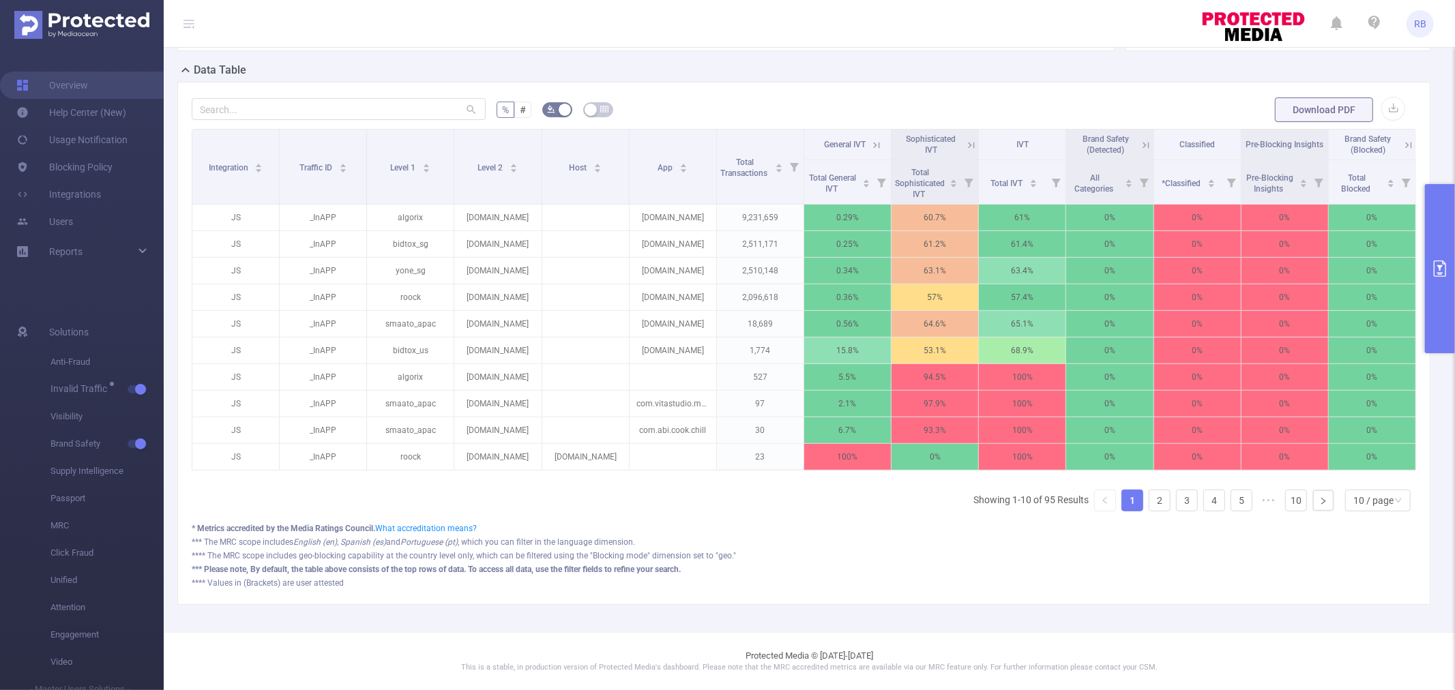
click at [1448, 224] on button "primary" at bounding box center [1440, 268] width 30 height 169
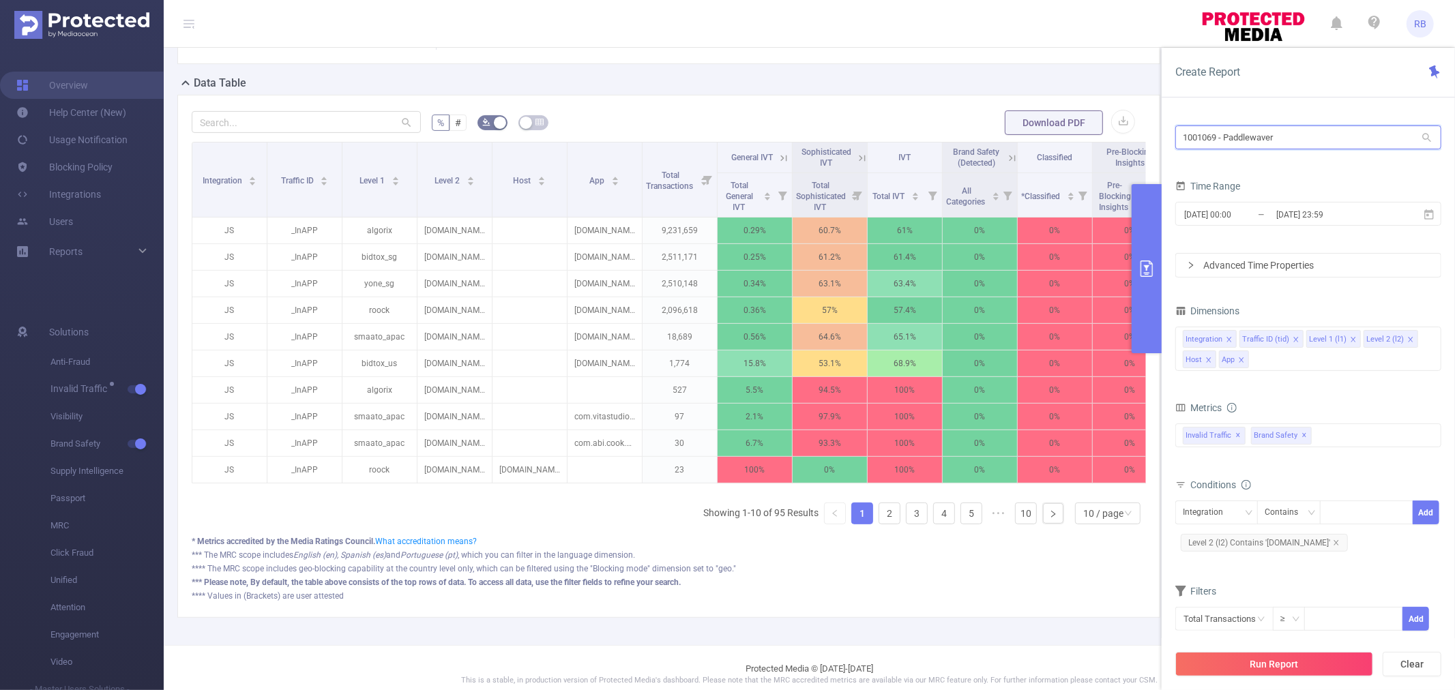
click at [1269, 148] on input "1001069 - Paddlewaver" at bounding box center [1308, 137] width 266 height 24
click at [1269, 147] on input "1001069 - Paddlewaver" at bounding box center [1308, 137] width 266 height 24
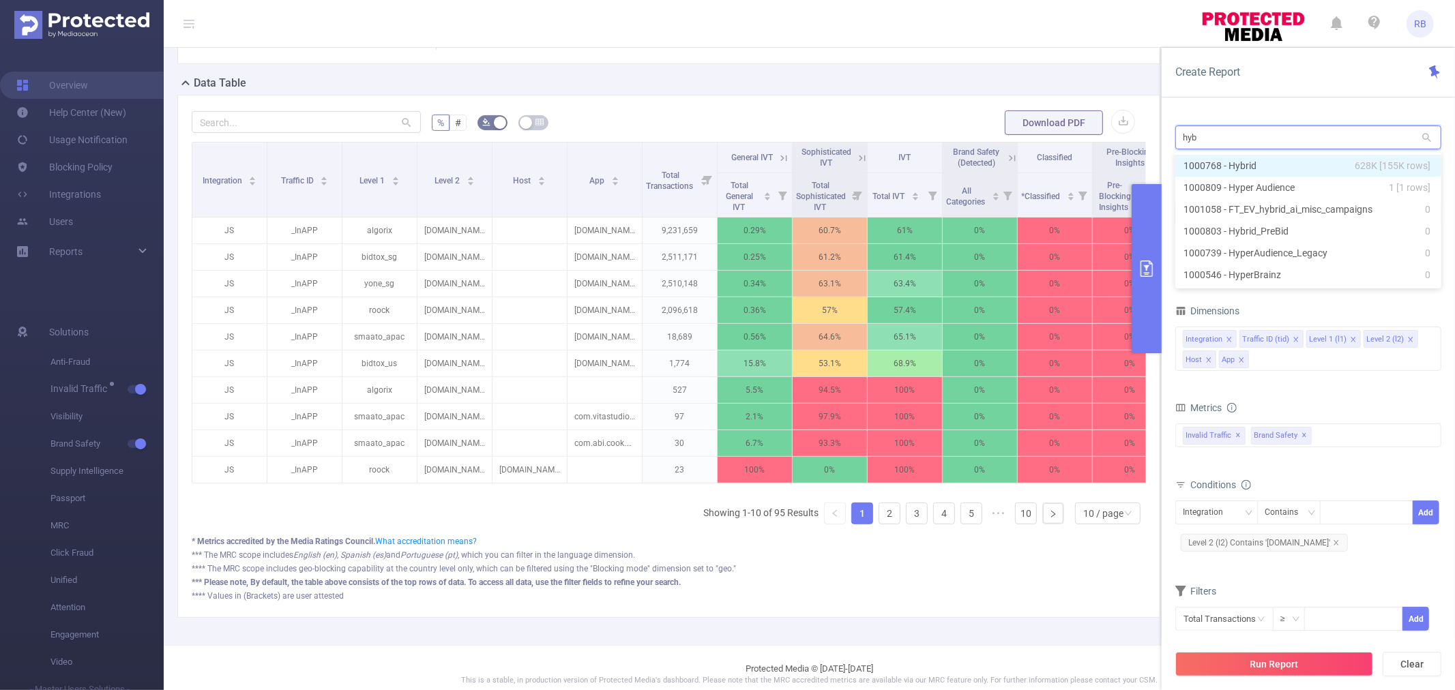
type input "hybr"
click at [1239, 158] on li "1000768 - Hybrid 628K [155K rows]" at bounding box center [1308, 166] width 266 height 22
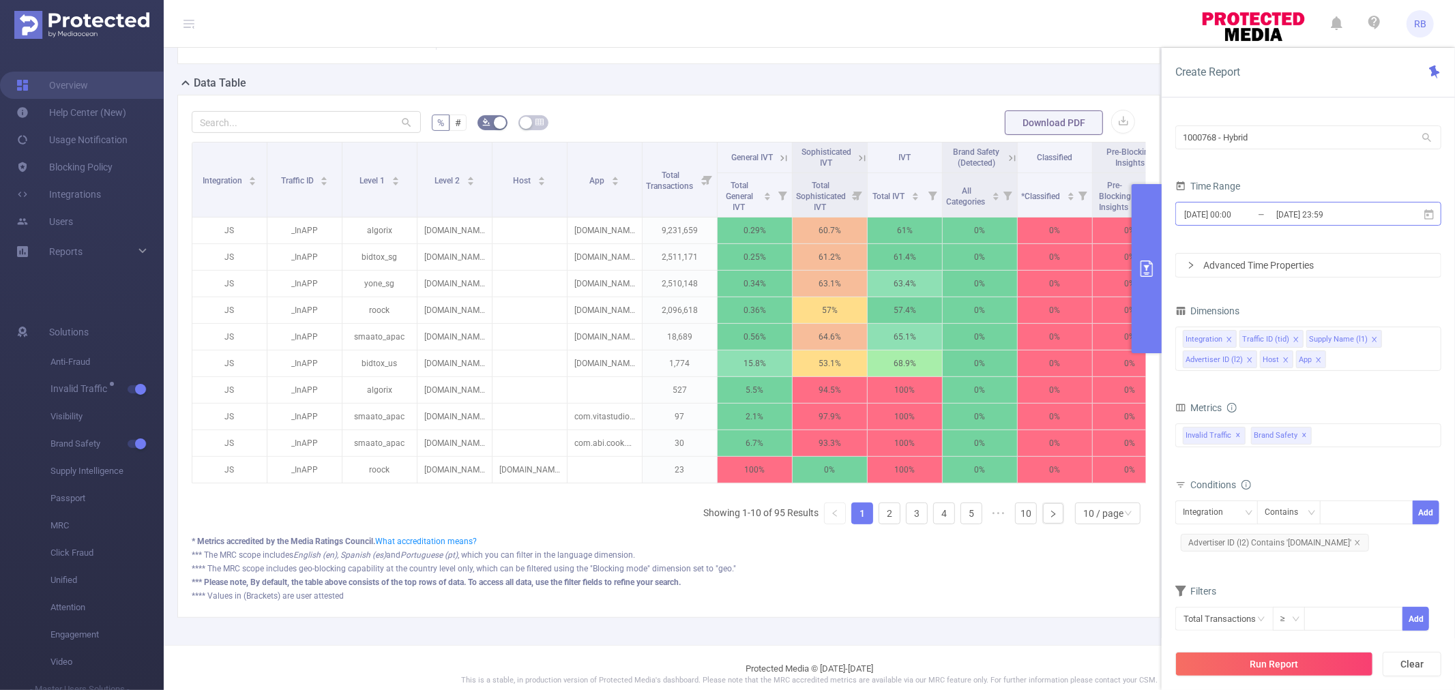
click at [1270, 210] on input "[DATE] 00:00" at bounding box center [1237, 214] width 110 height 18
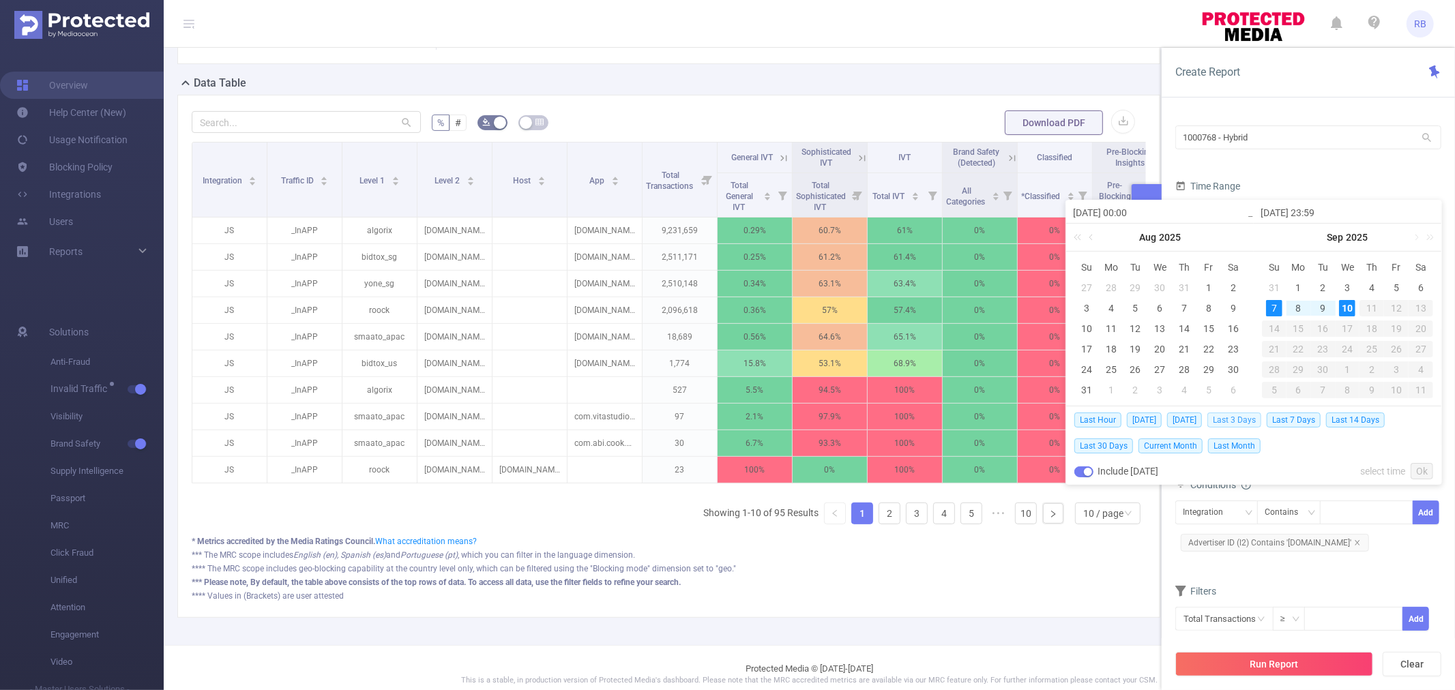
click at [1236, 421] on span "Last 3 Days" at bounding box center [1234, 420] width 54 height 15
type input "[DATE] 00:00"
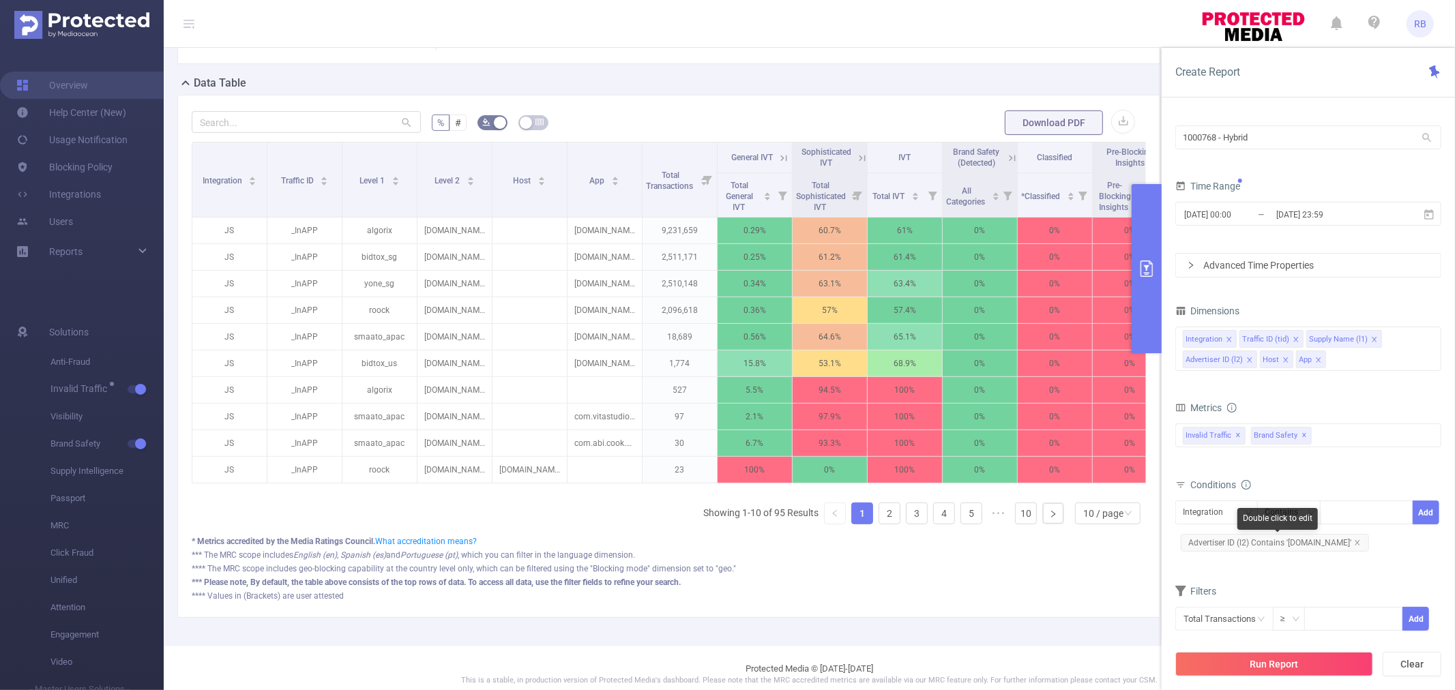
click at [1357, 546] on span "Advertiser ID (l2) Contains '[DOMAIN_NAME]'" at bounding box center [1274, 543] width 188 height 18
click at [1356, 541] on icon "icon: close" at bounding box center [1356, 542] width 5 height 5
click at [1286, 671] on button "Run Report" at bounding box center [1274, 664] width 198 height 25
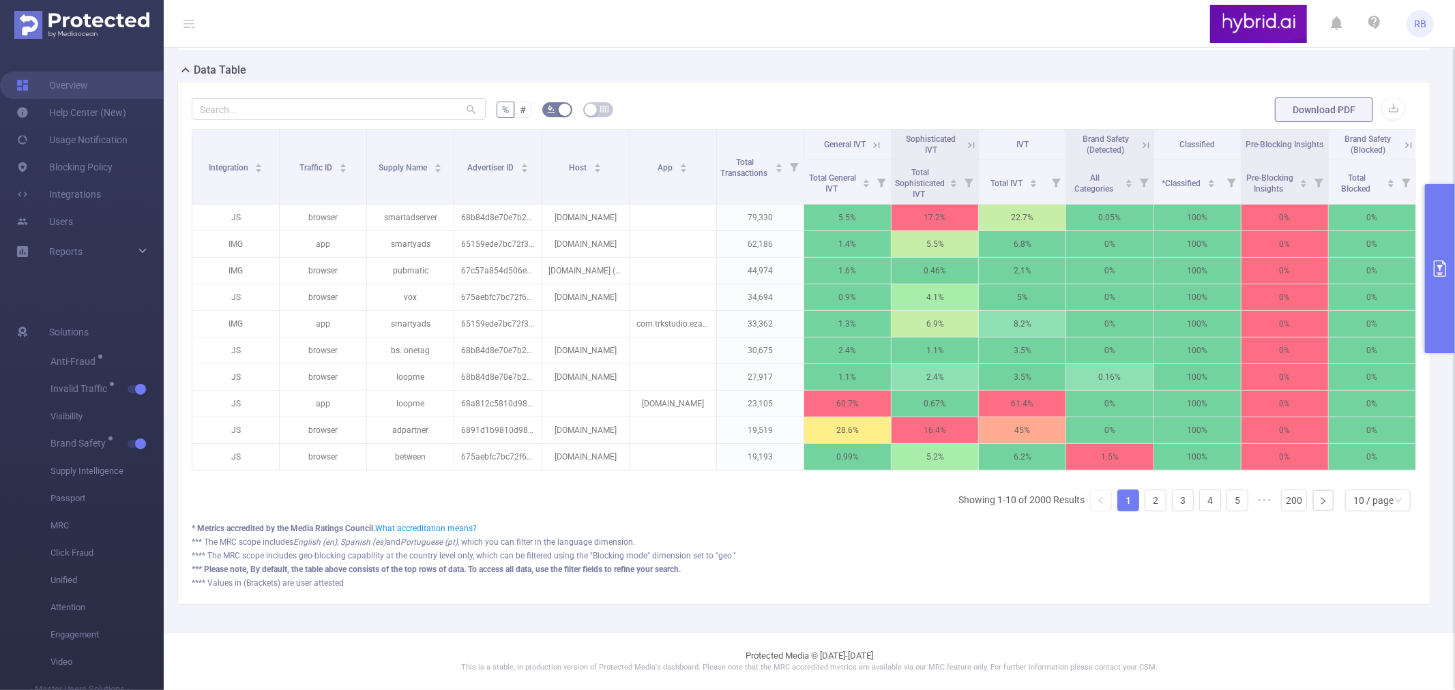
scroll to position [316, 0]
